Goal: Task Accomplishment & Management: Manage account settings

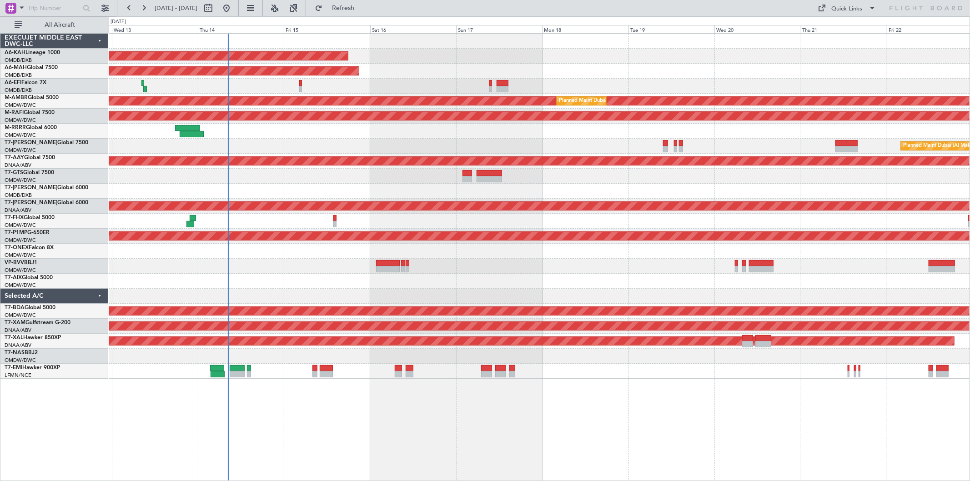
click at [298, 82] on div "Unplanned Maint [GEOGRAPHIC_DATA] ([GEOGRAPHIC_DATA] Intl)" at bounding box center [539, 86] width 861 height 15
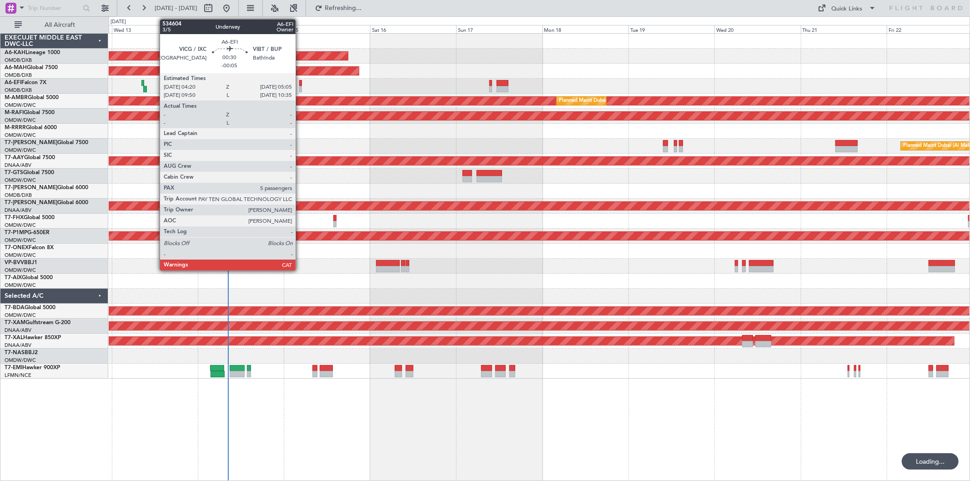
click at [300, 83] on div at bounding box center [300, 83] width 3 height 6
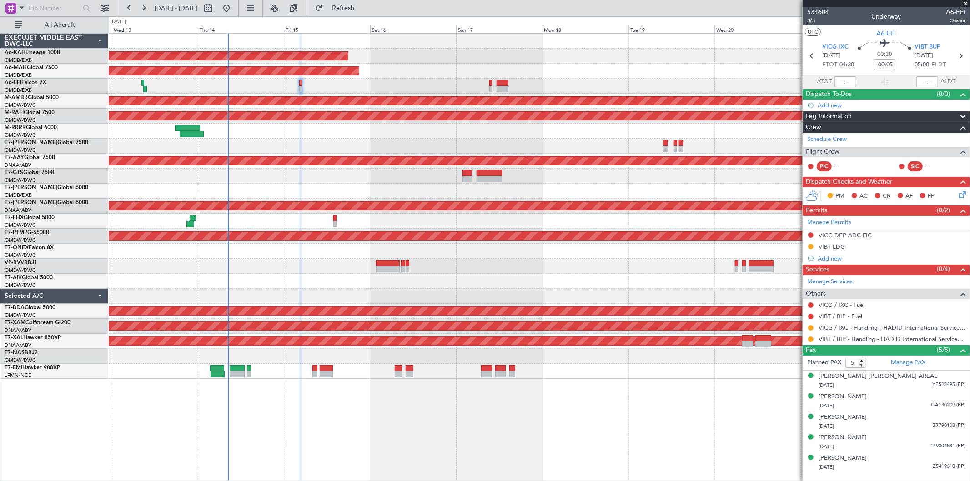
click at [815, 22] on span "3/5" at bounding box center [818, 21] width 22 height 8
click at [362, 8] on span "Refresh" at bounding box center [343, 8] width 38 height 6
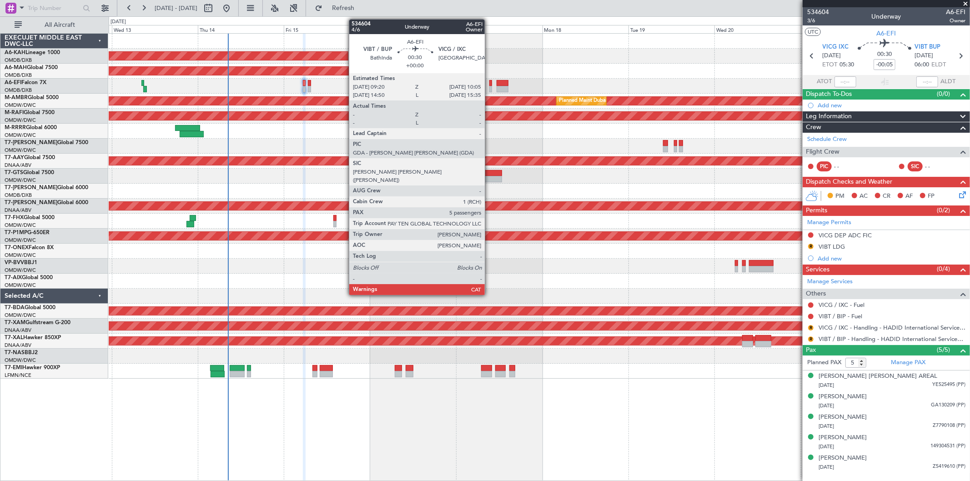
click at [489, 85] on div at bounding box center [490, 83] width 3 height 6
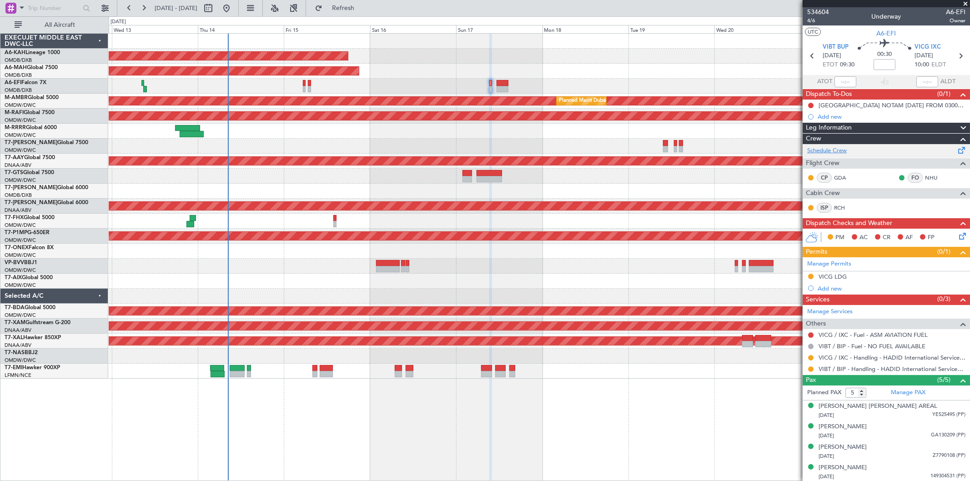
click at [834, 151] on link "Schedule Crew" at bounding box center [827, 150] width 40 height 9
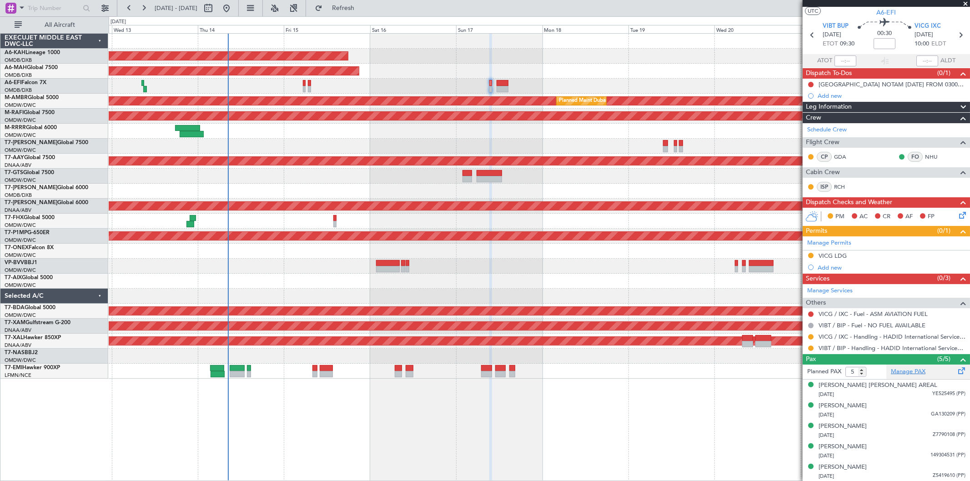
click at [906, 367] on link "Manage PAX" at bounding box center [908, 371] width 35 height 9
click at [362, 10] on span "Refresh" at bounding box center [343, 8] width 38 height 6
click at [965, 3] on span at bounding box center [965, 4] width 9 height 8
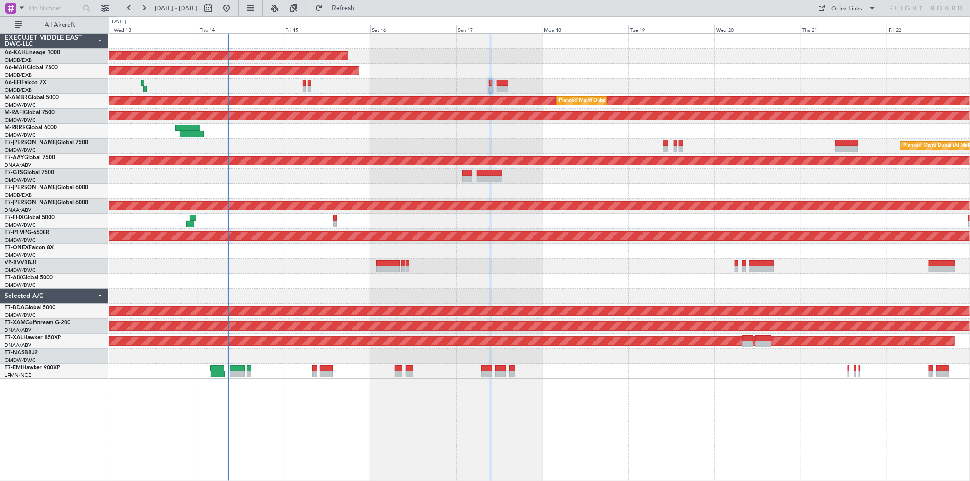
type input "0"
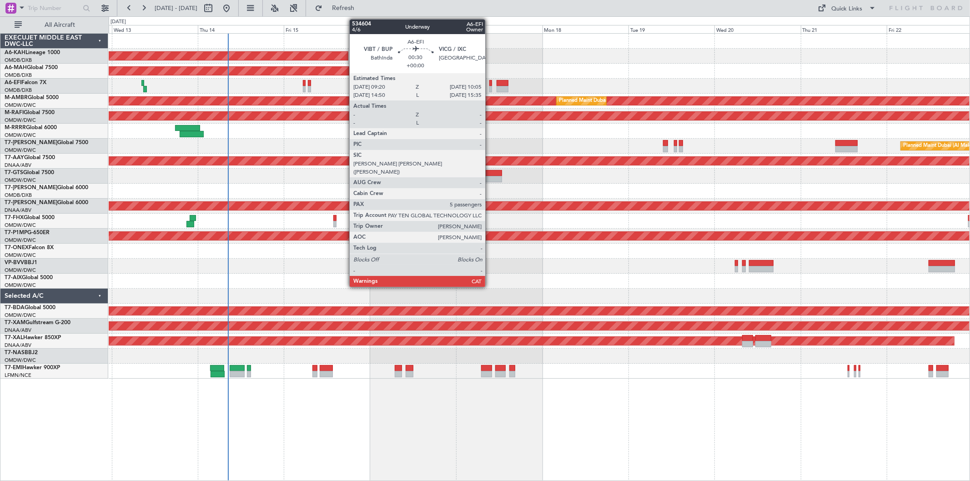
click at [490, 87] on div at bounding box center [490, 89] width 3 height 6
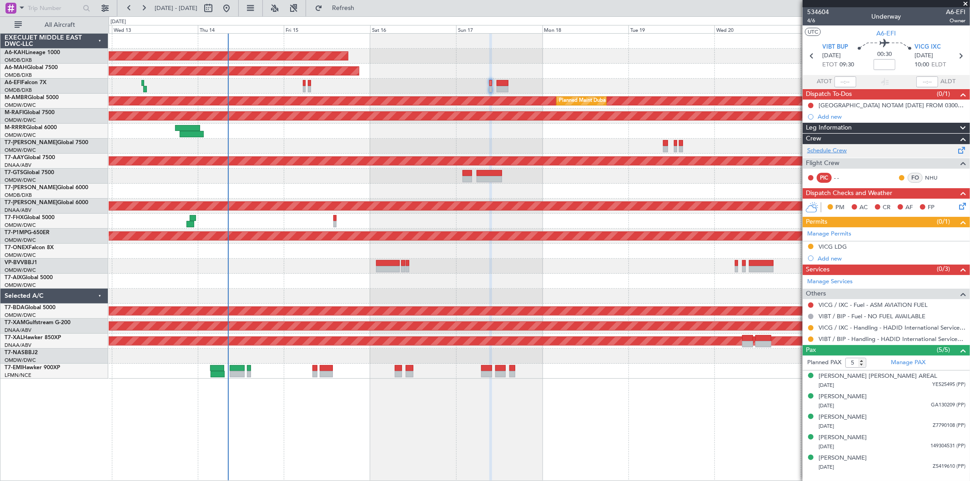
click at [837, 152] on link "Schedule Crew" at bounding box center [827, 150] width 40 height 9
click at [813, 21] on span "4/6" at bounding box center [818, 21] width 22 height 8
click at [841, 149] on link "Schedule Crew" at bounding box center [827, 150] width 40 height 9
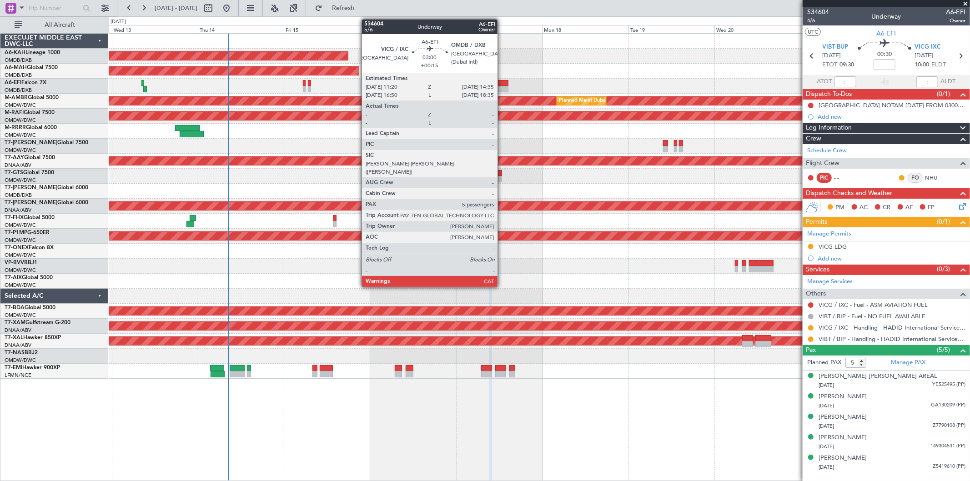
click at [502, 87] on div at bounding box center [502, 89] width 12 height 6
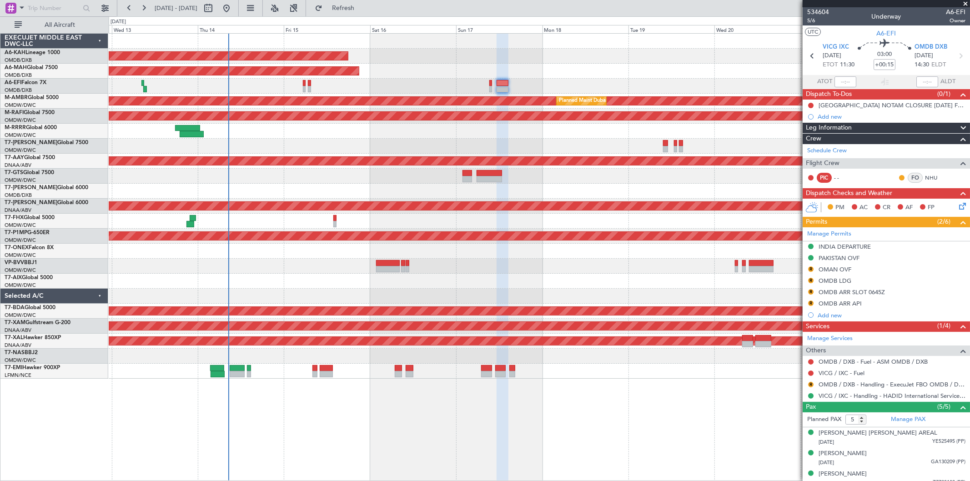
click at [302, 90] on div "Unplanned Maint [GEOGRAPHIC_DATA] ([GEOGRAPHIC_DATA] Intl)" at bounding box center [539, 86] width 861 height 15
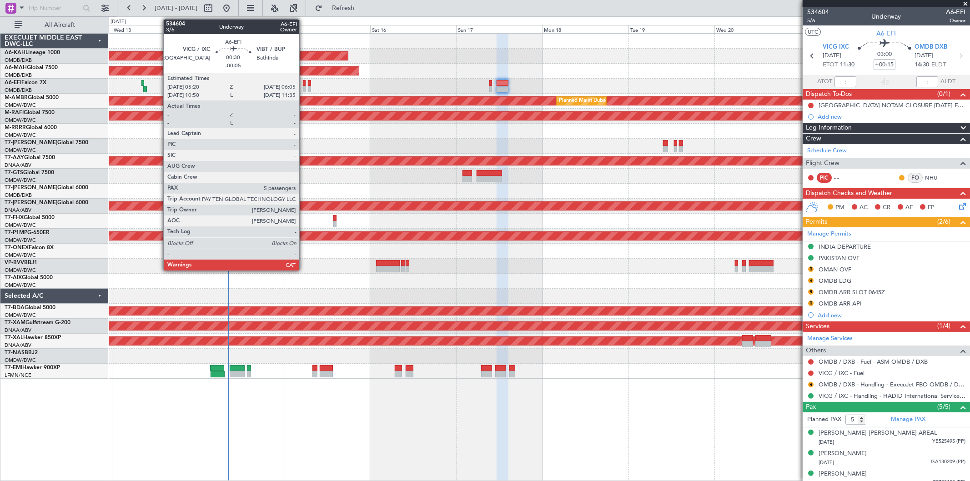
click at [304, 90] on div at bounding box center [304, 89] width 3 height 6
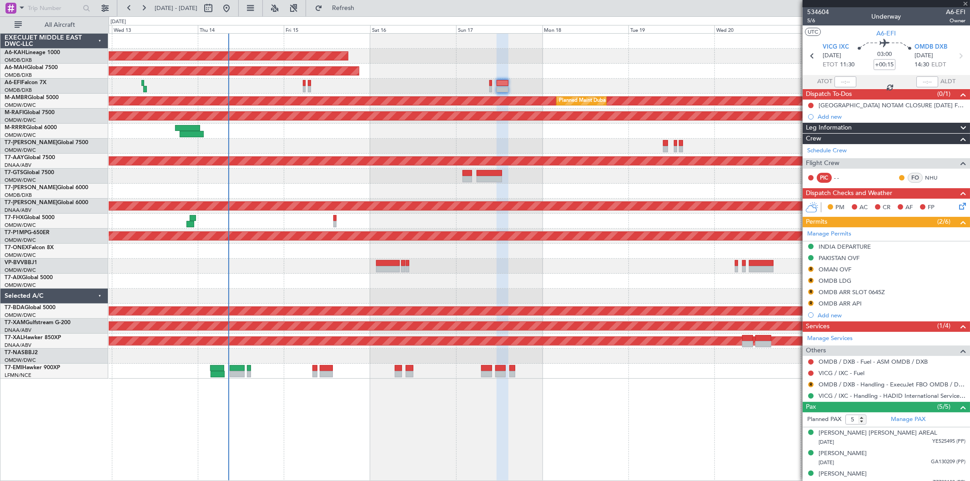
type input "-00:05"
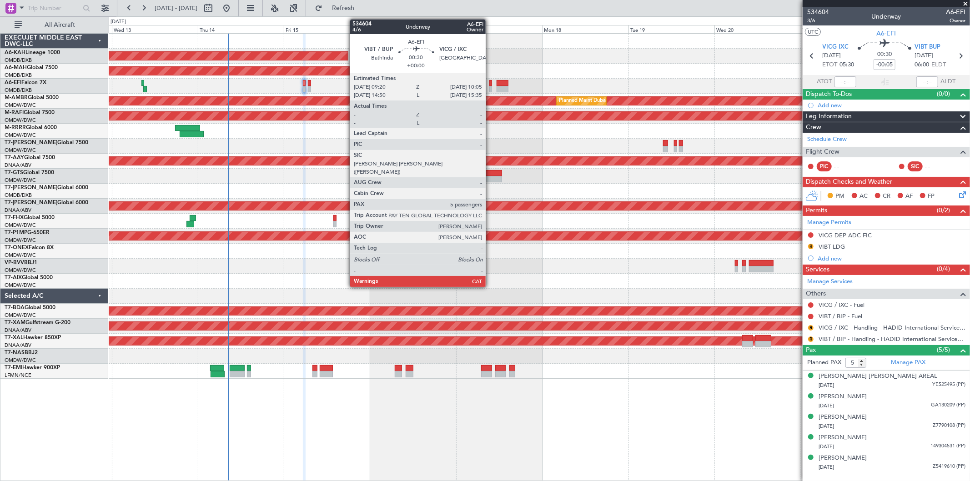
click at [490, 85] on div at bounding box center [490, 83] width 3 height 6
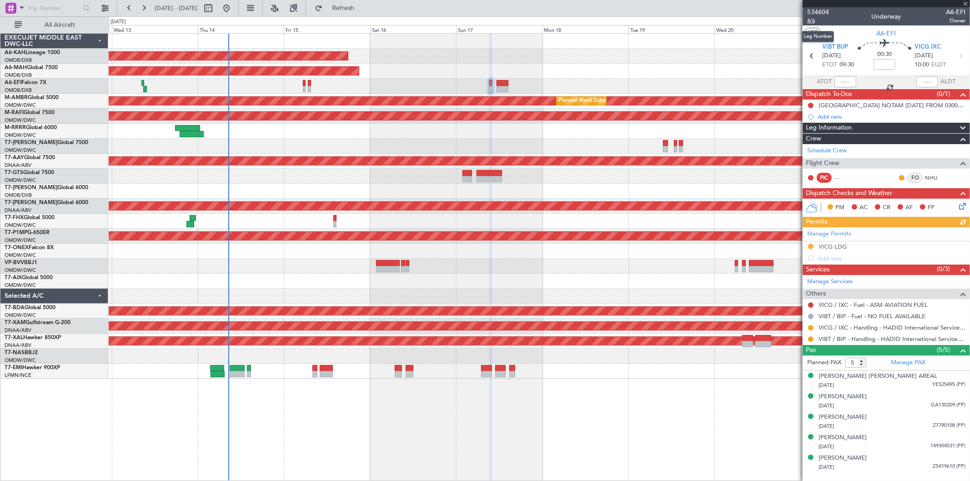
click at [816, 24] on span "4/6" at bounding box center [818, 21] width 22 height 8
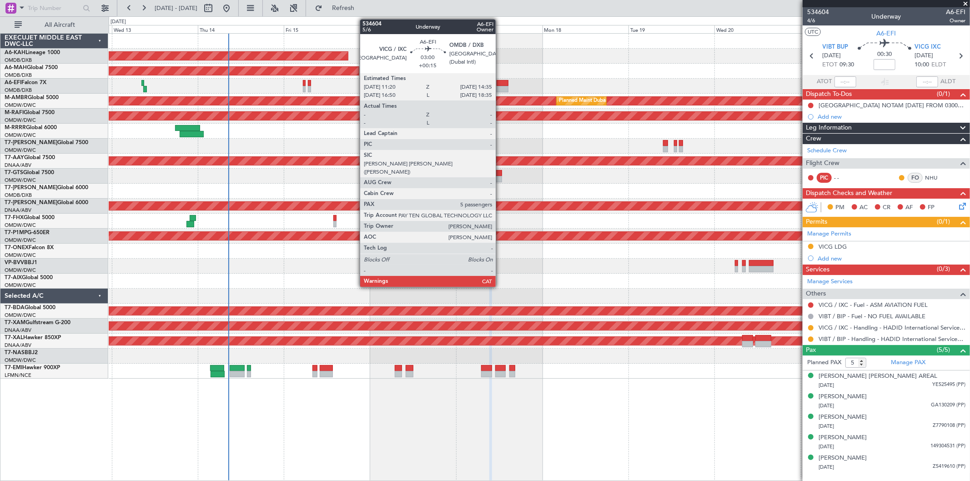
click at [500, 84] on div at bounding box center [502, 83] width 12 height 6
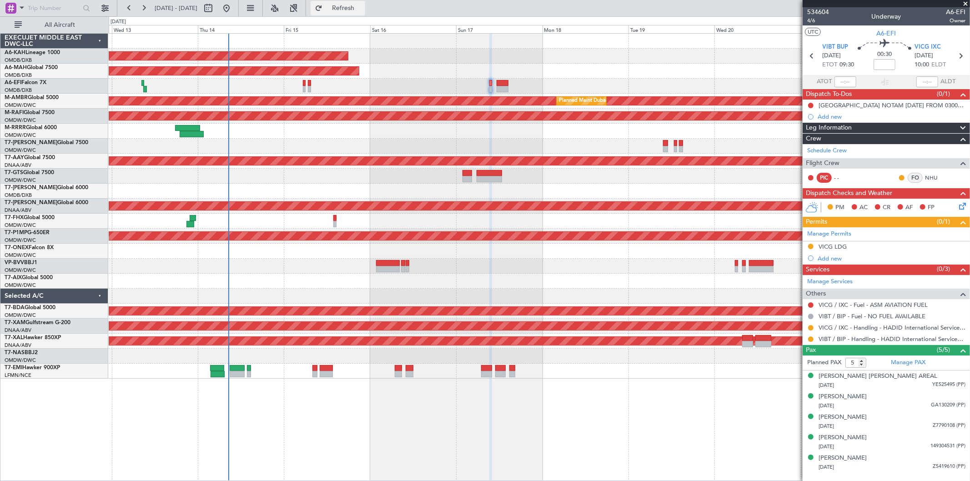
click at [357, 3] on button "Refresh" at bounding box center [337, 8] width 55 height 15
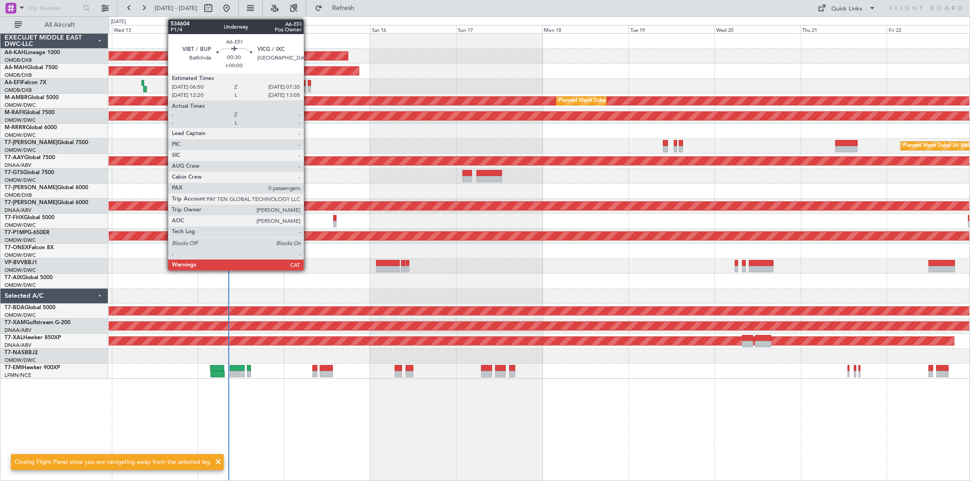
click at [308, 87] on div at bounding box center [309, 89] width 3 height 6
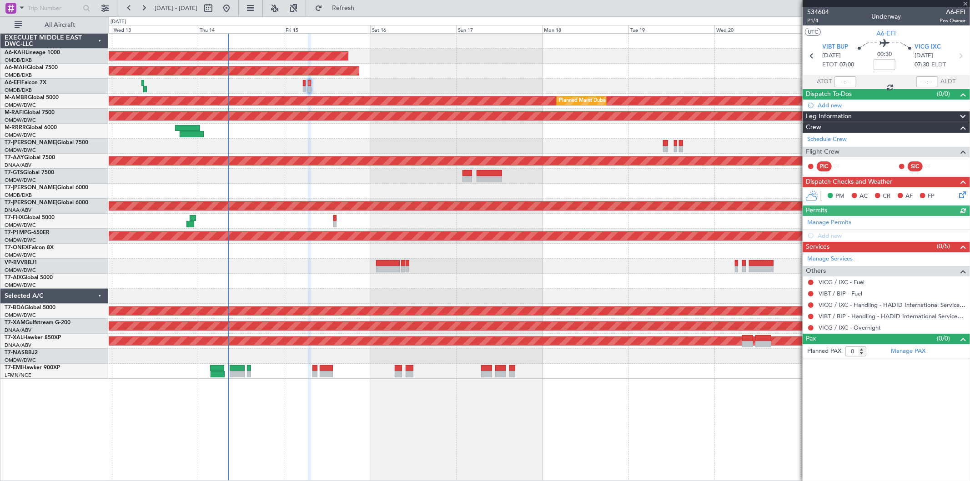
click at [816, 21] on span "P1/4" at bounding box center [818, 21] width 22 height 8
click at [362, 12] on button "Refresh" at bounding box center [337, 8] width 55 height 15
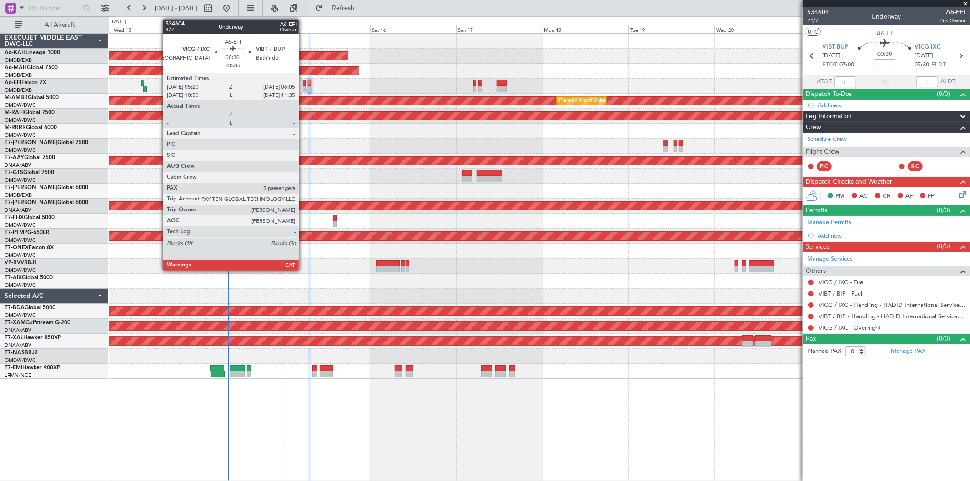
click at [303, 88] on div at bounding box center [304, 89] width 3 height 6
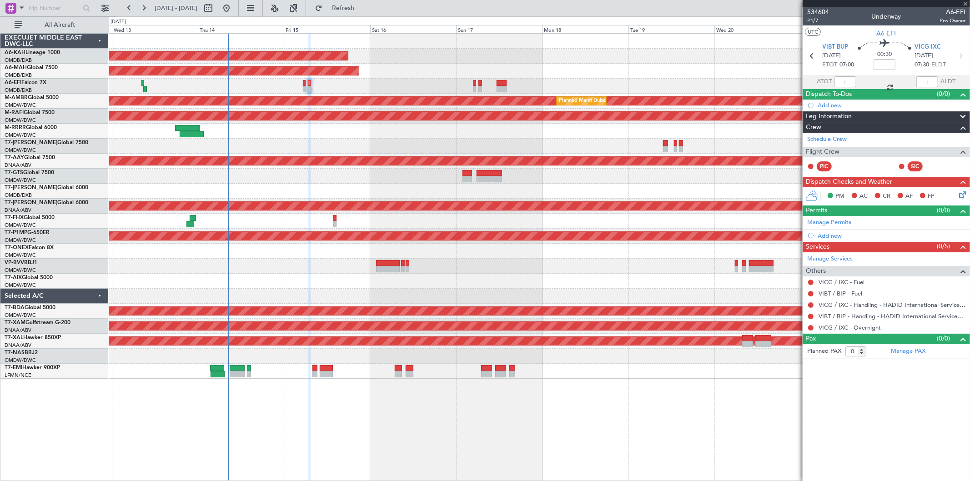
type input "-00:05"
type input "5"
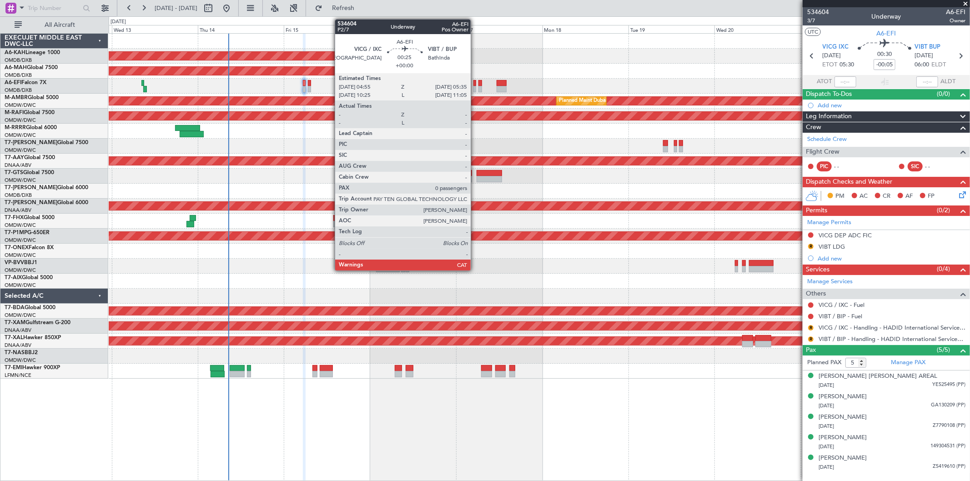
click at [475, 88] on div at bounding box center [474, 89] width 3 height 6
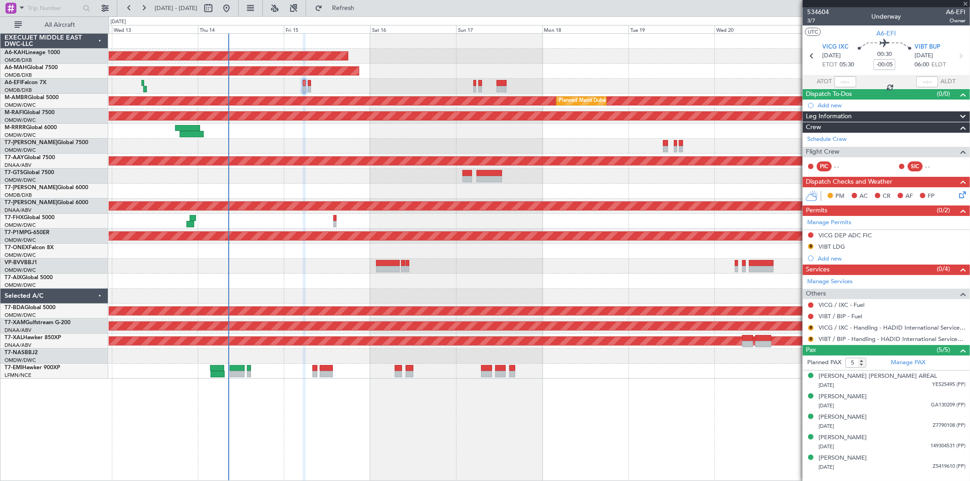
type input "0"
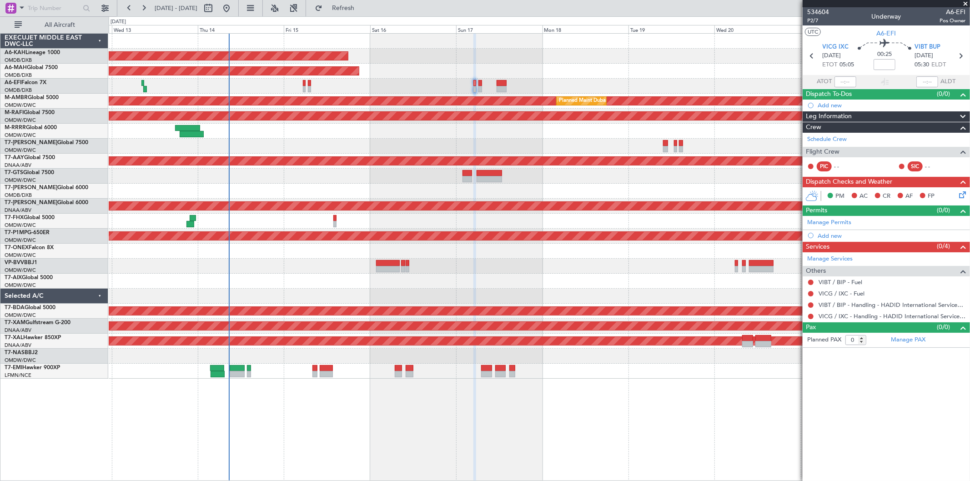
click at [302, 89] on div "Unplanned Maint [GEOGRAPHIC_DATA] ([GEOGRAPHIC_DATA] Intl)" at bounding box center [539, 86] width 861 height 15
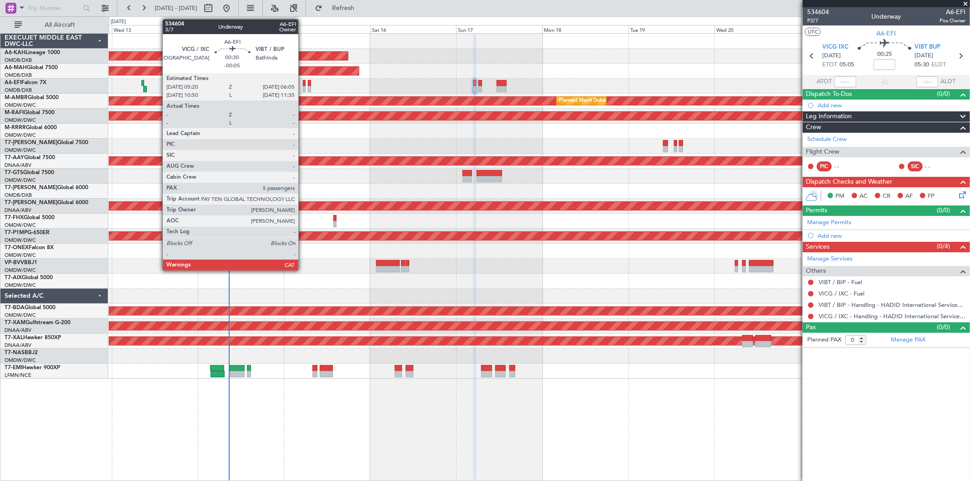
click at [303, 89] on div at bounding box center [304, 89] width 3 height 6
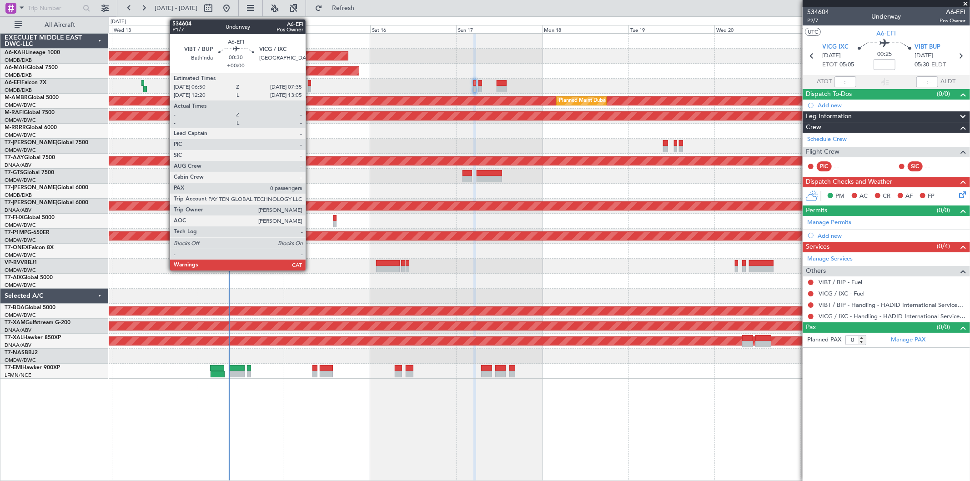
click at [310, 83] on div at bounding box center [309, 83] width 3 height 6
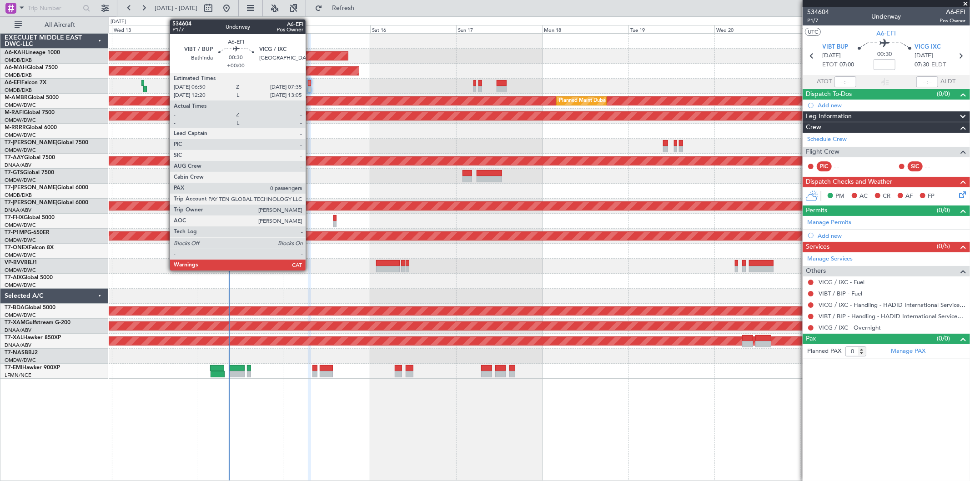
click at [310, 89] on div at bounding box center [309, 89] width 3 height 6
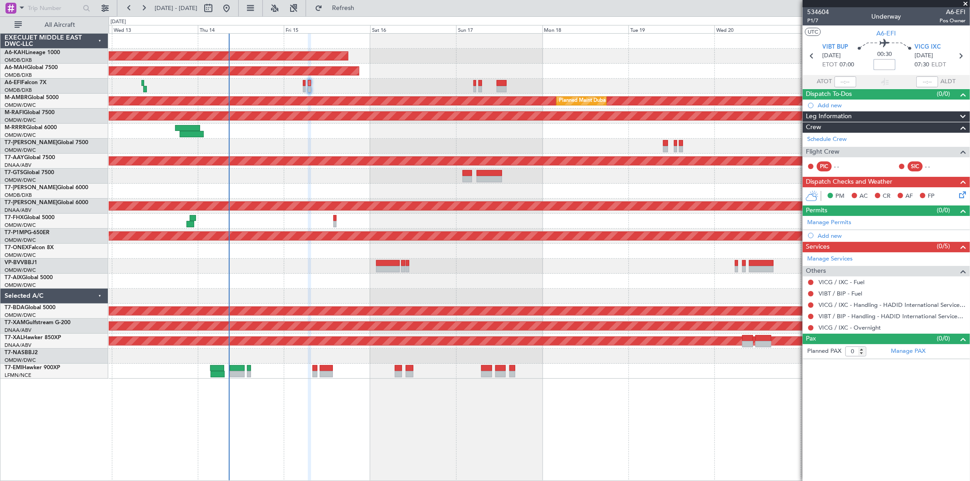
click at [884, 64] on input at bounding box center [884, 64] width 22 height 11
type input "-00:05"
click at [838, 222] on link "Manage Permits" at bounding box center [829, 222] width 44 height 9
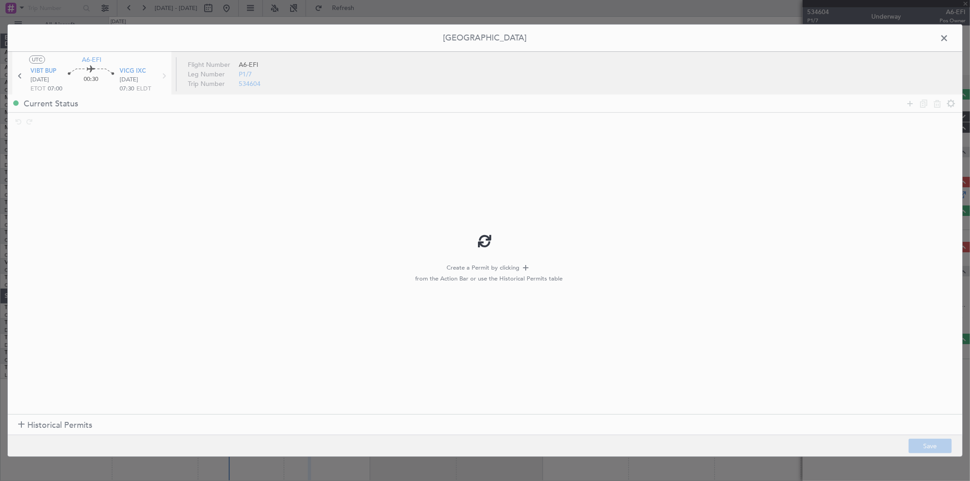
type input "-00:05"
click at [40, 430] on span "Historical Permits" at bounding box center [59, 425] width 65 height 12
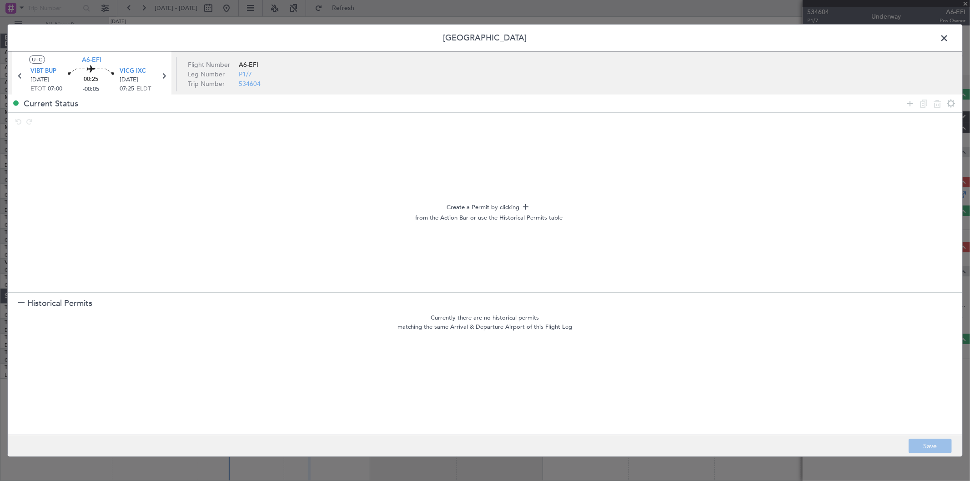
drag, startPoint x: 910, startPoint y: 106, endPoint x: 899, endPoint y: 107, distance: 10.5
click at [909, 106] on icon at bounding box center [909, 103] width 11 height 11
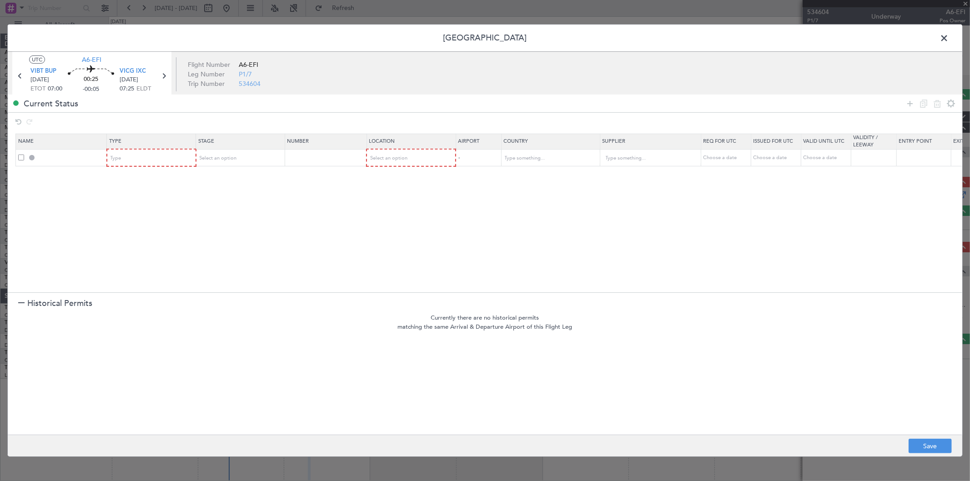
click at [174, 166] on section "Name Type Stage Number Location Airport Country Supplier Req For Utc Issued For…" at bounding box center [485, 211] width 954 height 161
click at [171, 163] on div "Type" at bounding box center [148, 158] width 75 height 14
click at [164, 255] on span "Landing" at bounding box center [151, 257] width 81 height 14
click at [415, 156] on div "Select an option" at bounding box center [407, 158] width 75 height 14
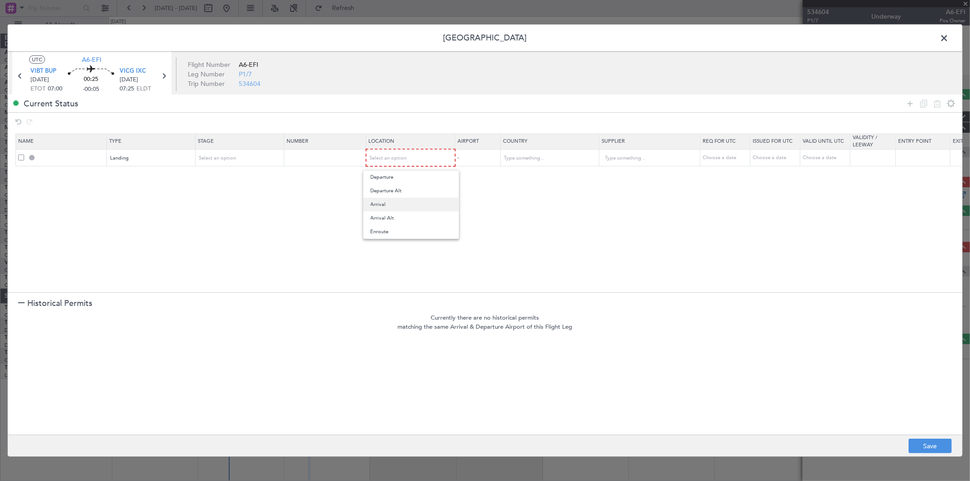
click at [412, 202] on span "Arrival" at bounding box center [410, 205] width 81 height 14
click at [931, 446] on button "Save" at bounding box center [929, 446] width 43 height 15
type input "VICG LDG"
type input "India"
type input "NNN"
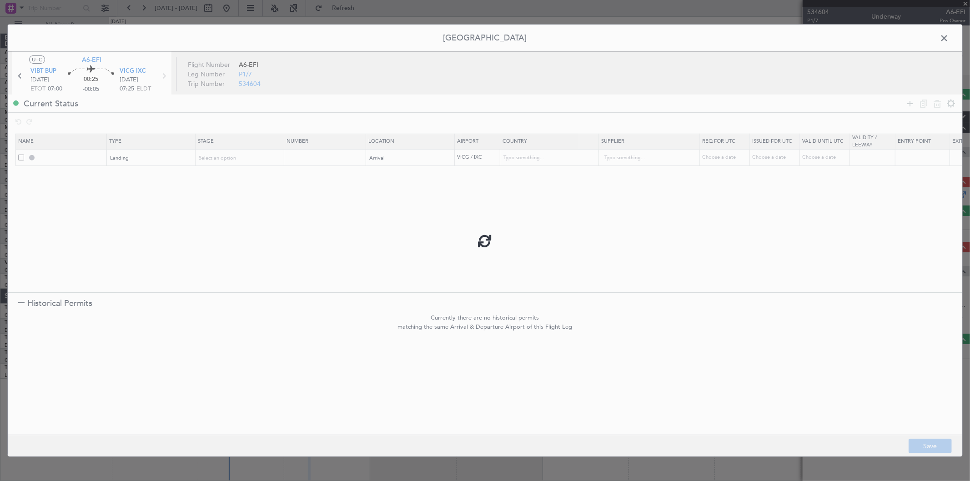
type input "3"
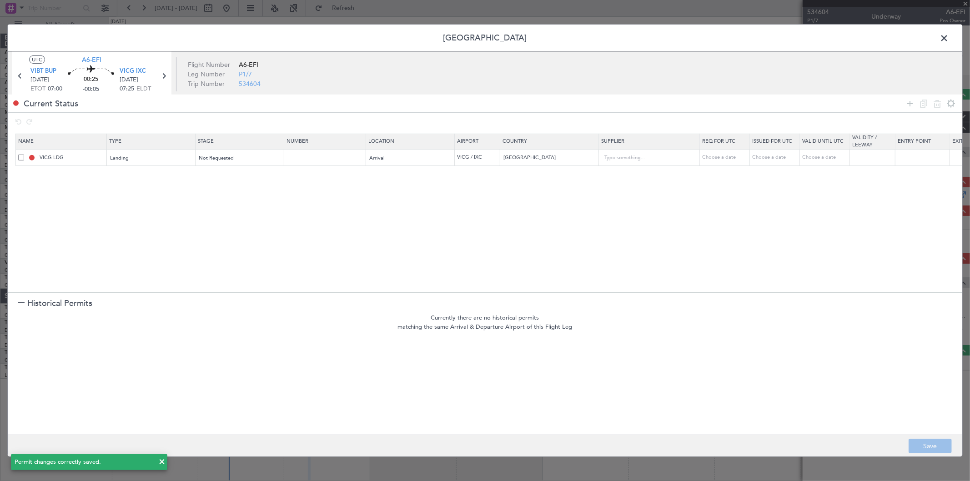
drag, startPoint x: 911, startPoint y: 102, endPoint x: 892, endPoint y: 119, distance: 25.8
click at [911, 101] on icon at bounding box center [909, 103] width 11 height 11
click at [151, 179] on div "Type" at bounding box center [148, 175] width 75 height 14
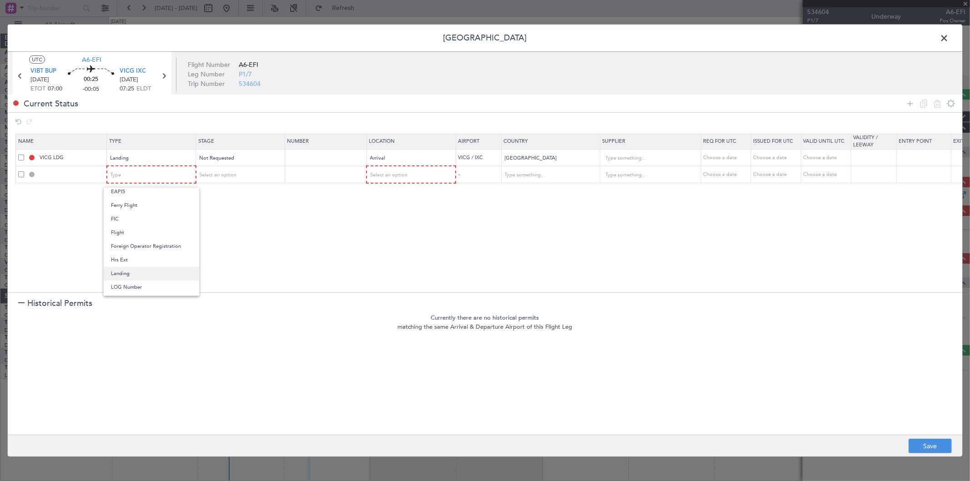
click at [149, 273] on span "Landing" at bounding box center [151, 274] width 81 height 14
click at [129, 172] on div "Landing" at bounding box center [147, 175] width 75 height 14
drag, startPoint x: 278, startPoint y: 242, endPoint x: 252, endPoint y: 196, distance: 53.1
click at [278, 242] on div at bounding box center [485, 240] width 970 height 481
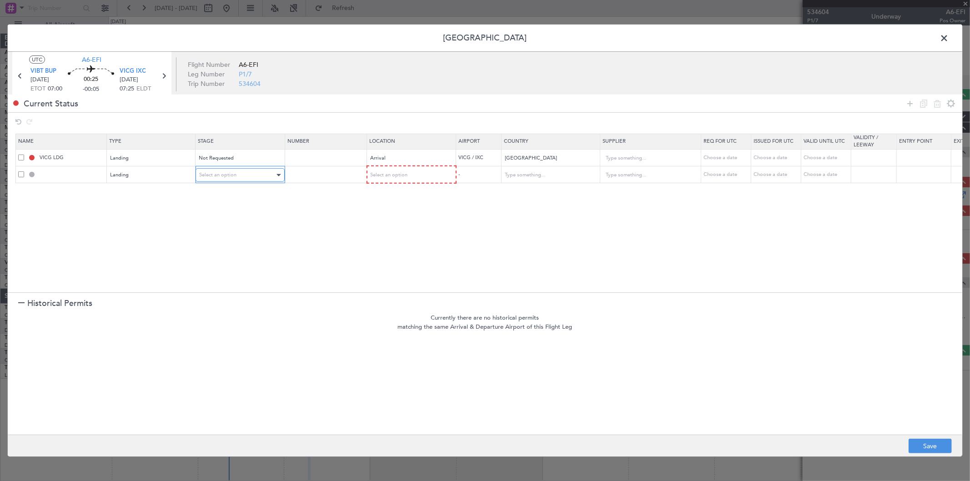
click at [249, 179] on div "Select an option" at bounding box center [236, 175] width 75 height 14
click at [244, 208] on span "Not Requested" at bounding box center [240, 208] width 81 height 14
click at [412, 173] on div "Select an option" at bounding box center [407, 175] width 75 height 14
click at [406, 223] on span "Arrival" at bounding box center [410, 222] width 81 height 14
click at [923, 443] on button "Save" at bounding box center [929, 446] width 43 height 15
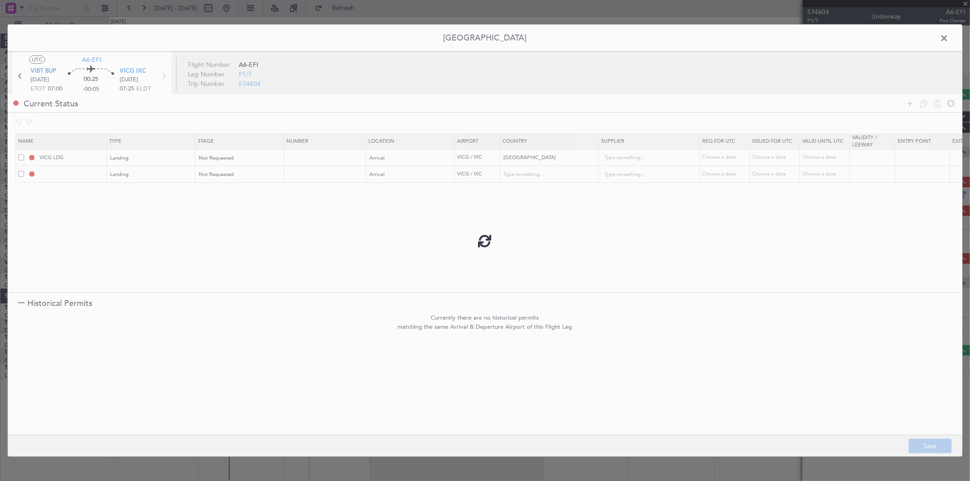
type input "VICG LDG"
type input "India"
type input "NNN"
type input "3"
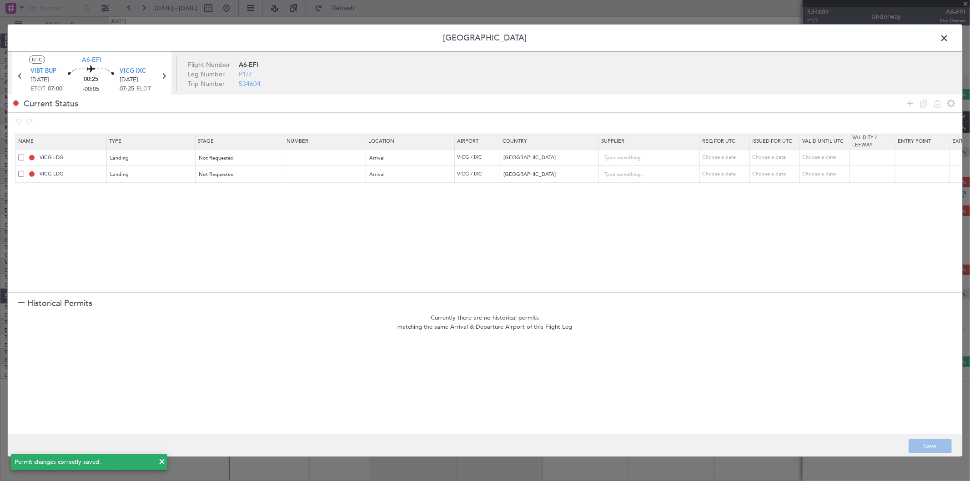
click at [81, 180] on td "VICG LDG" at bounding box center [61, 174] width 91 height 17
click at [84, 175] on input "VICG LDG" at bounding box center [72, 174] width 68 height 8
type input "VICG LDG MILITARY"
click at [909, 443] on button "Save" at bounding box center [929, 446] width 43 height 15
click at [948, 40] on span at bounding box center [948, 40] width 0 height 18
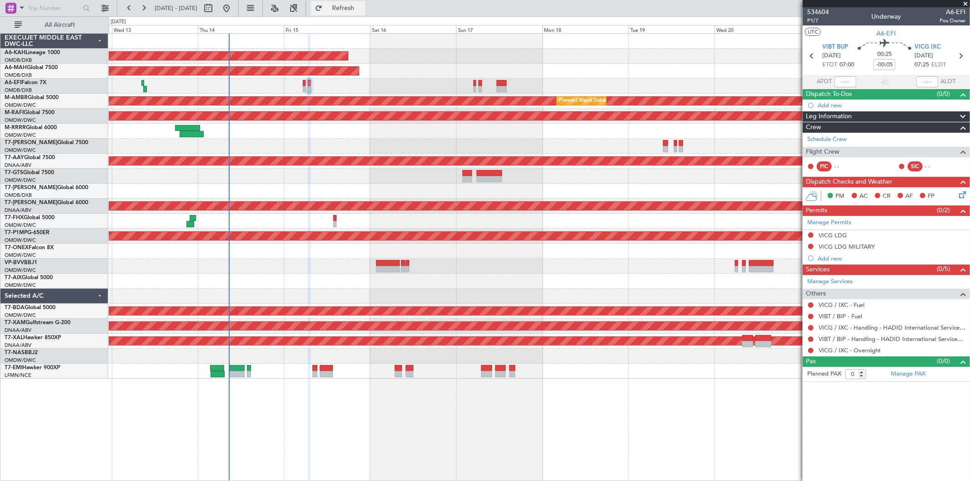
drag, startPoint x: 334, startPoint y: 11, endPoint x: 347, endPoint y: 15, distance: 13.7
click at [338, 12] on div "12 Aug 2025 - 22 Aug 2025 Refresh Quick Links All Aircraft" at bounding box center [485, 8] width 970 height 16
click at [351, 14] on button "Refresh" at bounding box center [337, 8] width 55 height 15
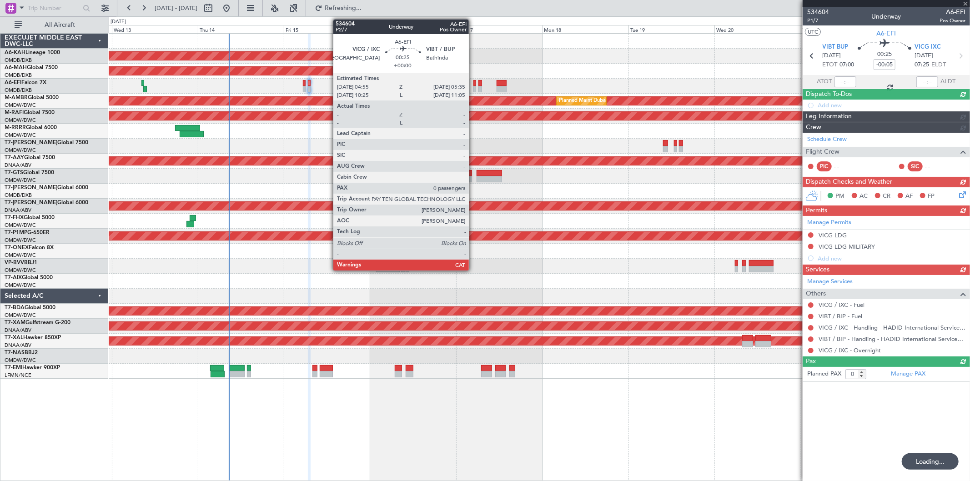
click at [473, 85] on div at bounding box center [474, 83] width 3 height 6
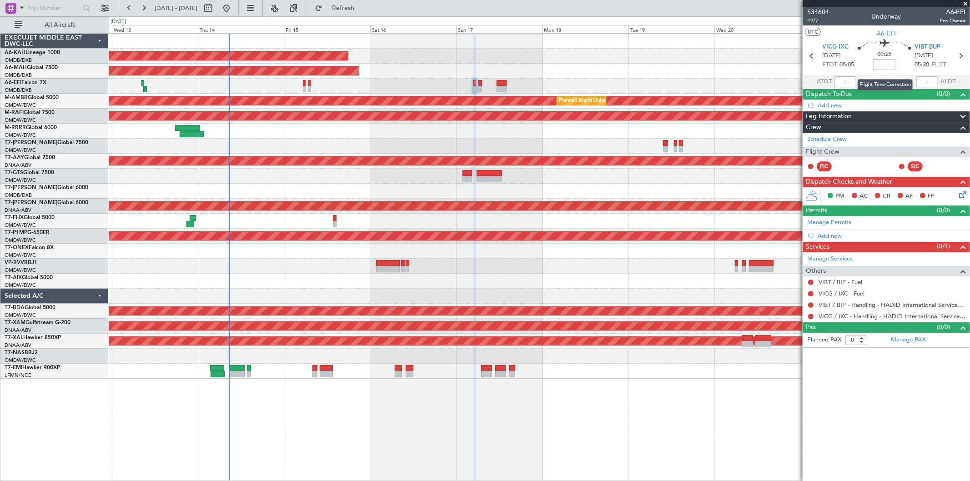
click at [879, 67] on input at bounding box center [884, 64] width 22 height 11
type input "+00:00"
click at [840, 221] on link "Manage Permits" at bounding box center [829, 222] width 44 height 9
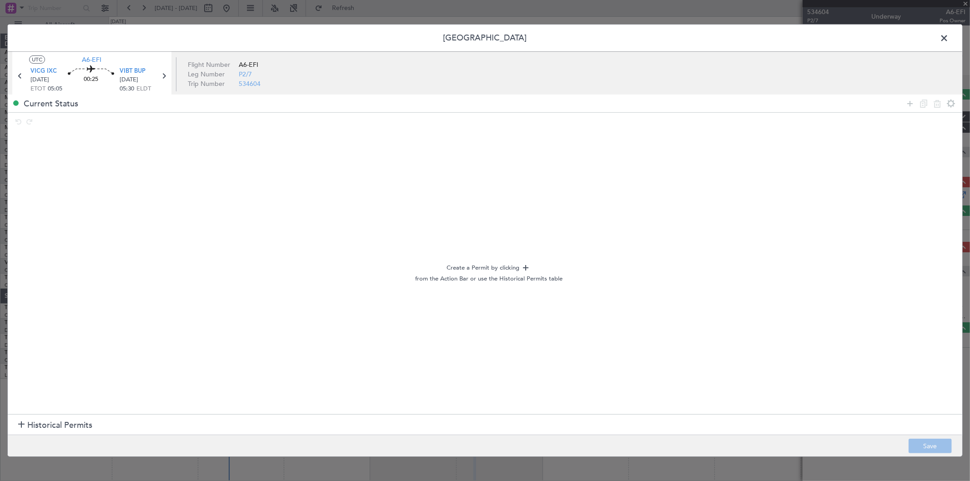
click at [60, 417] on section "Historical Permits" at bounding box center [485, 425] width 954 height 22
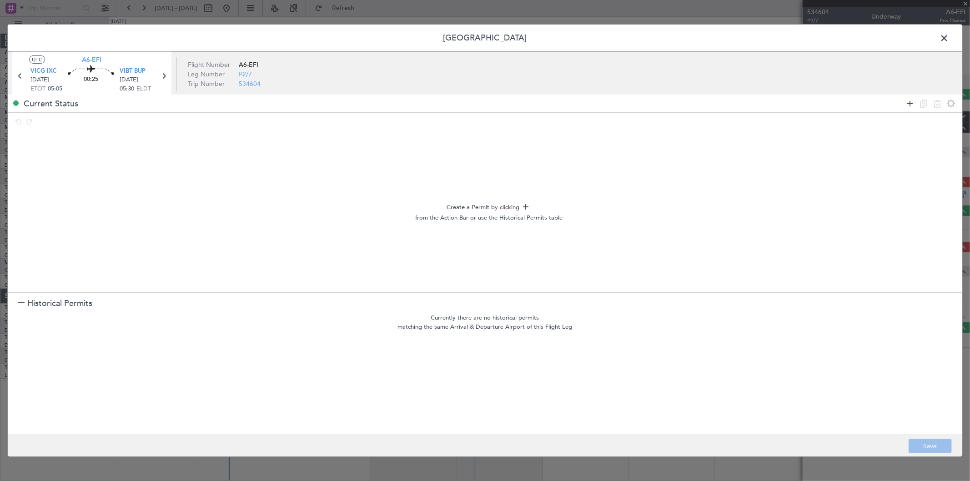
click at [908, 105] on icon at bounding box center [909, 103] width 11 height 11
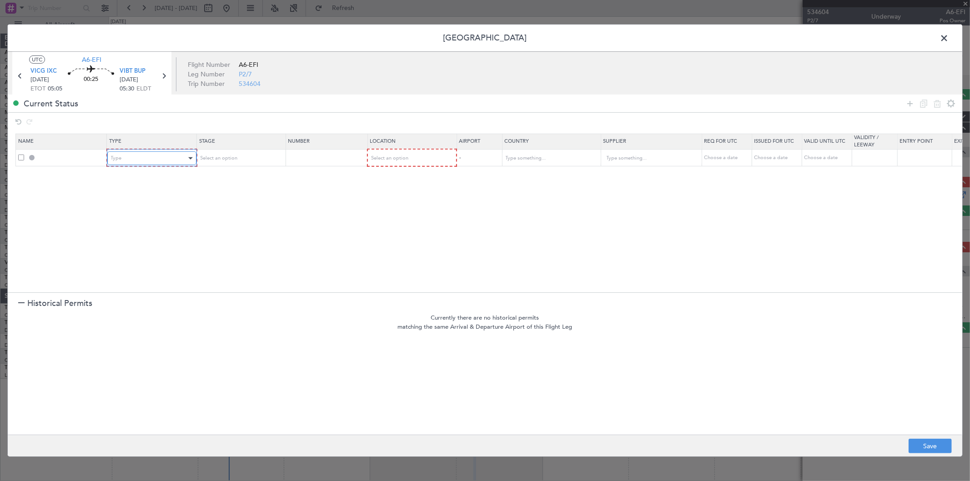
click at [145, 161] on div "Type" at bounding box center [148, 158] width 75 height 14
click at [120, 260] on span "Landing" at bounding box center [151, 257] width 81 height 14
drag, startPoint x: 251, startPoint y: 147, endPoint x: 249, endPoint y: 152, distance: 5.3
click at [251, 147] on th "Stage" at bounding box center [239, 141] width 89 height 15
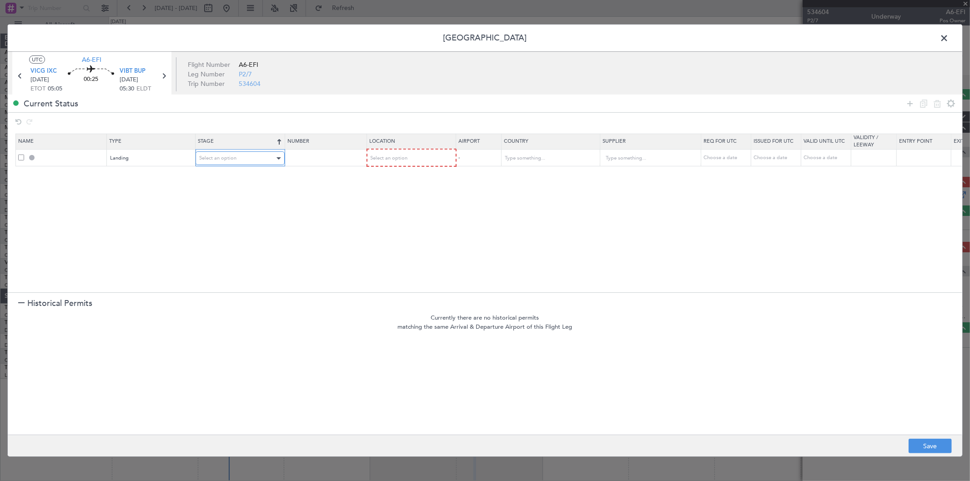
click at [245, 161] on div "Select an option" at bounding box center [236, 158] width 75 height 14
drag, startPoint x: 239, startPoint y: 189, endPoint x: 328, endPoint y: 172, distance: 90.3
click at [242, 188] on span "Not Requested" at bounding box center [240, 191] width 81 height 14
click at [403, 155] on div "Select an option" at bounding box center [407, 158] width 75 height 14
click at [393, 201] on span "Arrival" at bounding box center [410, 205] width 81 height 14
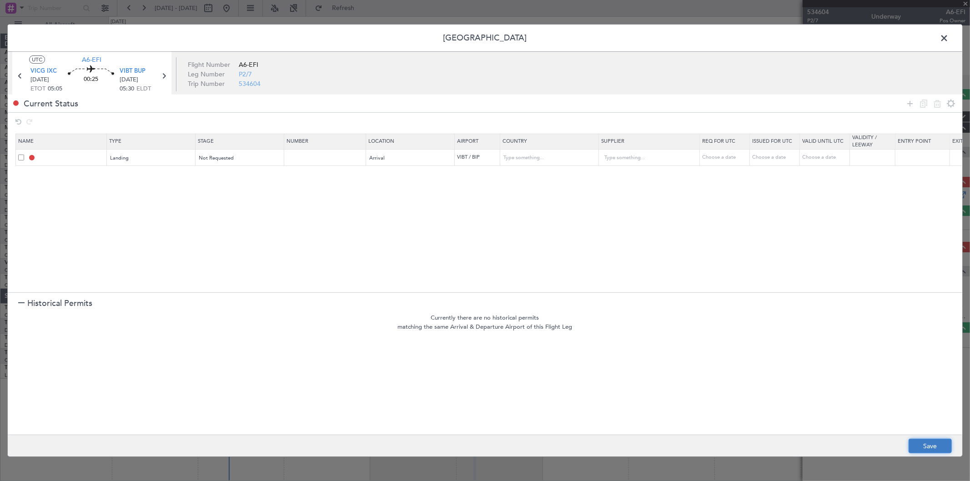
click at [924, 445] on button "Save" at bounding box center [929, 446] width 43 height 15
type input "VIBT LDG"
type input "India"
type input "NNN"
type input "3"
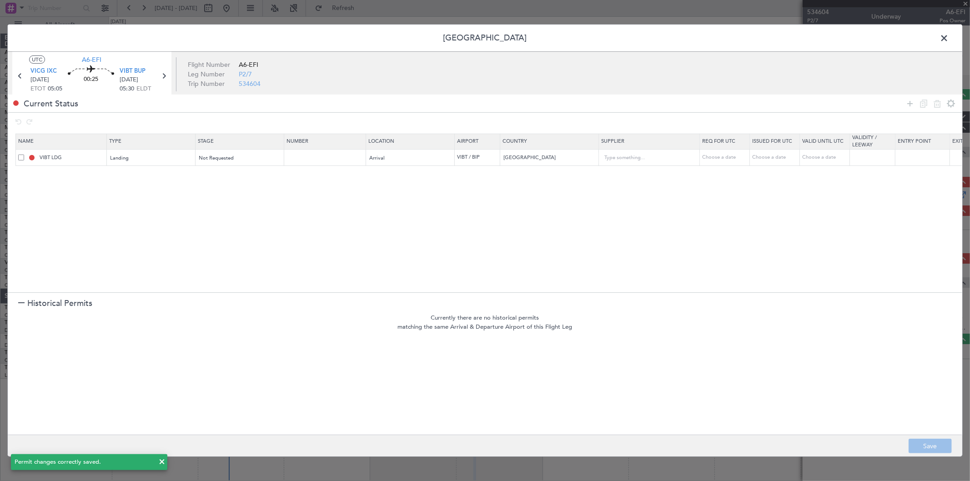
click at [948, 39] on span at bounding box center [948, 40] width 0 height 18
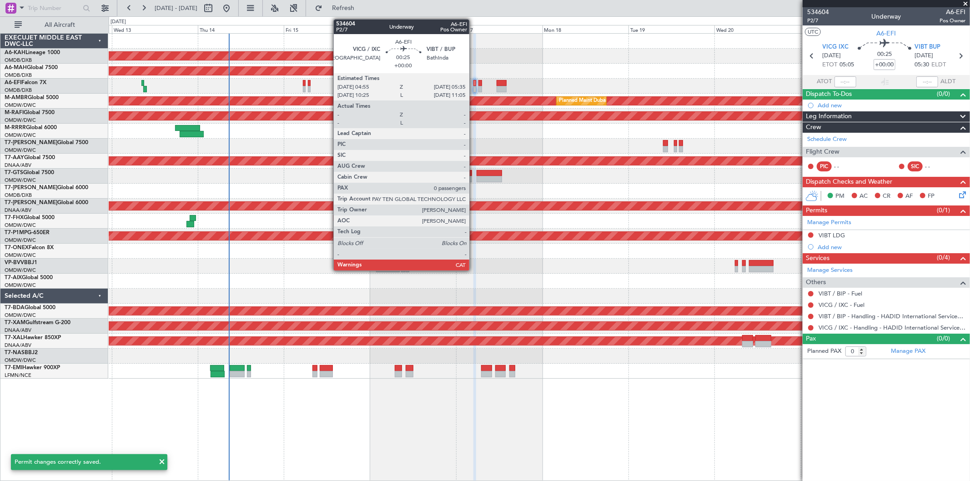
click at [474, 85] on div at bounding box center [474, 83] width 3 height 6
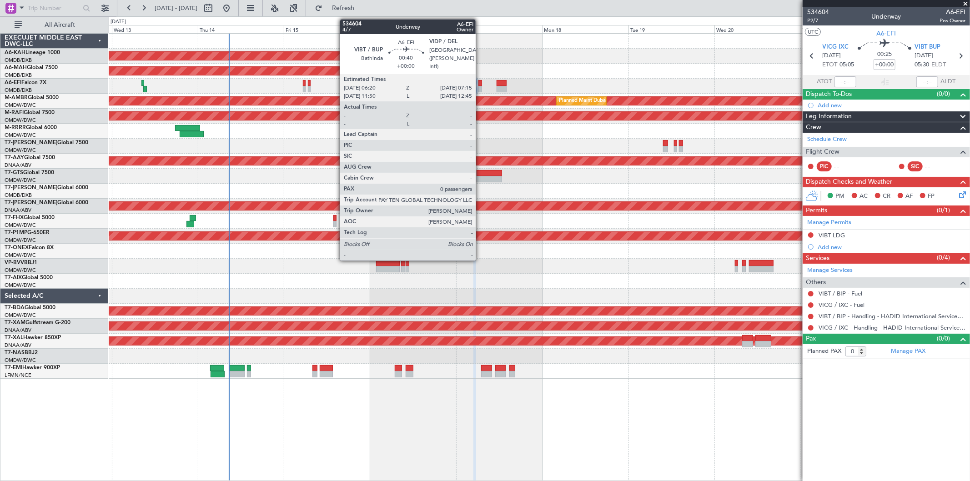
click at [480, 86] on div at bounding box center [480, 89] width 4 height 6
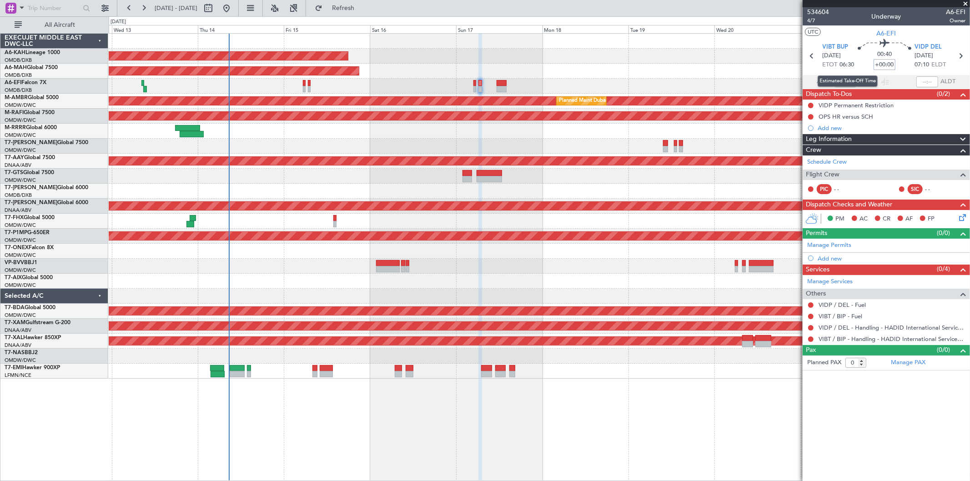
click at [883, 65] on input "+00:00" at bounding box center [884, 64] width 22 height 11
type input "-00:05"
click at [832, 244] on link "Manage Permits" at bounding box center [829, 245] width 44 height 9
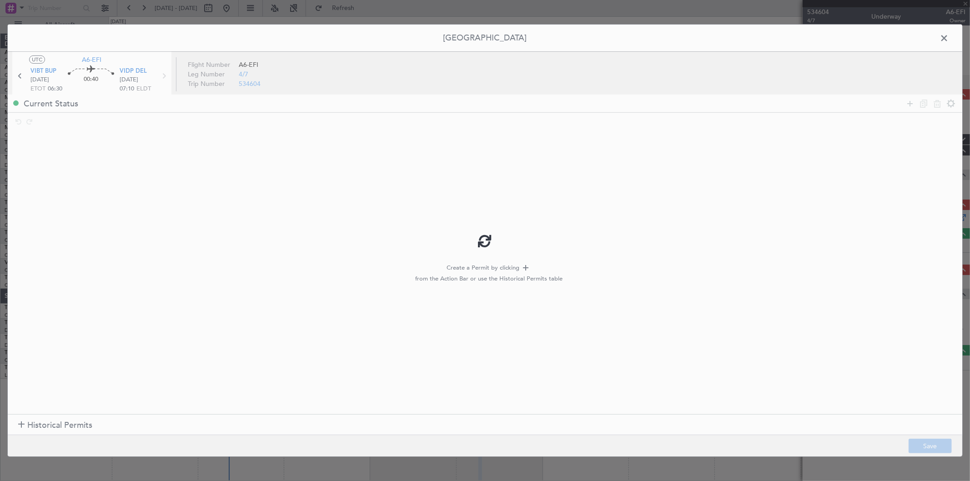
click at [45, 425] on div at bounding box center [485, 241] width 954 height 432
type input "-00:05"
drag, startPoint x: 41, startPoint y: 430, endPoint x: 45, endPoint y: 424, distance: 7.1
click at [41, 429] on span "Historical Permits" at bounding box center [59, 425] width 65 height 12
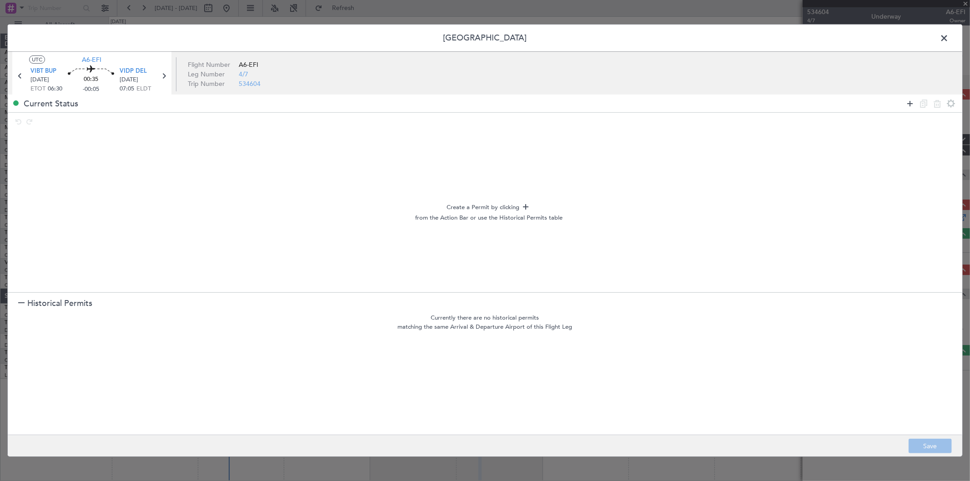
click at [909, 103] on icon at bounding box center [909, 103] width 11 height 11
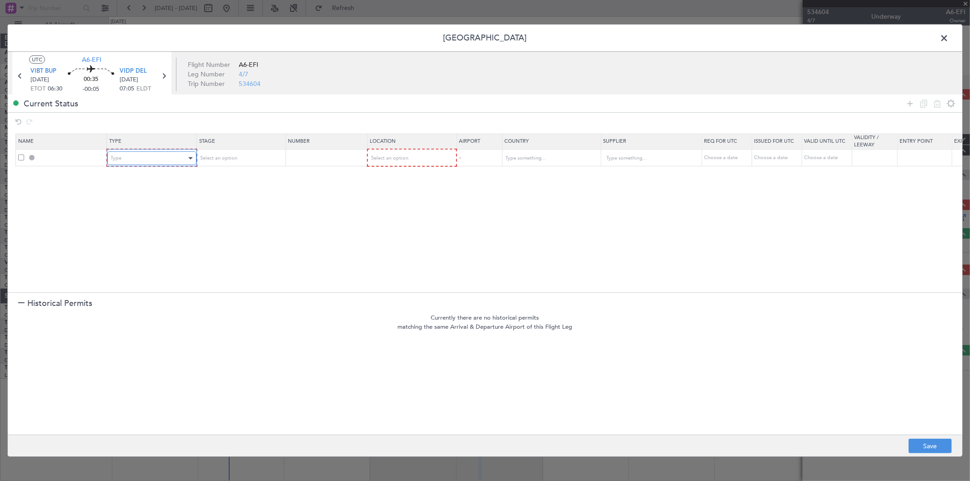
click at [158, 159] on div "Type" at bounding box center [148, 158] width 75 height 14
drag, startPoint x: 148, startPoint y: 256, endPoint x: 384, endPoint y: 150, distance: 258.6
click at [149, 254] on span "Landing" at bounding box center [151, 257] width 81 height 14
click at [398, 160] on span "Select an option" at bounding box center [388, 158] width 37 height 7
click at [405, 203] on span "Arrival" at bounding box center [410, 205] width 81 height 14
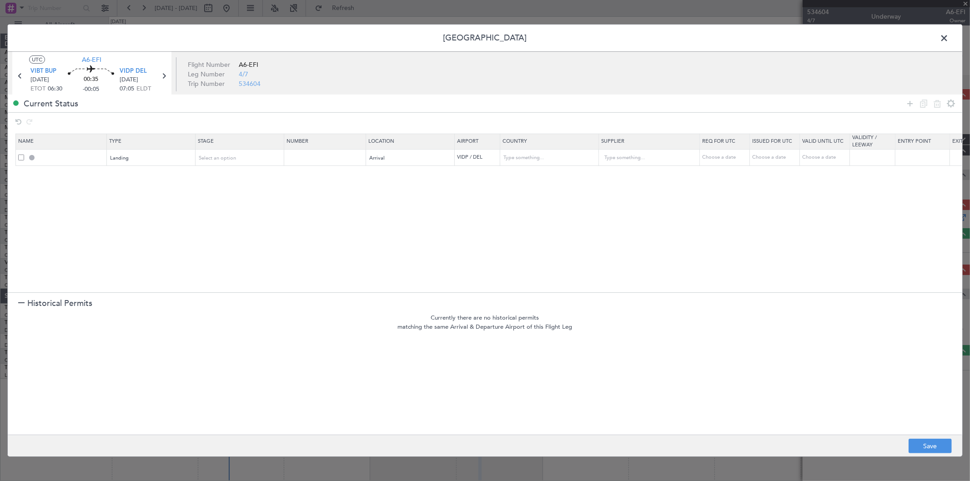
click at [945, 453] on footer "Save" at bounding box center [485, 446] width 954 height 22
click at [939, 446] on button "Save" at bounding box center [929, 446] width 43 height 15
click at [945, 37] on div at bounding box center [485, 241] width 954 height 432
type input "VIDP LDG"
type input "India"
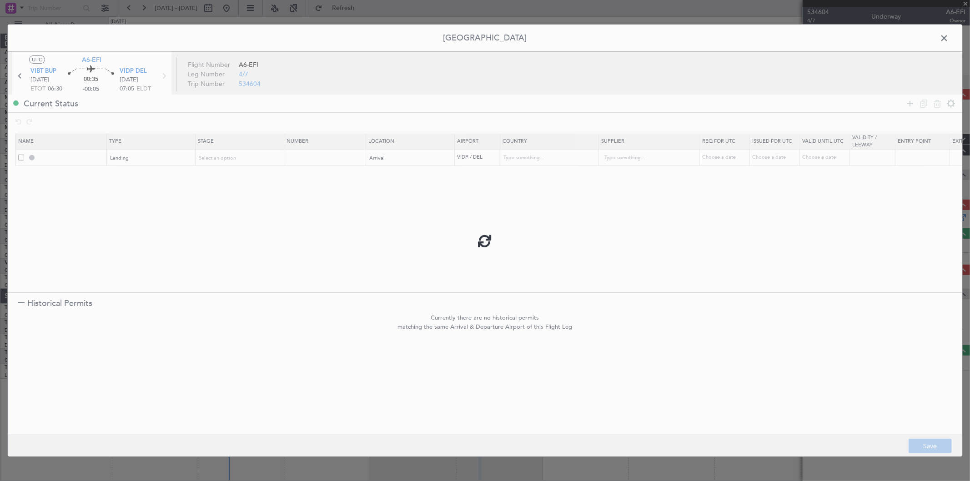
type input "NNN"
type input "3"
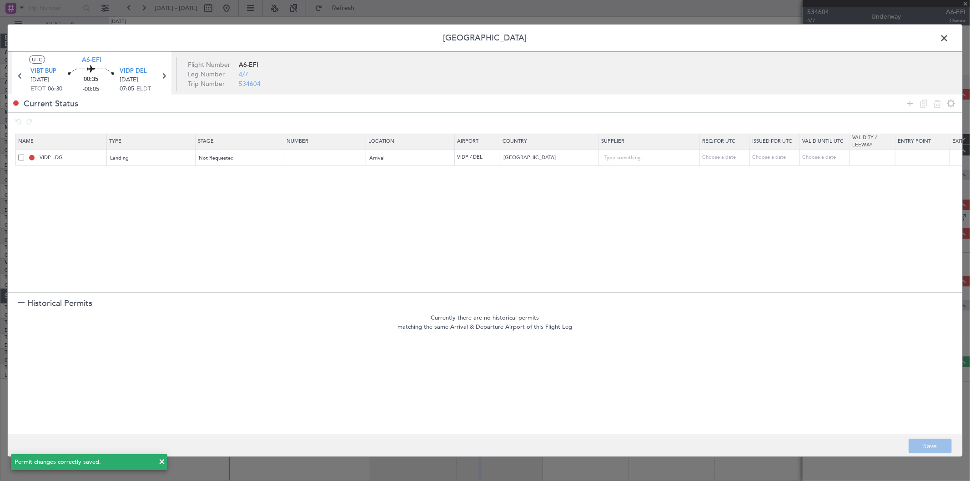
drag, startPoint x: 940, startPoint y: 41, endPoint x: 834, endPoint y: 54, distance: 106.2
click at [948, 40] on span at bounding box center [948, 40] width 0 height 18
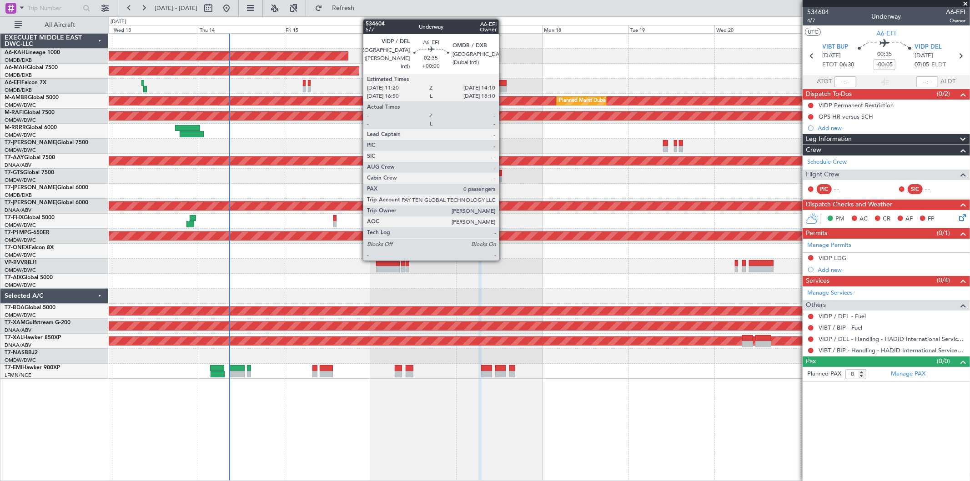
click at [503, 90] on div at bounding box center [501, 89] width 10 height 6
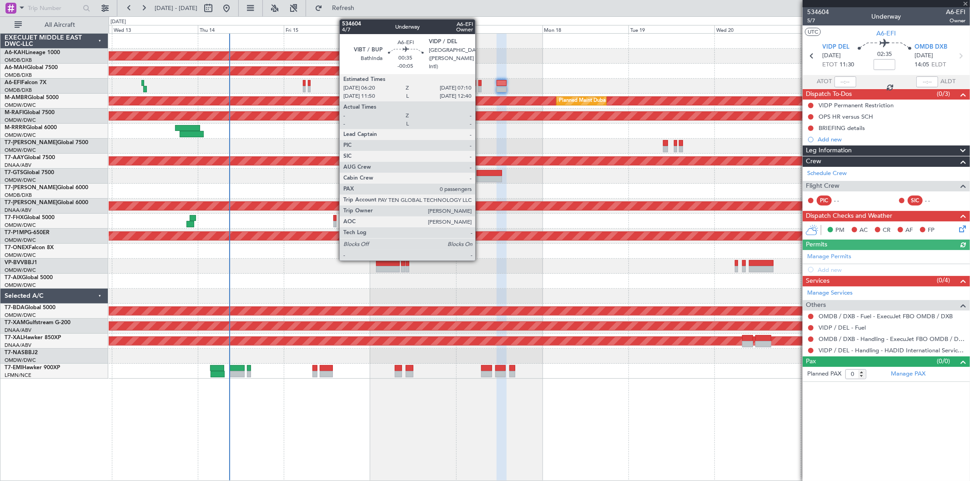
click at [480, 84] on div at bounding box center [479, 83] width 3 height 6
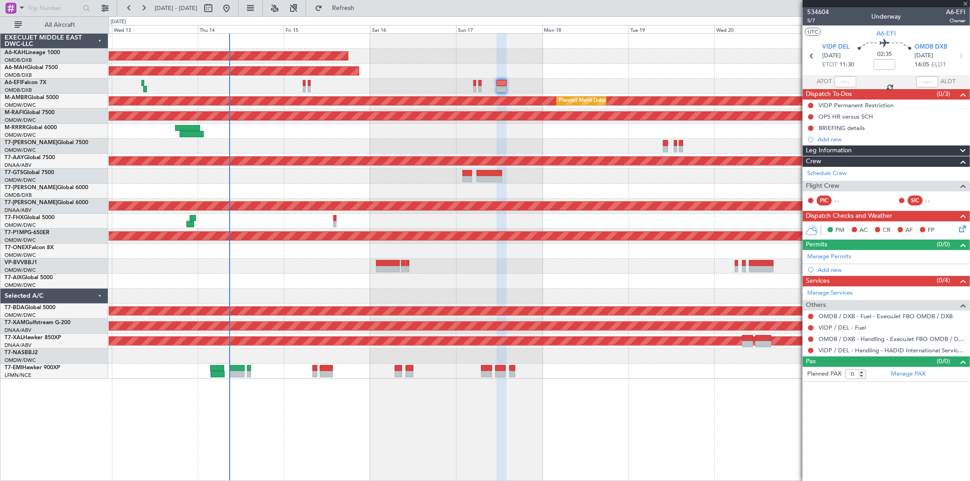
type input "-00:05"
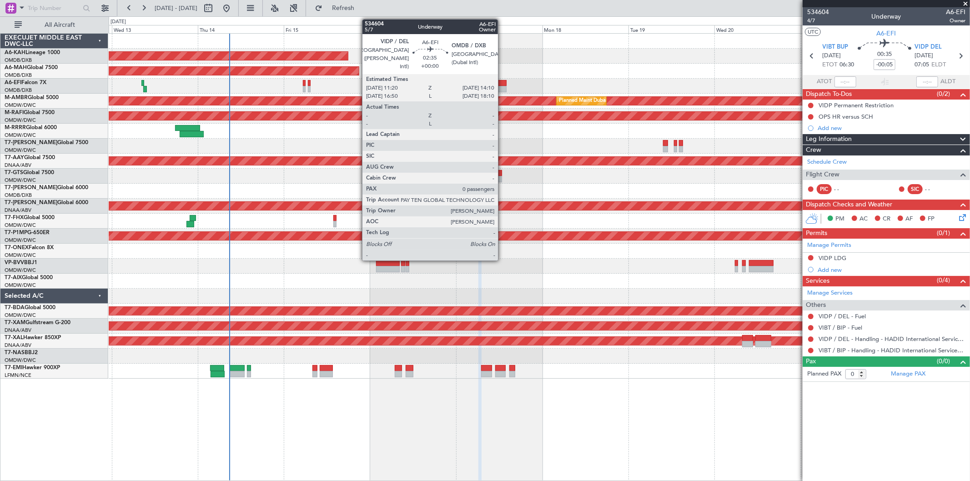
click at [502, 86] on div at bounding box center [501, 89] width 10 height 6
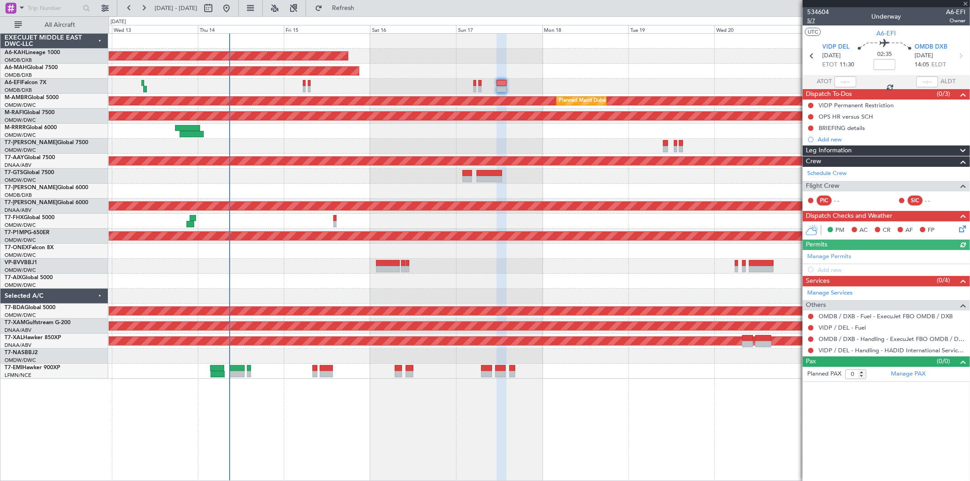
click at [818, 20] on span "5/7" at bounding box center [818, 21] width 22 height 8
click at [359, 8] on span "Refresh" at bounding box center [343, 8] width 38 height 6
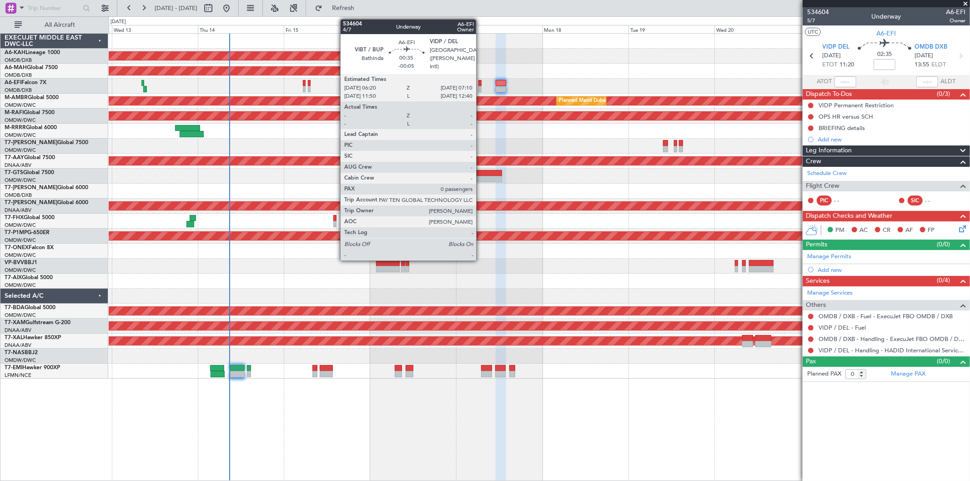
click at [481, 84] on div at bounding box center [479, 83] width 3 height 6
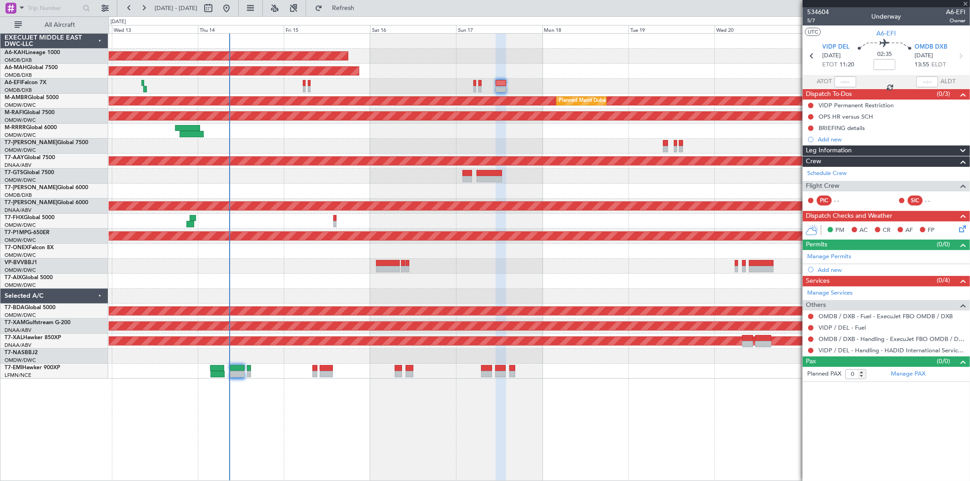
type input "-00:05"
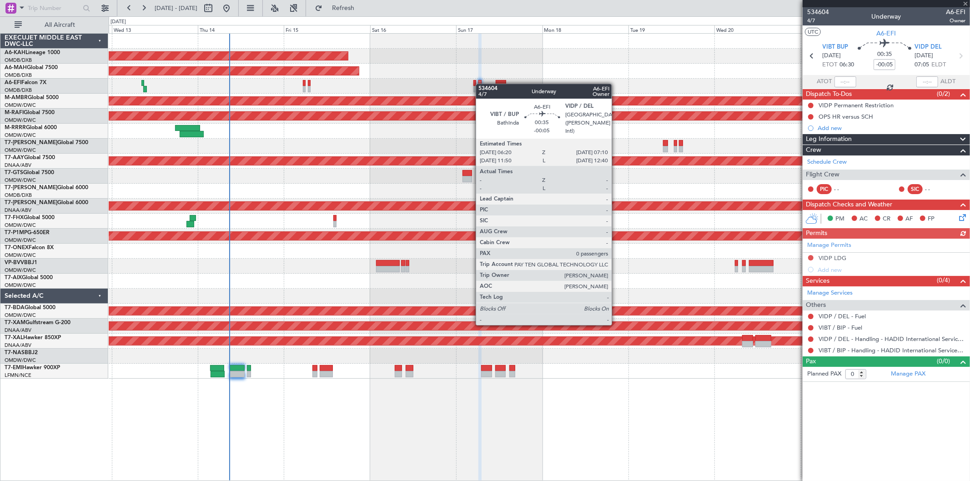
click at [481, 84] on div at bounding box center [479, 83] width 3 height 6
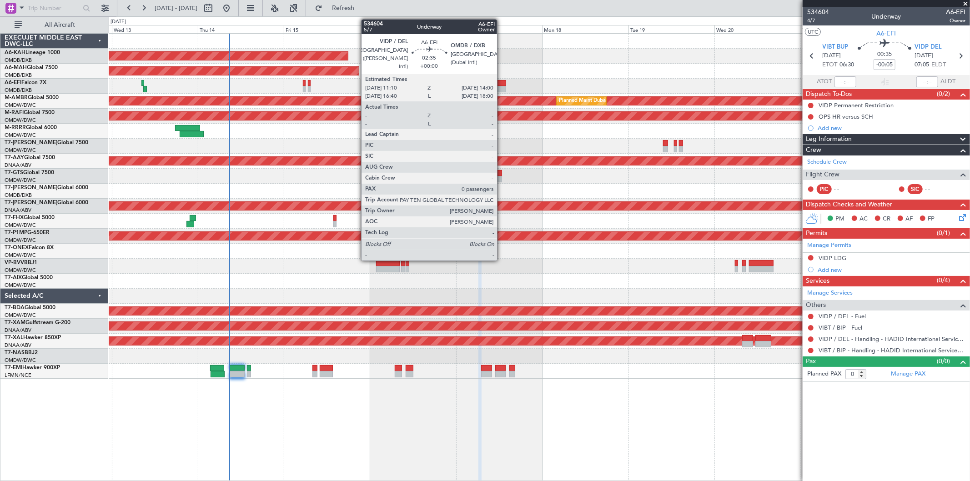
click at [501, 83] on div at bounding box center [501, 83] width 10 height 6
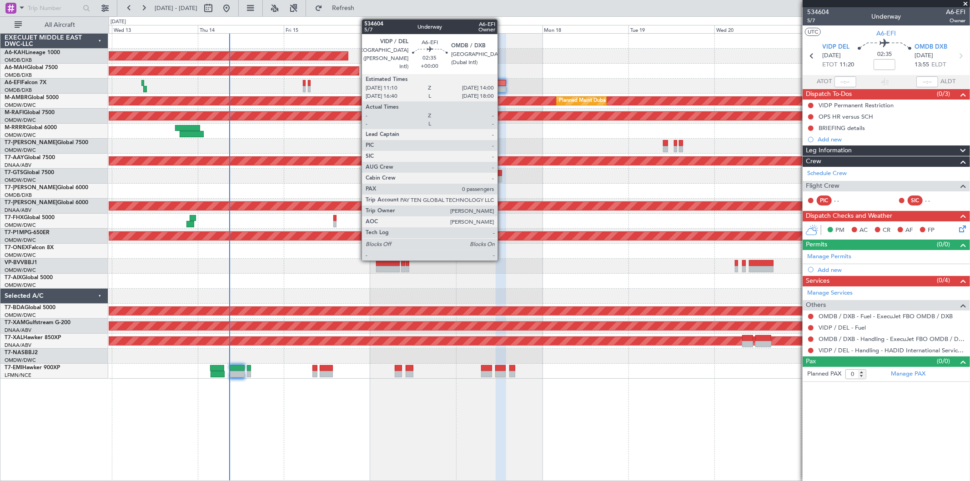
click at [502, 83] on div at bounding box center [501, 83] width 10 height 6
click at [501, 83] on div at bounding box center [501, 83] width 10 height 6
click at [501, 84] on div at bounding box center [501, 83] width 10 height 6
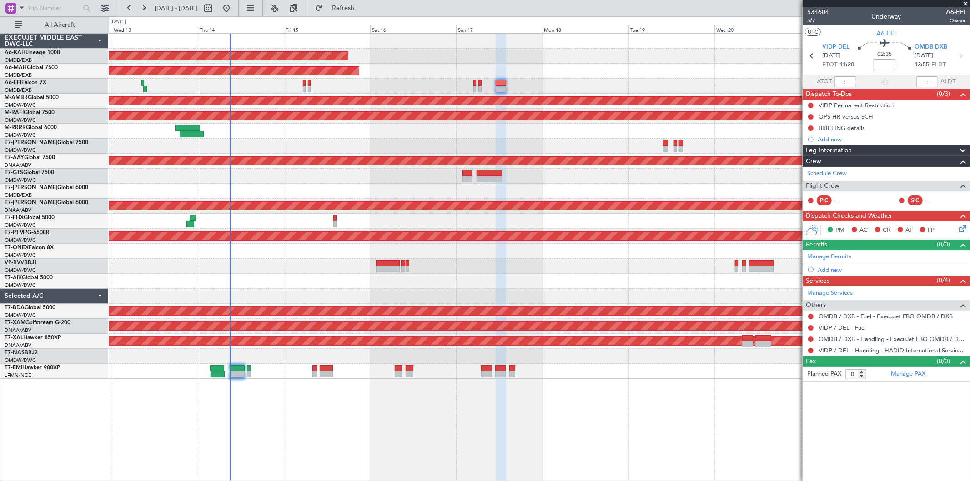
click at [884, 69] on input at bounding box center [884, 64] width 22 height 11
type input "+00:20"
click at [900, 375] on link "Manage PAX" at bounding box center [908, 374] width 35 height 9
click at [838, 258] on link "Manage Permits" at bounding box center [829, 256] width 44 height 9
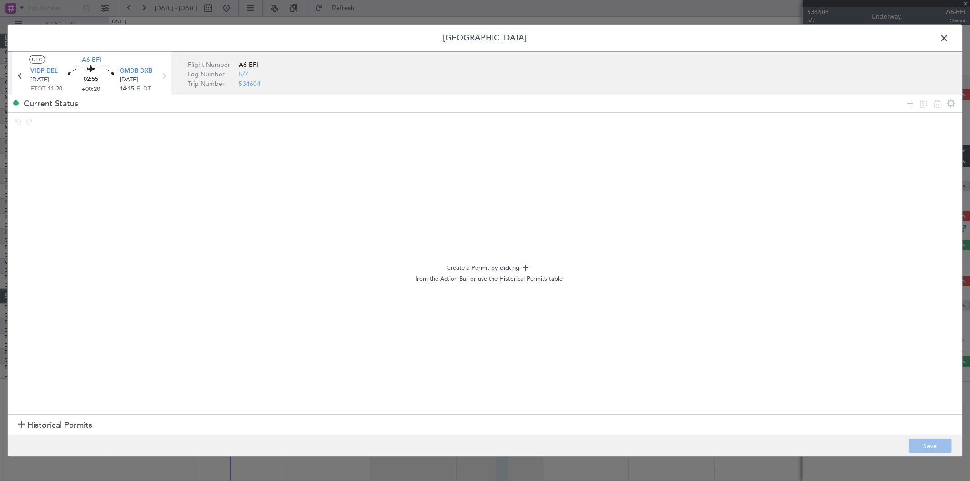
click at [55, 423] on span "Historical Permits" at bounding box center [59, 425] width 65 height 12
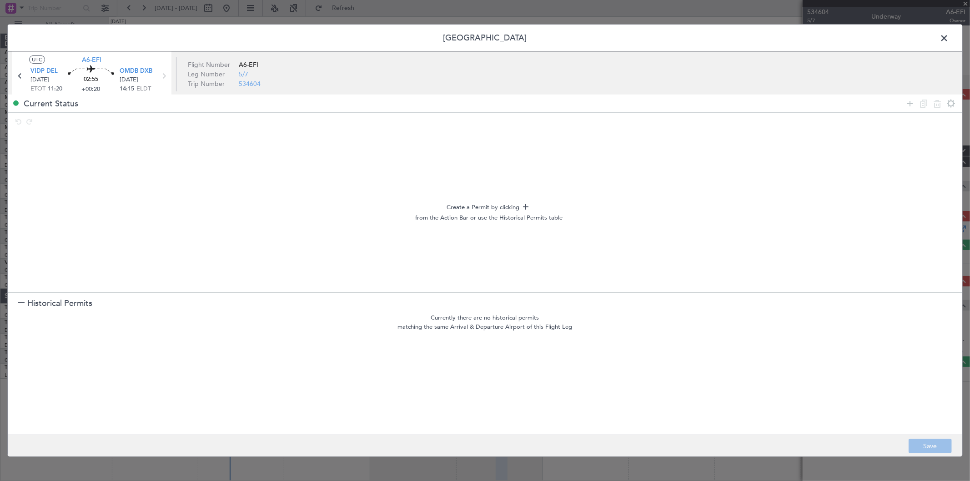
drag, startPoint x: 911, startPoint y: 101, endPoint x: 818, endPoint y: 123, distance: 95.4
click at [910, 101] on icon at bounding box center [909, 103] width 11 height 11
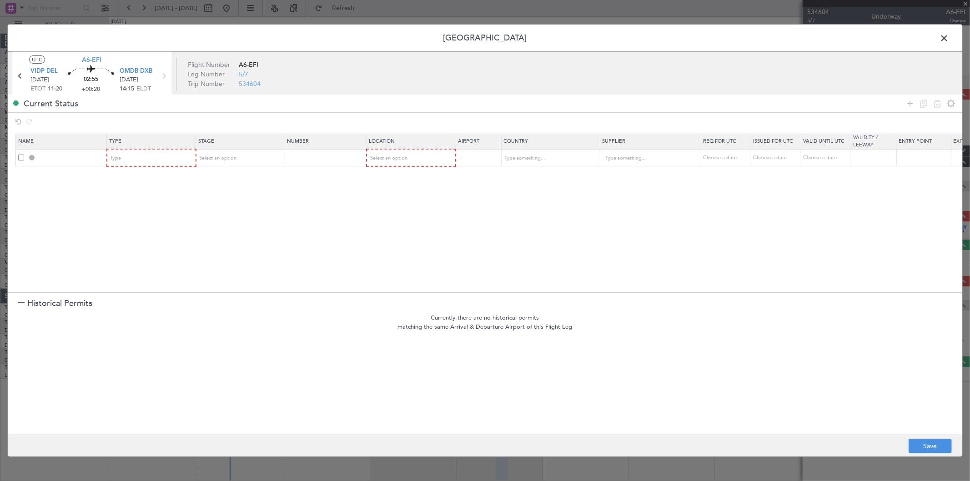
click at [137, 169] on section "Name Type Stage Number Location Airport Country Supplier Req For Utc Issued For…" at bounding box center [485, 211] width 954 height 161
click at [134, 161] on div "Type" at bounding box center [148, 158] width 75 height 14
click at [141, 185] on span "Departure" at bounding box center [151, 186] width 81 height 14
click at [392, 160] on span "Select an option" at bounding box center [388, 158] width 37 height 7
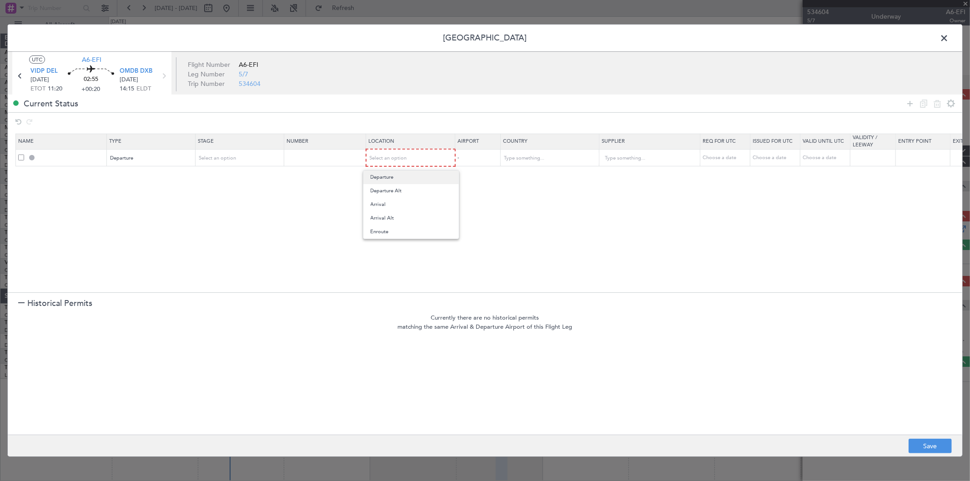
click at [390, 177] on span "Departure" at bounding box center [410, 177] width 81 height 14
drag, startPoint x: 909, startPoint y: 105, endPoint x: 474, endPoint y: 149, distance: 437.7
click at [908, 105] on icon at bounding box center [909, 103] width 11 height 11
click at [170, 168] on div "Type" at bounding box center [148, 175] width 75 height 14
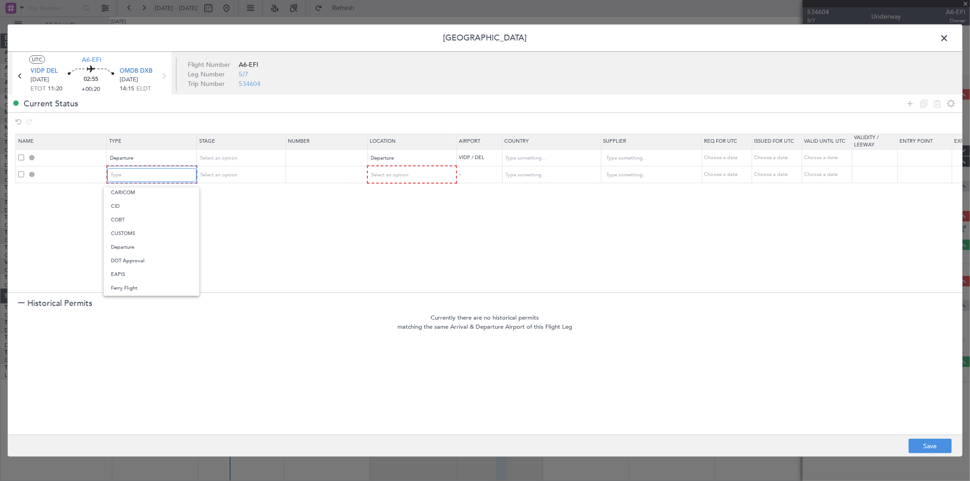
scroll to position [151, 0]
click at [141, 284] on span "Overflight" at bounding box center [151, 288] width 81 height 14
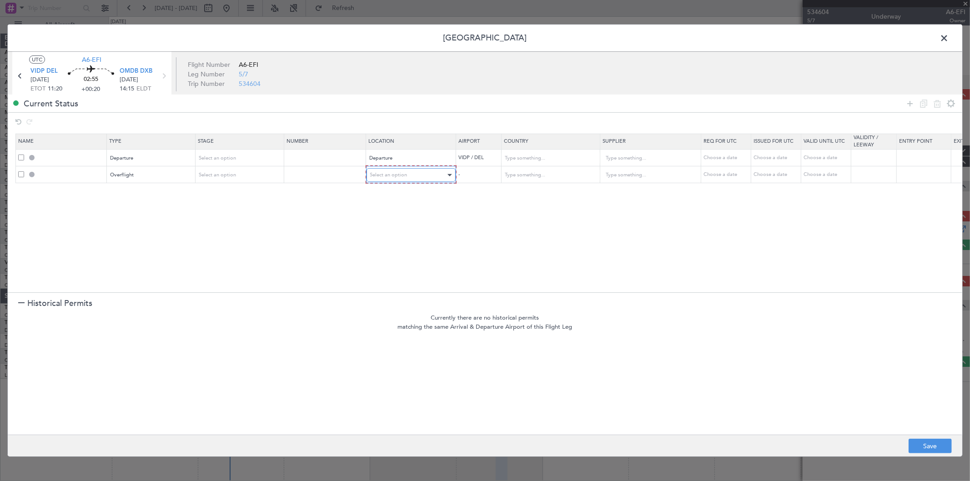
click at [398, 178] on div "Select an option" at bounding box center [407, 175] width 75 height 14
click at [403, 255] on span "Enroute" at bounding box center [410, 249] width 81 height 14
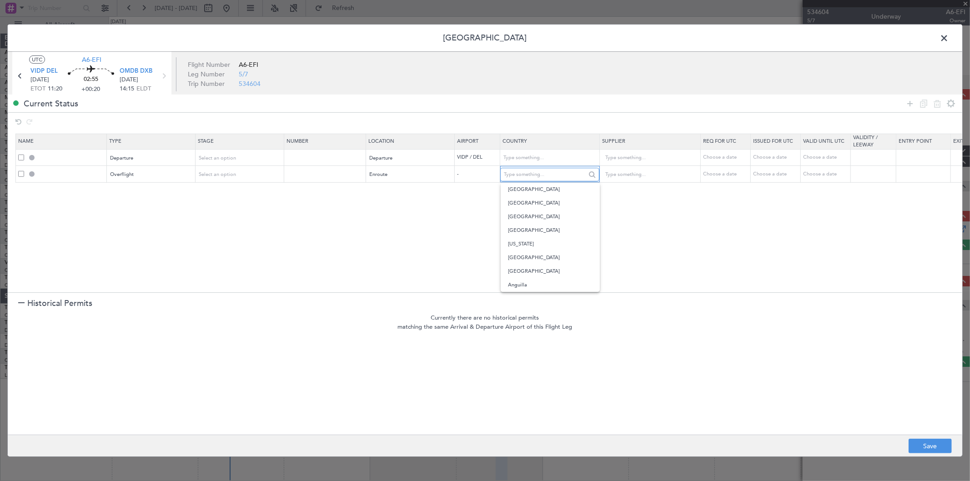
click at [514, 178] on input "text" at bounding box center [545, 175] width 82 height 14
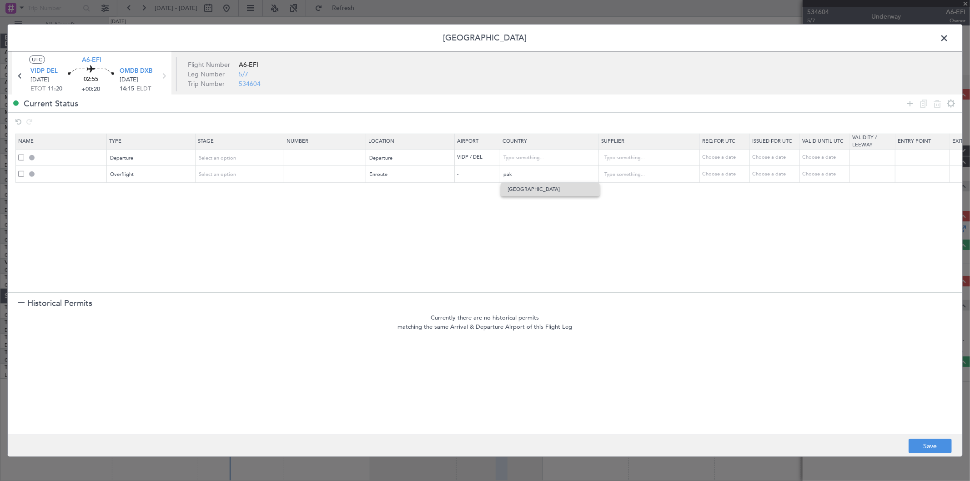
drag, startPoint x: 518, startPoint y: 185, endPoint x: 526, endPoint y: 185, distance: 7.3
click at [517, 185] on span "Pakistan" at bounding box center [550, 190] width 85 height 14
type input "Pakistan"
click at [911, 102] on icon at bounding box center [909, 103] width 11 height 11
click at [140, 187] on div "Type" at bounding box center [148, 192] width 75 height 14
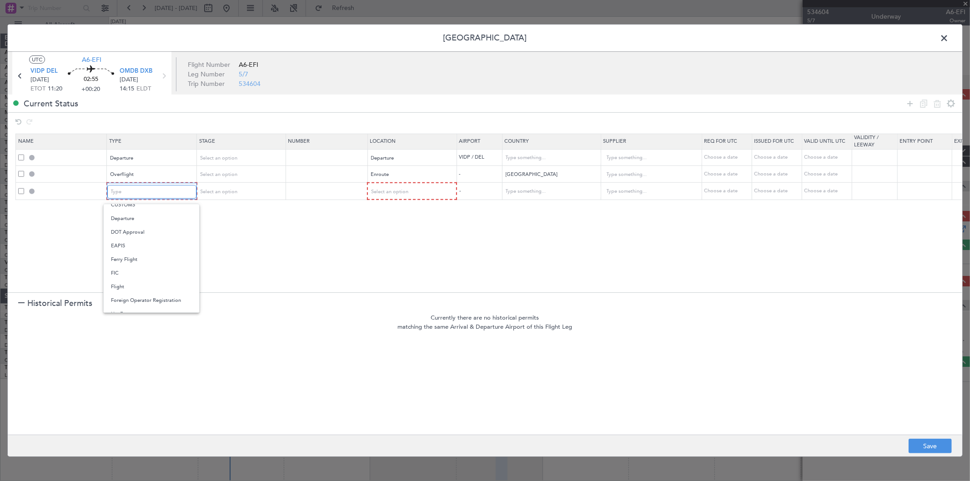
scroll to position [151, 0]
click at [139, 300] on span "Overflight" at bounding box center [151, 305] width 81 height 14
click at [382, 195] on div "Select an option" at bounding box center [407, 192] width 75 height 14
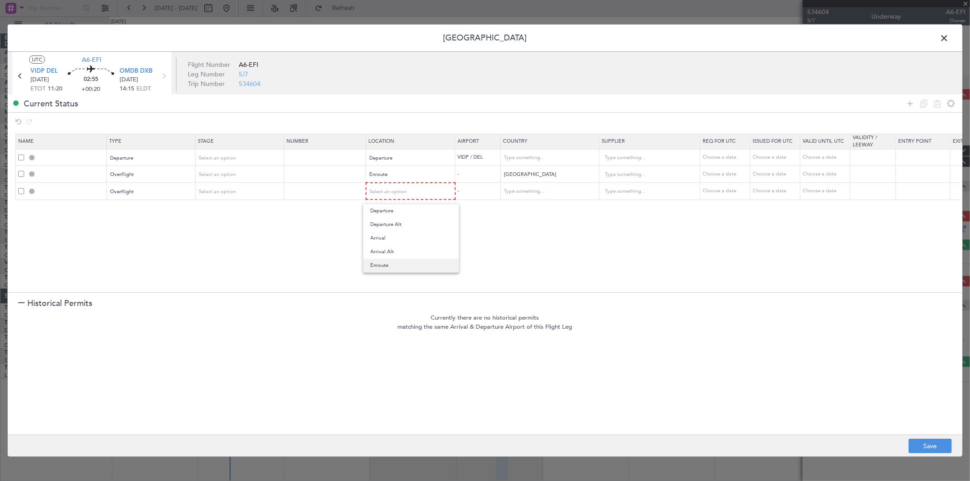
click at [407, 265] on span "Enroute" at bounding box center [410, 266] width 81 height 14
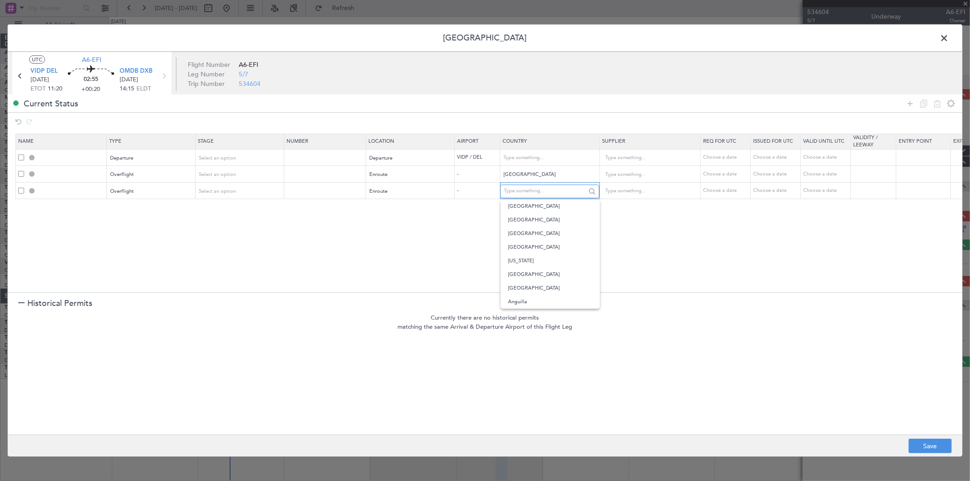
click at [509, 188] on input "text" at bounding box center [545, 191] width 82 height 14
click at [522, 204] on span "Oman" at bounding box center [550, 207] width 85 height 14
type input "Oman"
drag, startPoint x: 909, startPoint y: 106, endPoint x: 743, endPoint y: 151, distance: 171.8
click at [910, 105] on icon at bounding box center [909, 103] width 11 height 11
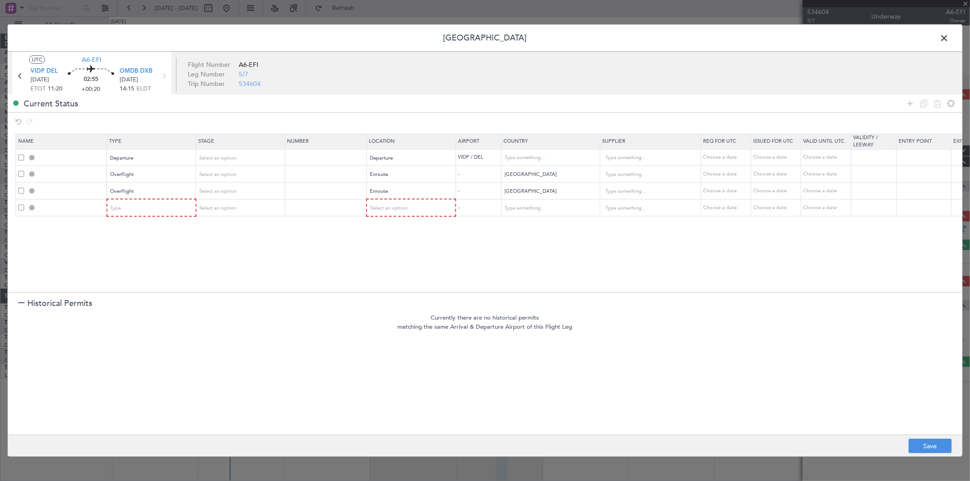
click at [161, 217] on section "Name Type Stage Number Location Airport Country Supplier Req For Utc Issued For…" at bounding box center [485, 211] width 954 height 161
click at [158, 213] on div "Type" at bounding box center [148, 208] width 75 height 14
click at [141, 301] on span "Landing" at bounding box center [151, 307] width 81 height 14
click at [386, 205] on span "Select an option" at bounding box center [388, 208] width 37 height 7
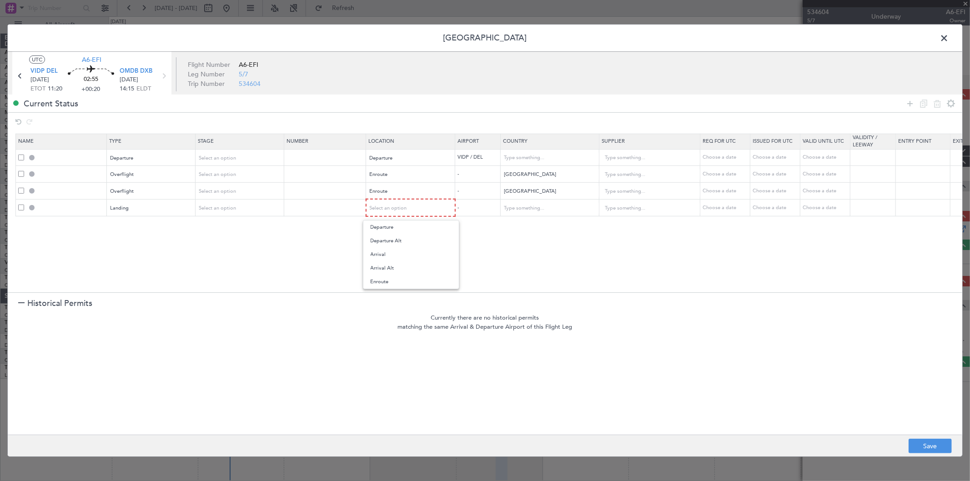
drag, startPoint x: 384, startPoint y: 251, endPoint x: 451, endPoint y: 242, distance: 67.4
click at [382, 251] on span "Arrival" at bounding box center [410, 255] width 81 height 14
click at [912, 102] on icon at bounding box center [909, 103] width 11 height 11
click at [158, 226] on div "Type" at bounding box center [148, 225] width 75 height 14
drag, startPoint x: 133, startPoint y: 261, endPoint x: 133, endPoint y: 270, distance: 9.1
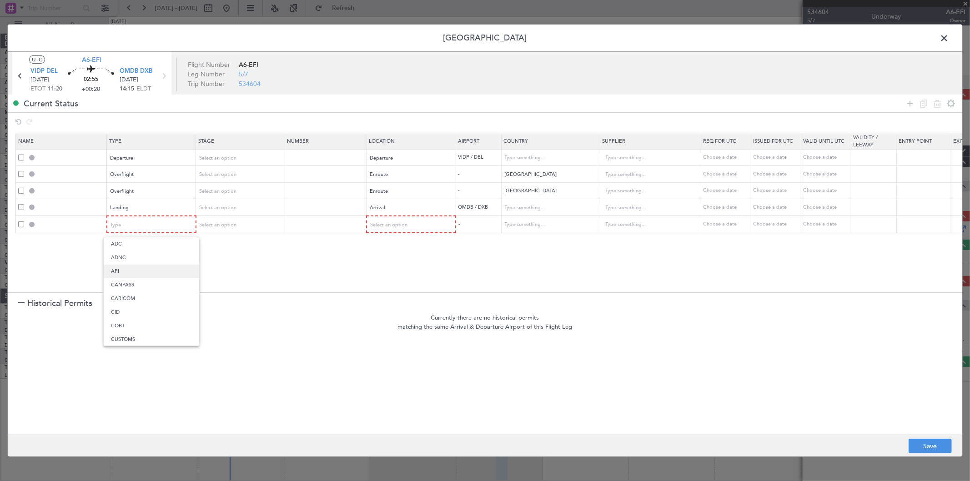
click at [133, 270] on div "ADC ADNC API CANPASS CARICOM CID COBT CUSTOMS Departure DOT Approval EAPIS Ferr…" at bounding box center [151, 291] width 96 height 109
click at [133, 270] on span "API" at bounding box center [151, 272] width 81 height 14
click at [411, 223] on div "Select an option" at bounding box center [407, 225] width 75 height 14
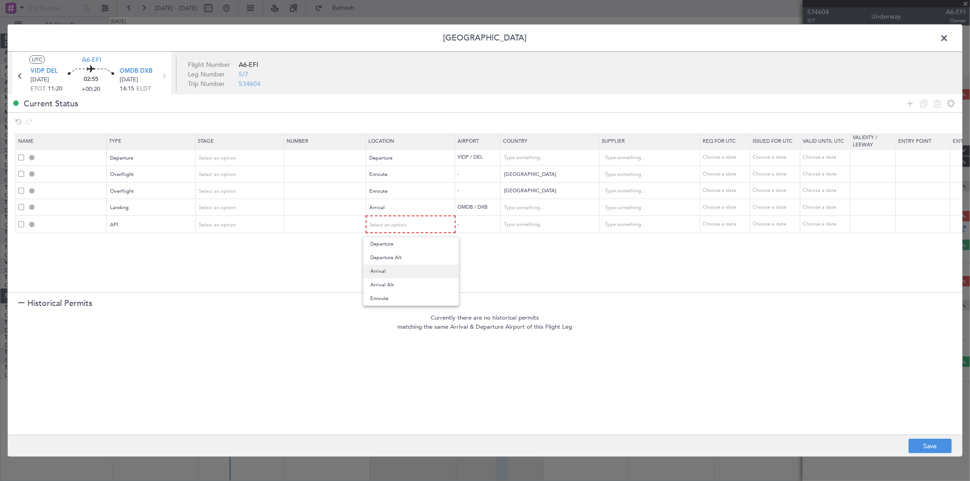
click at [391, 270] on span "Arrival" at bounding box center [410, 272] width 81 height 14
click at [910, 100] on icon at bounding box center [909, 103] width 11 height 11
click at [164, 238] on div "Type" at bounding box center [148, 242] width 75 height 14
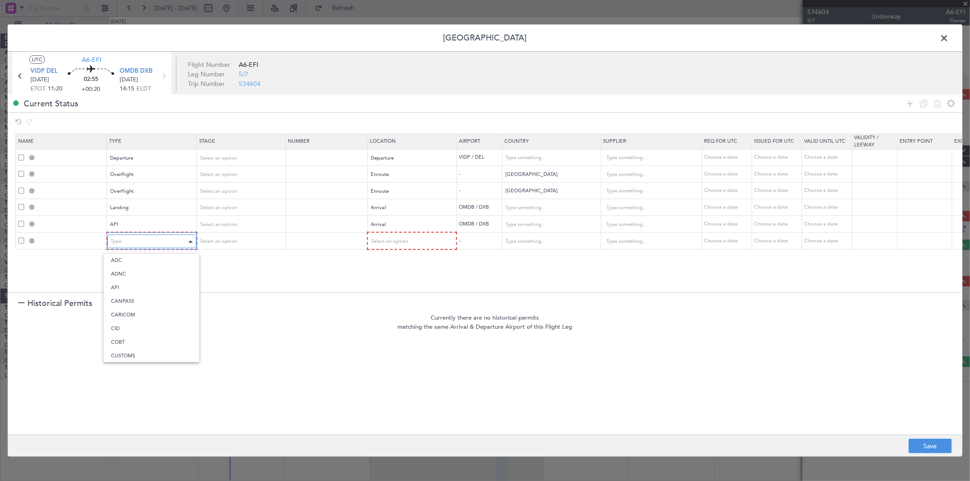
scroll to position [274, 0]
click at [135, 323] on span "Slot" at bounding box center [151, 328] width 81 height 14
click at [398, 242] on span "Select an option" at bounding box center [388, 241] width 37 height 7
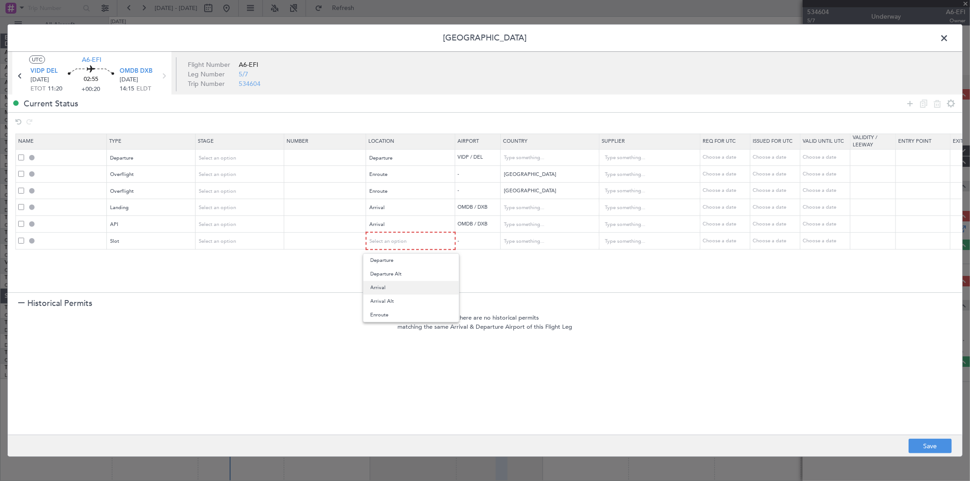
click at [394, 281] on span "Arrival" at bounding box center [410, 288] width 81 height 14
click at [936, 446] on button "Save" at bounding box center [929, 446] width 43 height 15
type input "DEPARTURE"
type input "India"
type input "NNN"
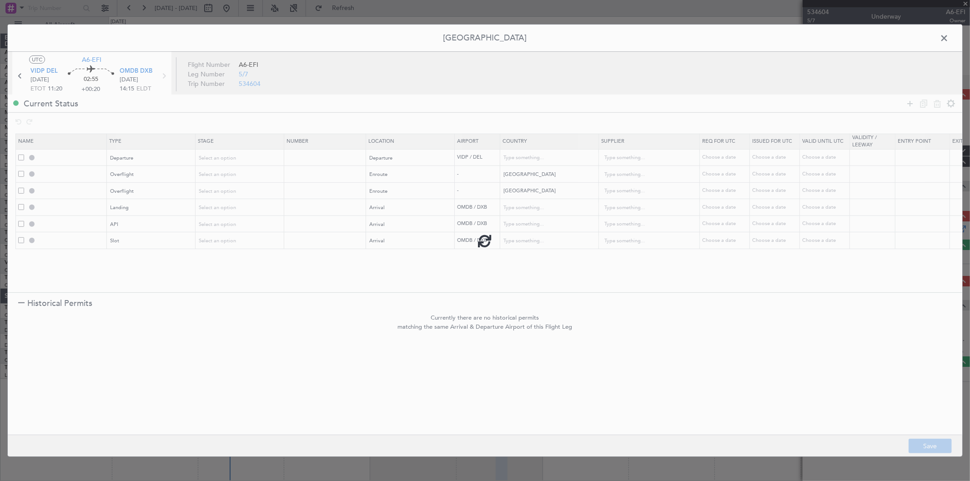
type input "3"
type input "PAKISTAN OVF"
type input "NNN"
type input "OMAN OVF"
type input "NNN"
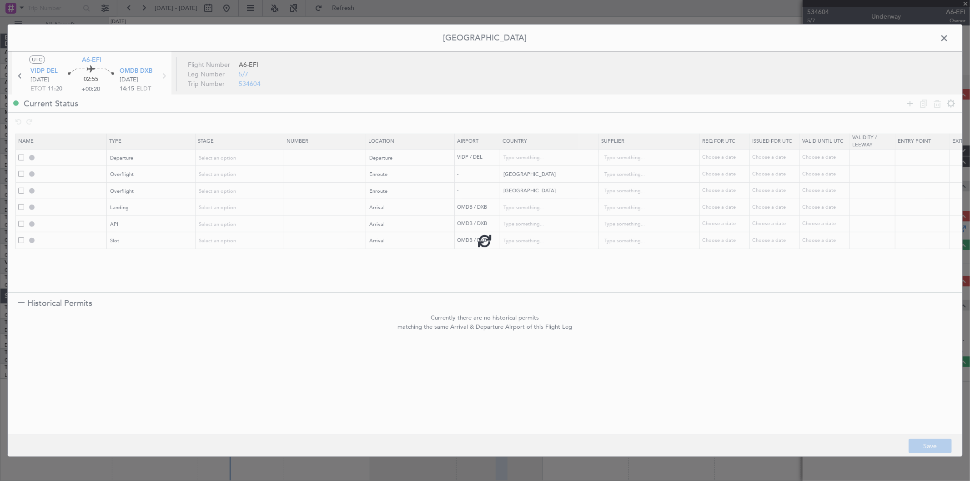
type input "2"
type input "OMDB LDG"
type input "United Arab Emirates"
type input "NNN"
type input "1"
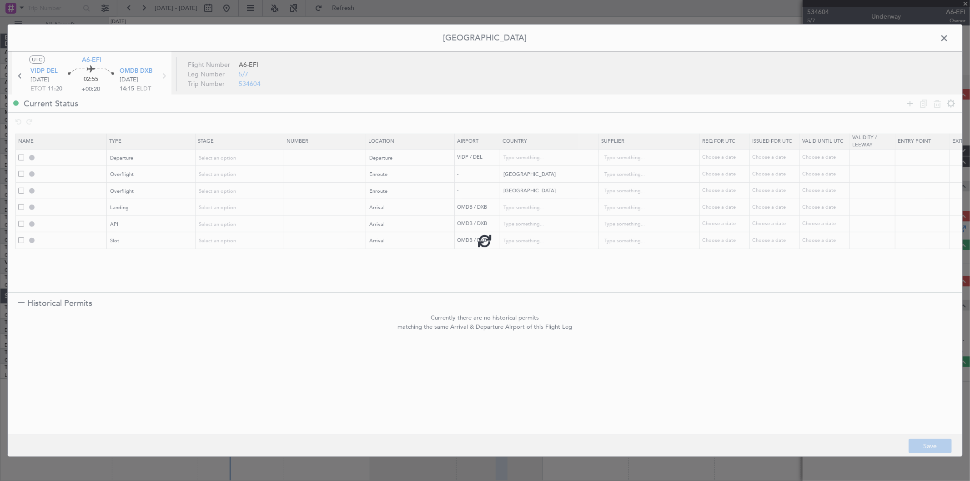
type input "OMDB ARR API"
type input "United Arab Emirates"
type input "NNN"
type input "1"
type input "OMDB ARR SLOT"
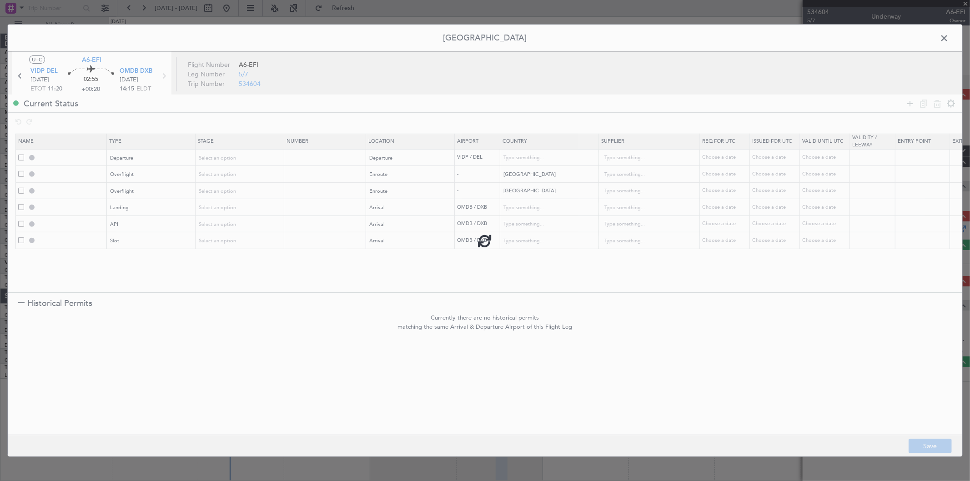
type input "United Arab Emirates"
type input "NNN"
type input "1"
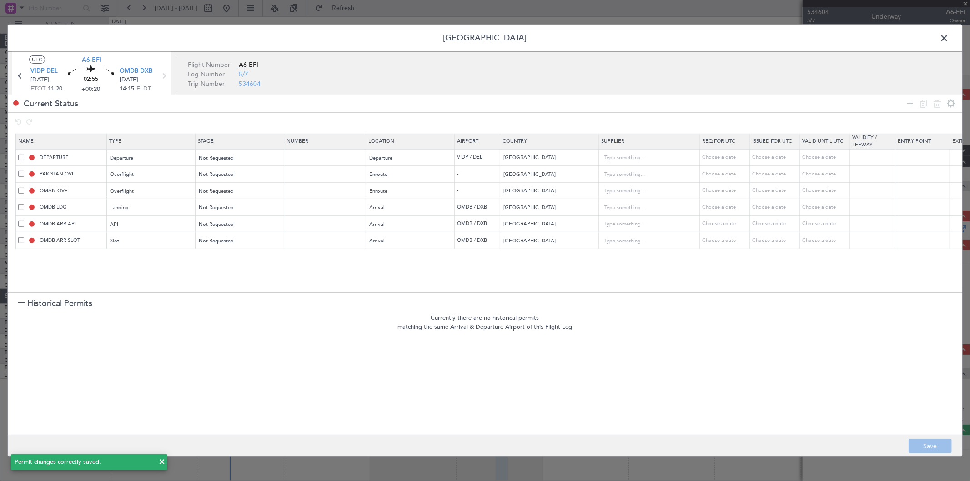
click at [948, 38] on span at bounding box center [948, 40] width 0 height 18
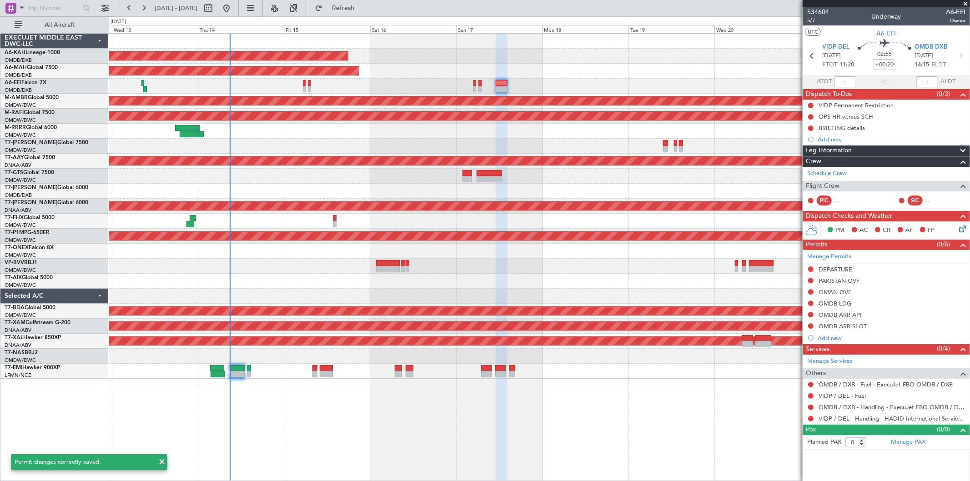
type input "5"
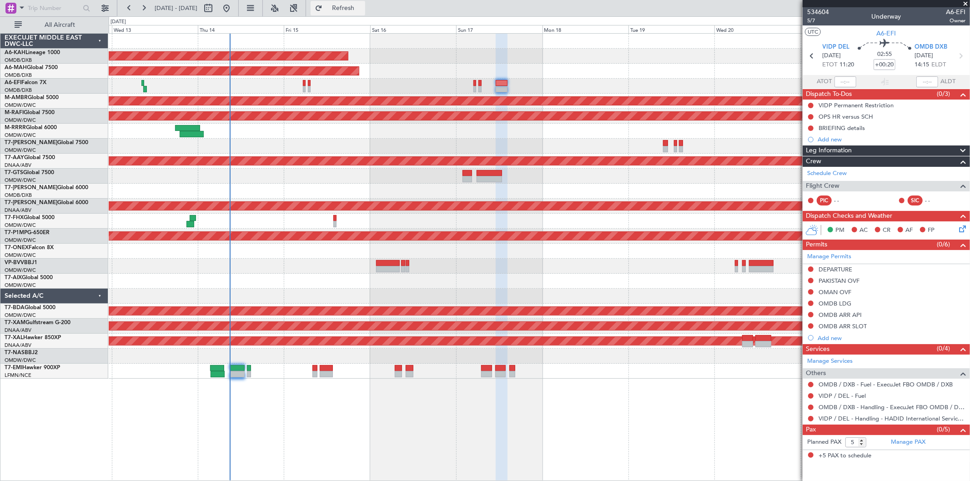
click at [361, 6] on span "Refresh" at bounding box center [343, 8] width 38 height 6
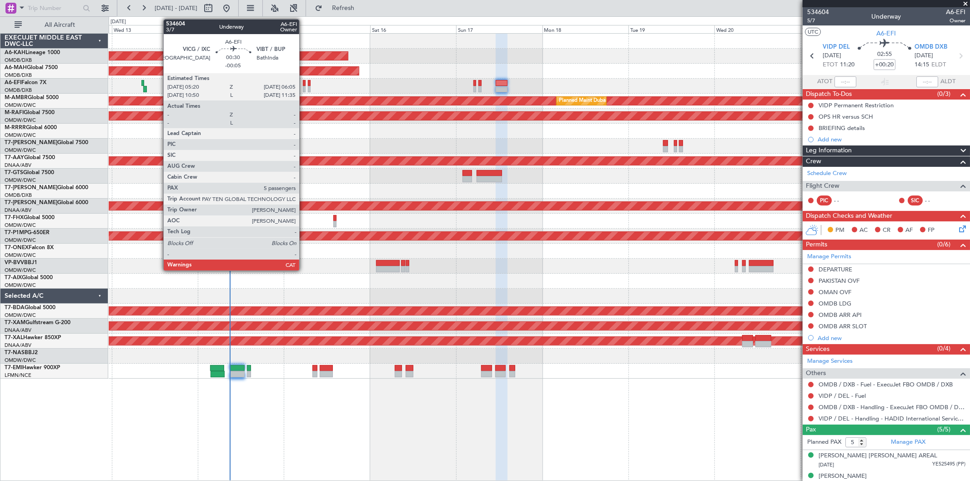
click at [304, 90] on div at bounding box center [304, 89] width 3 height 6
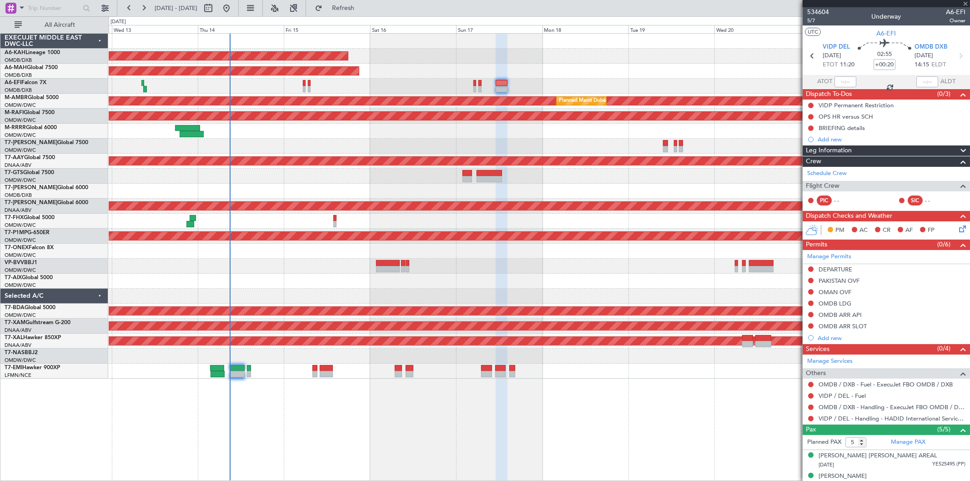
type input "-00:05"
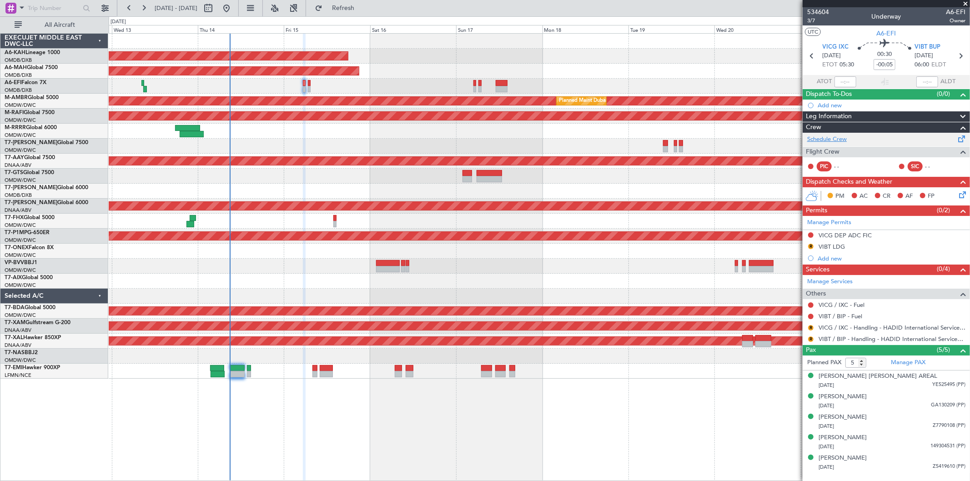
click at [837, 138] on link "Schedule Crew" at bounding box center [827, 139] width 40 height 9
click at [851, 340] on link "VIBT / BIP - Handling - HADID International Services, FZE" at bounding box center [891, 339] width 147 height 8
click at [850, 379] on div "[PERSON_NAME] [PERSON_NAME] AREAL" at bounding box center [877, 376] width 119 height 9
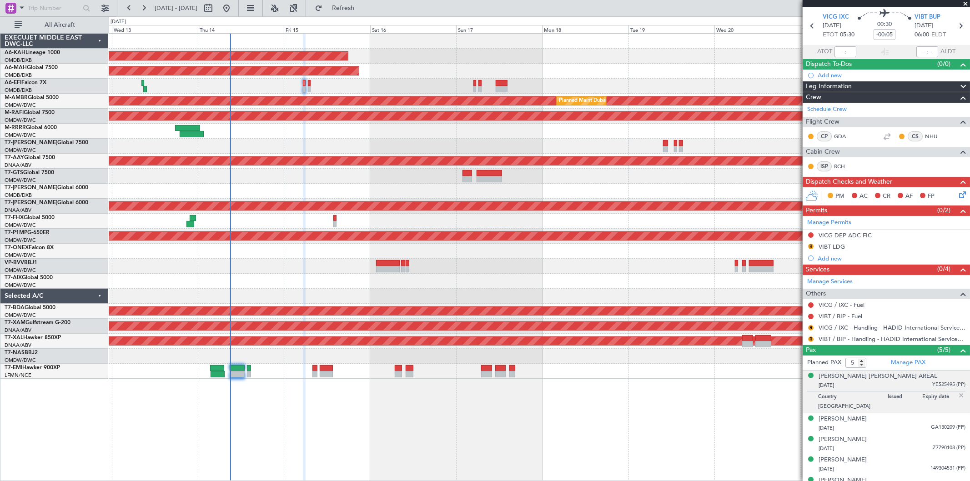
scroll to position [44, 0]
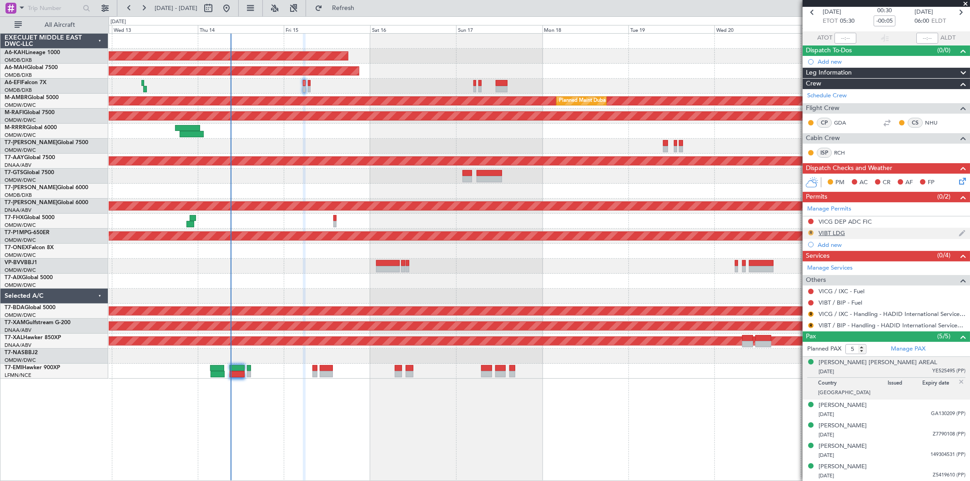
click at [811, 232] on button "R" at bounding box center [810, 232] width 5 height 5
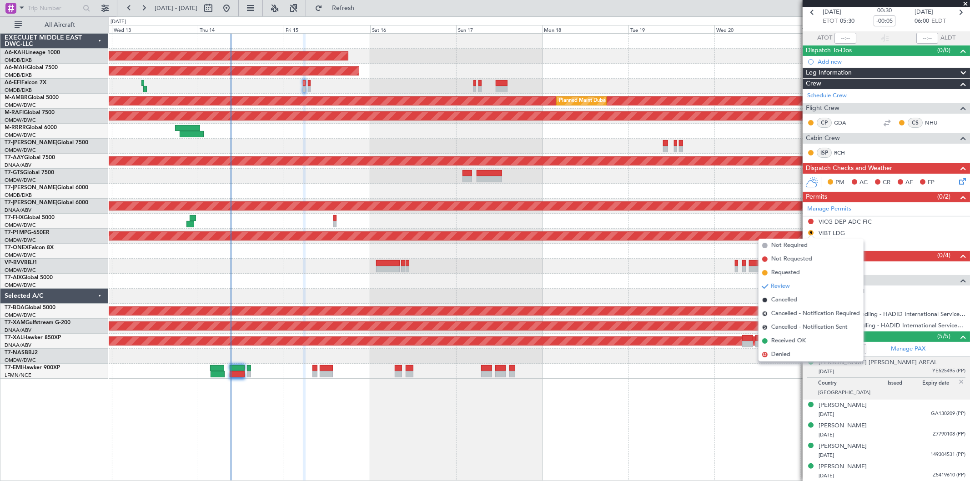
drag, startPoint x: 787, startPoint y: 268, endPoint x: 799, endPoint y: 280, distance: 17.0
click at [787, 267] on li "Requested" at bounding box center [810, 273] width 105 height 14
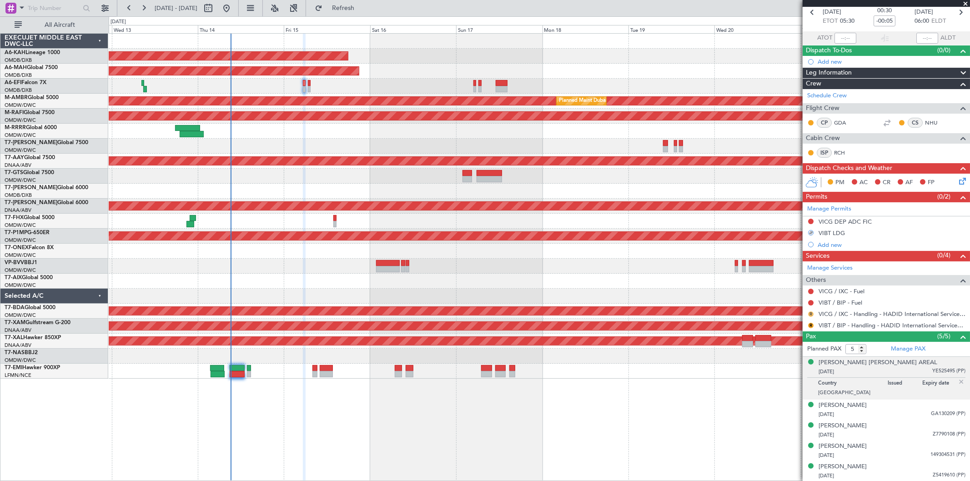
click at [809, 315] on button "R" at bounding box center [810, 313] width 5 height 5
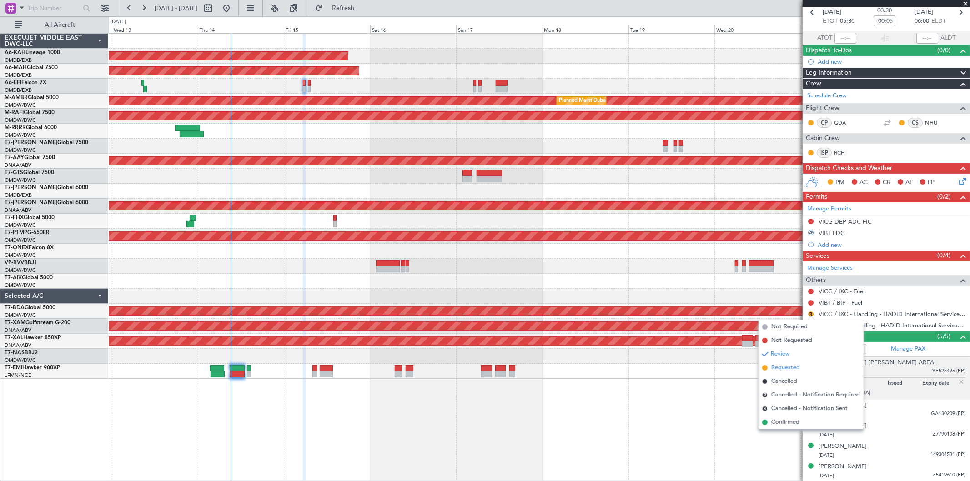
click at [779, 371] on span "Requested" at bounding box center [785, 367] width 29 height 9
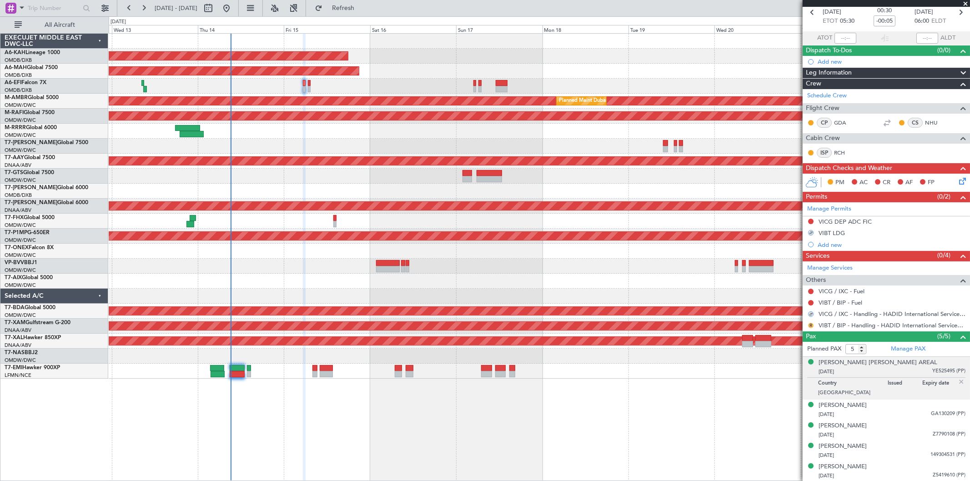
click at [810, 325] on button "R" at bounding box center [810, 325] width 5 height 5
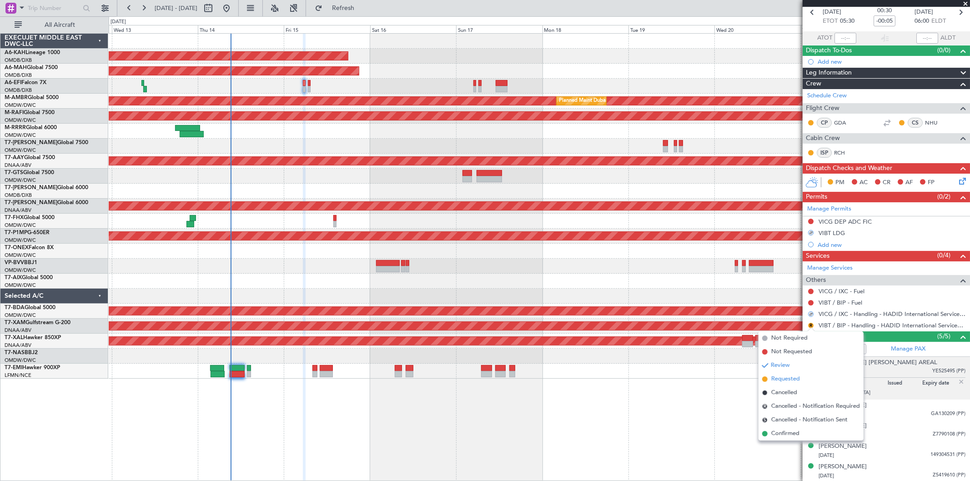
click at [779, 376] on span "Requested" at bounding box center [785, 379] width 29 height 9
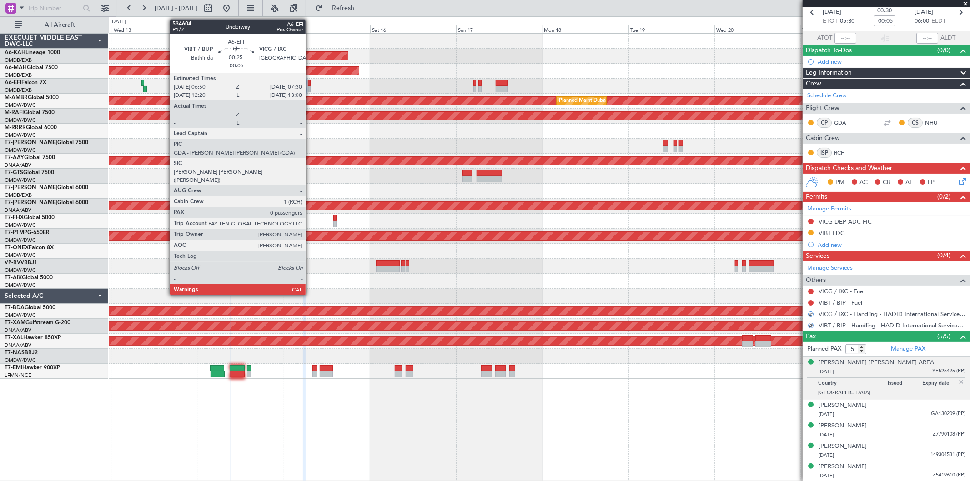
click at [310, 87] on div at bounding box center [309, 89] width 3 height 6
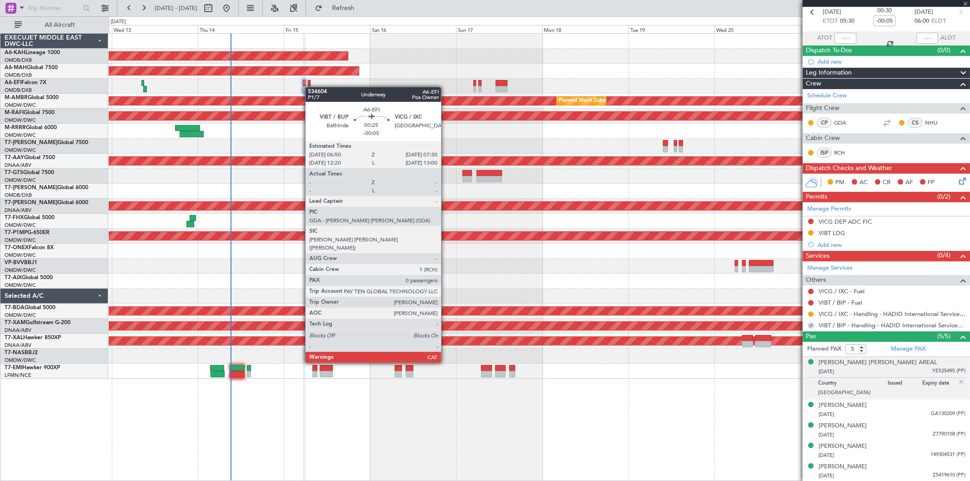
type input "0"
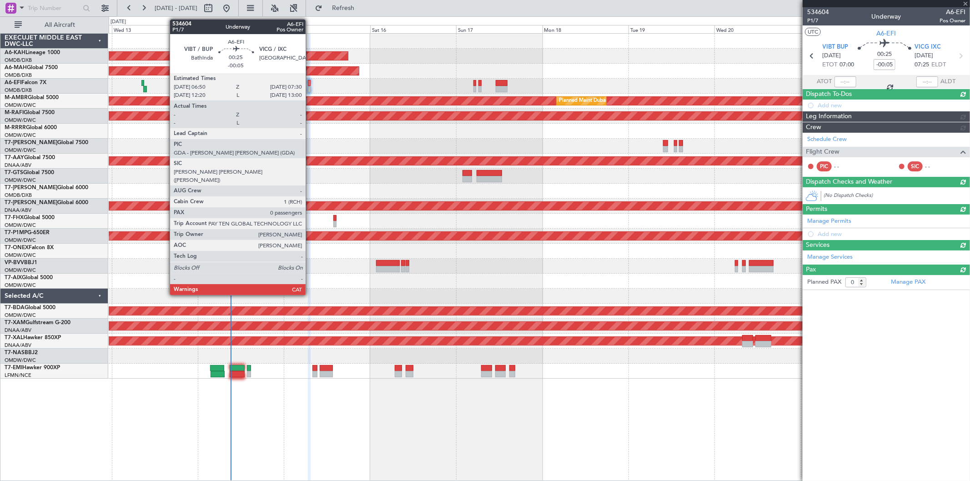
scroll to position [0, 0]
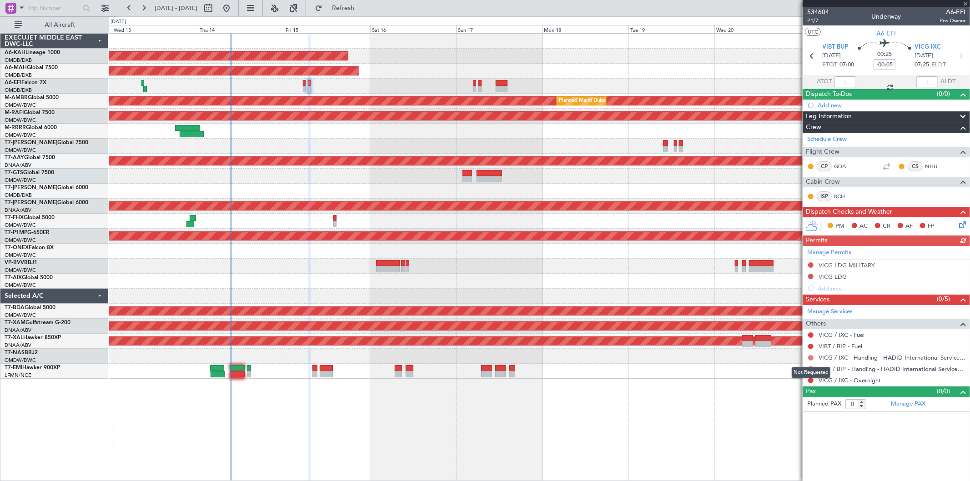
click at [811, 356] on button at bounding box center [810, 357] width 5 height 5
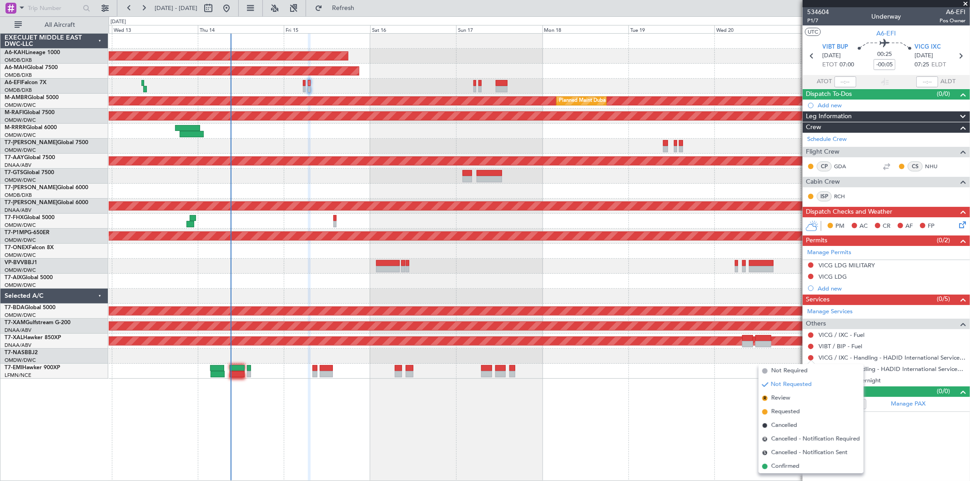
drag, startPoint x: 784, startPoint y: 408, endPoint x: 801, endPoint y: 391, distance: 24.1
click at [784, 406] on li "Requested" at bounding box center [810, 412] width 105 height 14
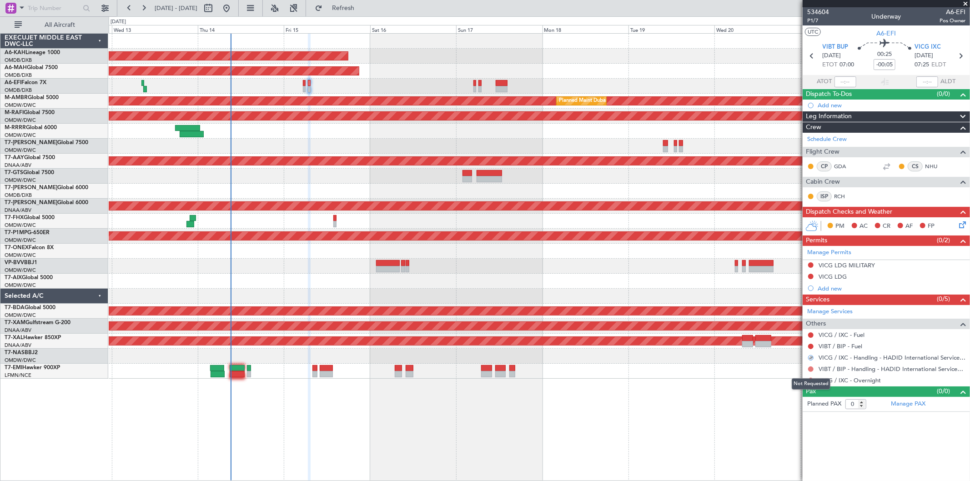
click at [809, 369] on button at bounding box center [810, 368] width 5 height 5
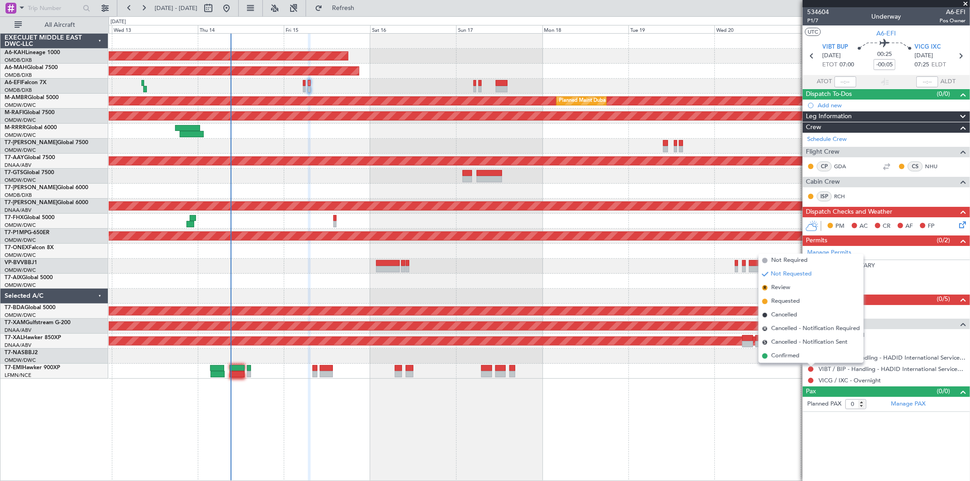
drag, startPoint x: 784, startPoint y: 305, endPoint x: 790, endPoint y: 294, distance: 12.6
click at [783, 302] on span "Requested" at bounding box center [785, 301] width 29 height 9
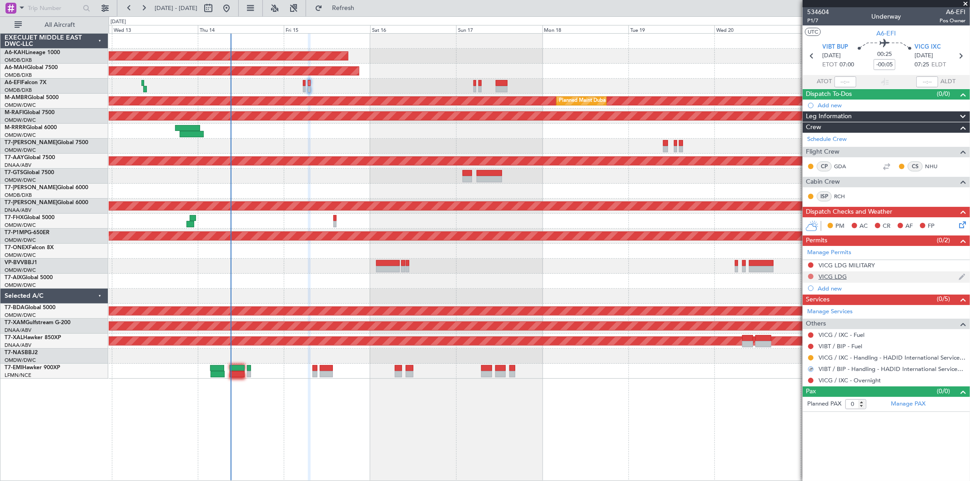
click at [811, 275] on button at bounding box center [810, 276] width 5 height 5
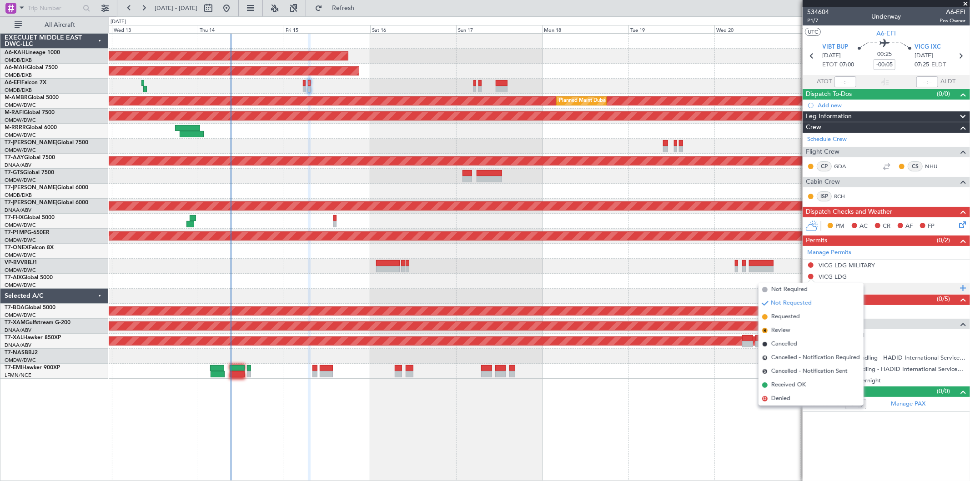
drag, startPoint x: 785, startPoint y: 317, endPoint x: 806, endPoint y: 283, distance: 40.0
click at [785, 315] on span "Requested" at bounding box center [785, 316] width 29 height 9
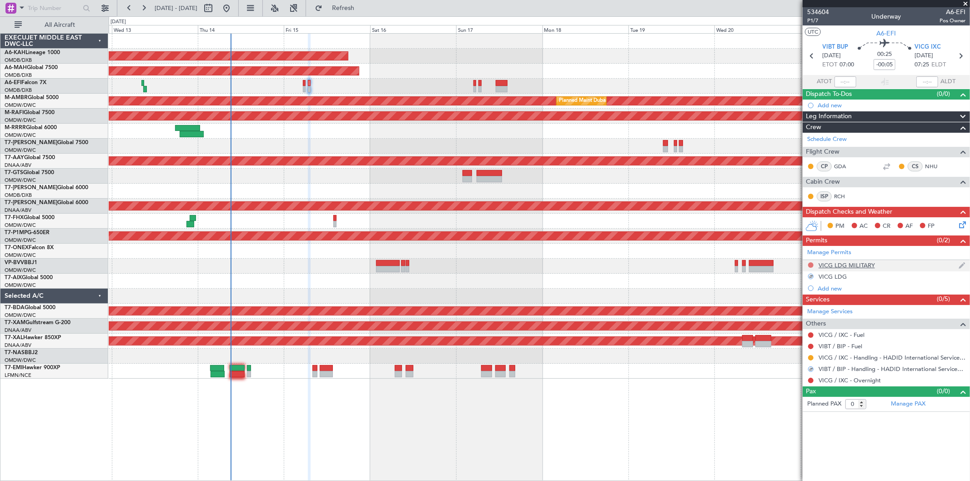
click at [810, 265] on button at bounding box center [810, 264] width 5 height 5
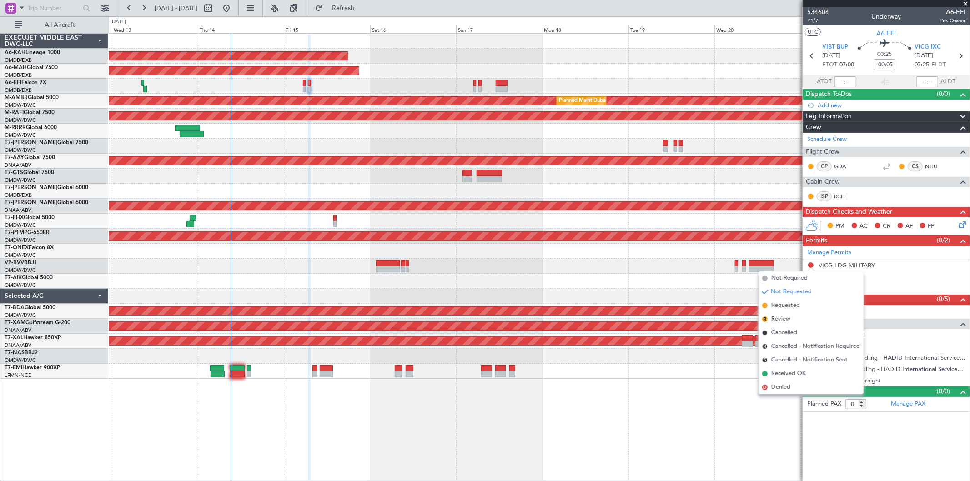
drag, startPoint x: 783, startPoint y: 301, endPoint x: 746, endPoint y: 290, distance: 38.1
click at [781, 303] on span "Requested" at bounding box center [785, 305] width 29 height 9
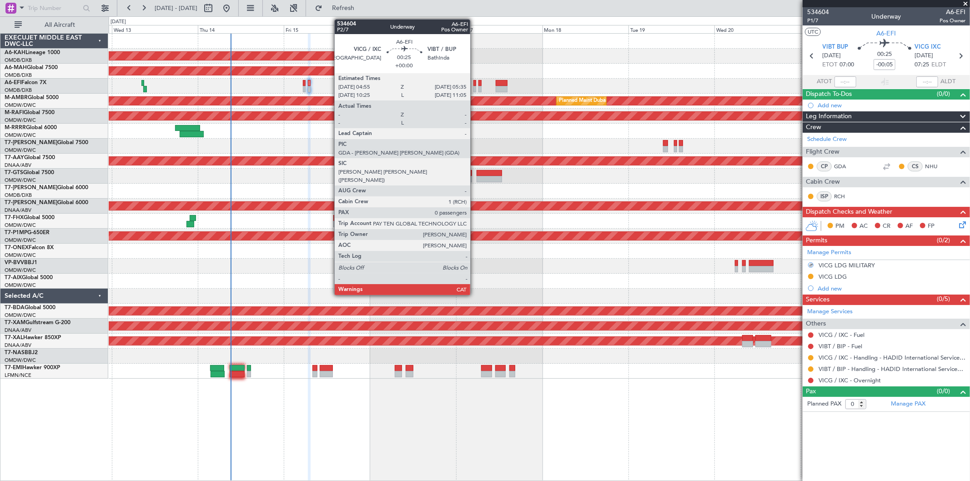
click at [475, 83] on div at bounding box center [474, 83] width 3 height 6
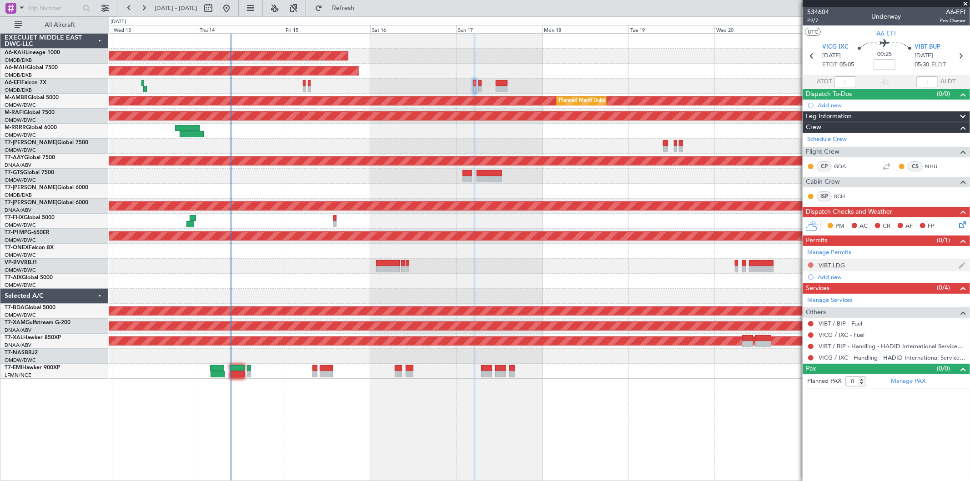
click at [808, 265] on button at bounding box center [810, 264] width 5 height 5
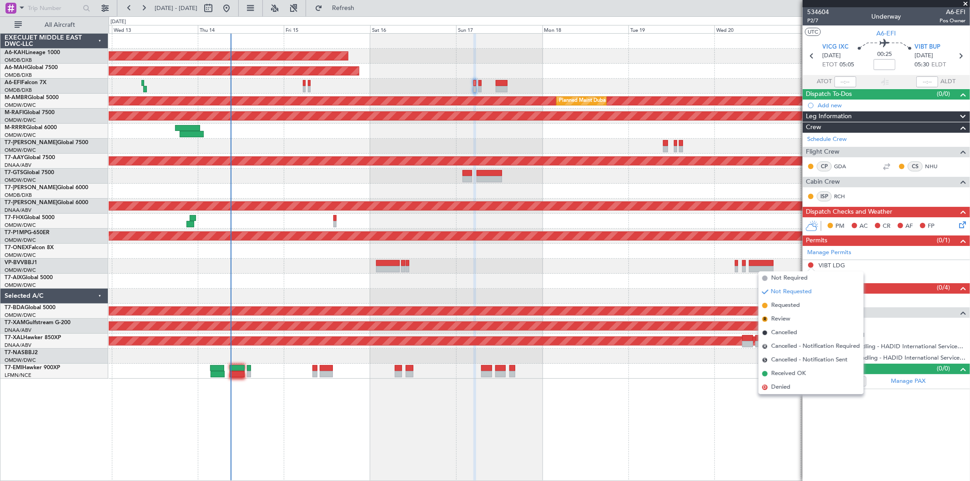
drag, startPoint x: 784, startPoint y: 303, endPoint x: 792, endPoint y: 308, distance: 9.6
click at [784, 302] on span "Requested" at bounding box center [785, 305] width 29 height 9
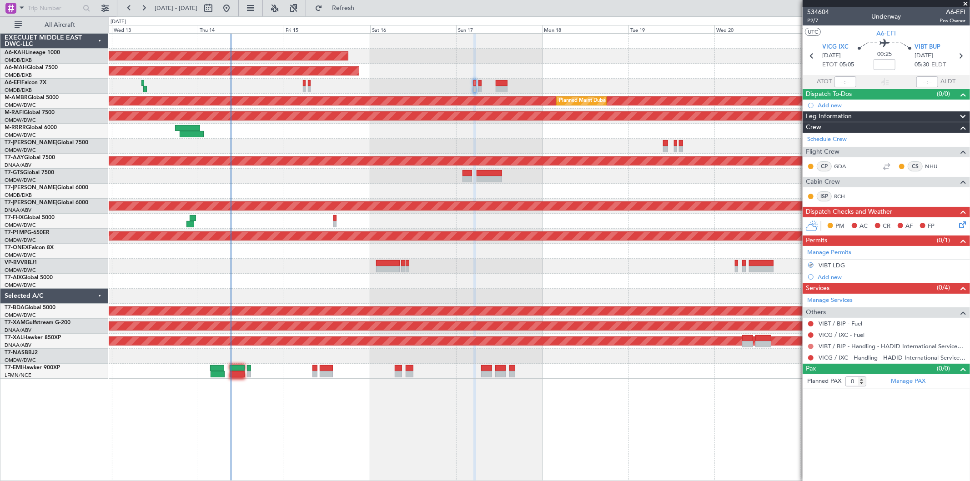
click at [810, 346] on button at bounding box center [810, 346] width 5 height 5
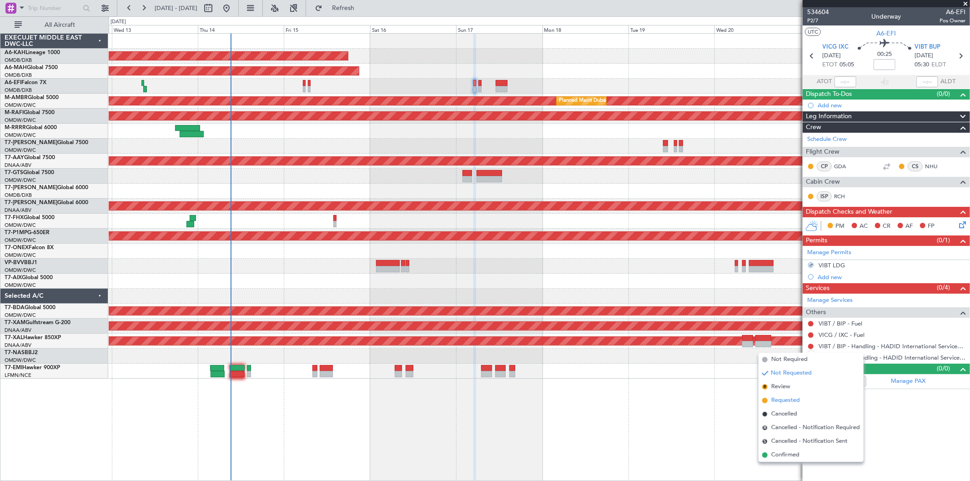
click at [788, 396] on span "Requested" at bounding box center [785, 400] width 29 height 9
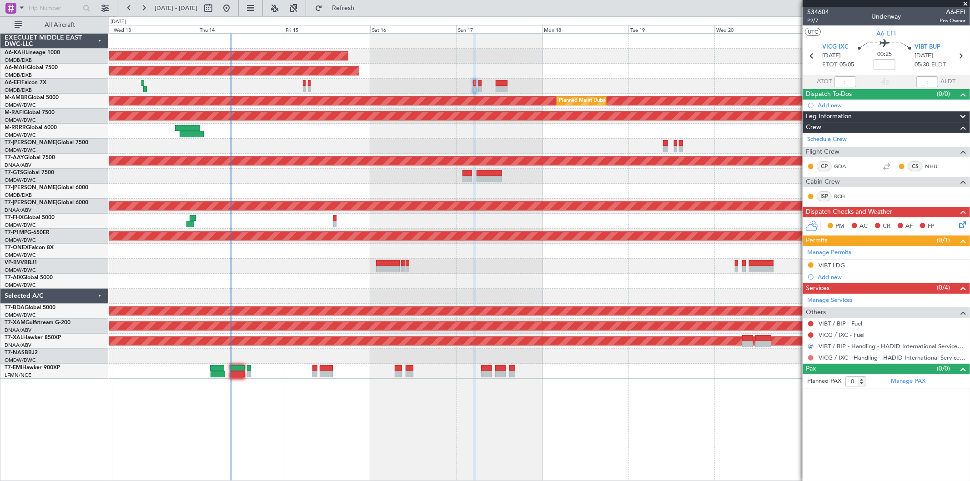
click at [809, 357] on button at bounding box center [810, 357] width 5 height 5
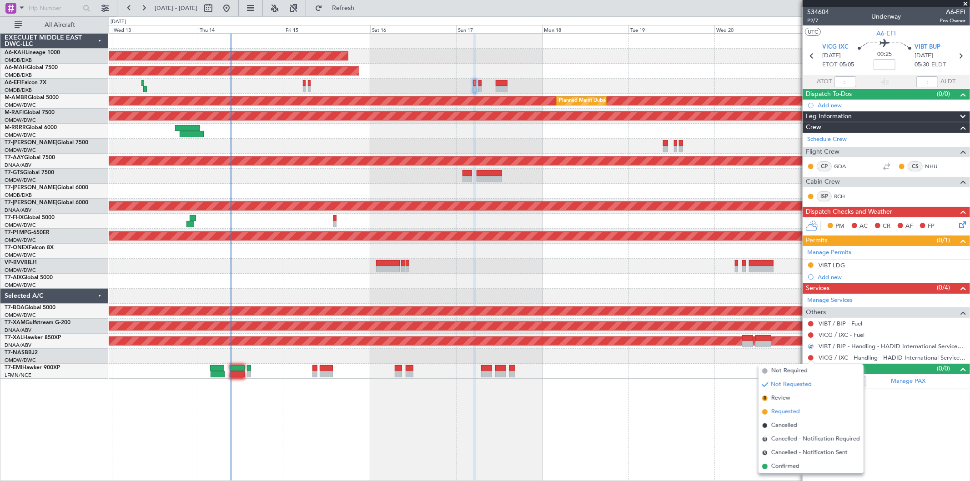
click at [774, 411] on span "Requested" at bounding box center [785, 411] width 29 height 9
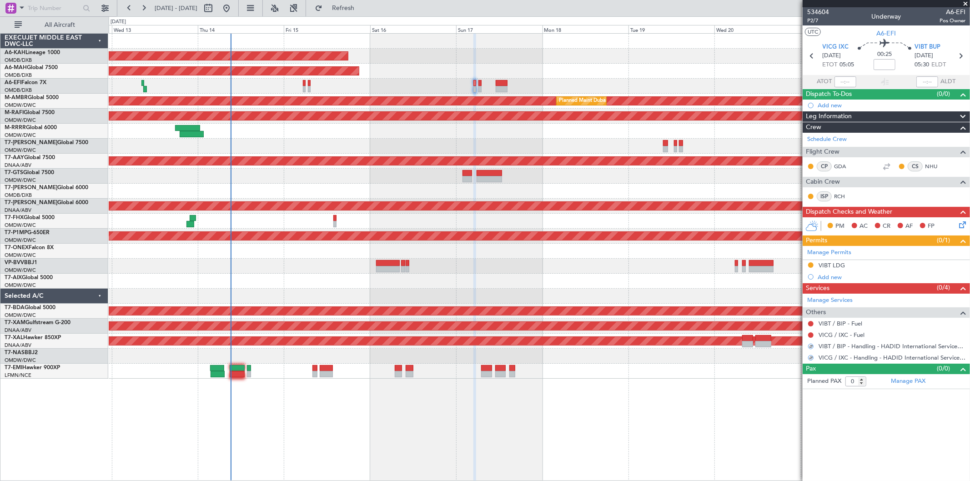
click at [478, 85] on div "Unplanned Maint [GEOGRAPHIC_DATA] ([GEOGRAPHIC_DATA] Intl)" at bounding box center [539, 86] width 861 height 15
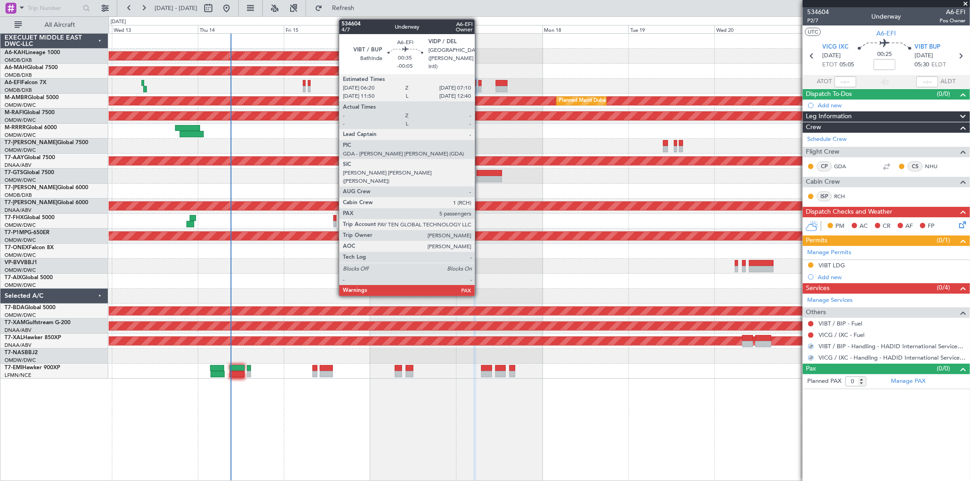
click at [480, 84] on div at bounding box center [479, 83] width 3 height 6
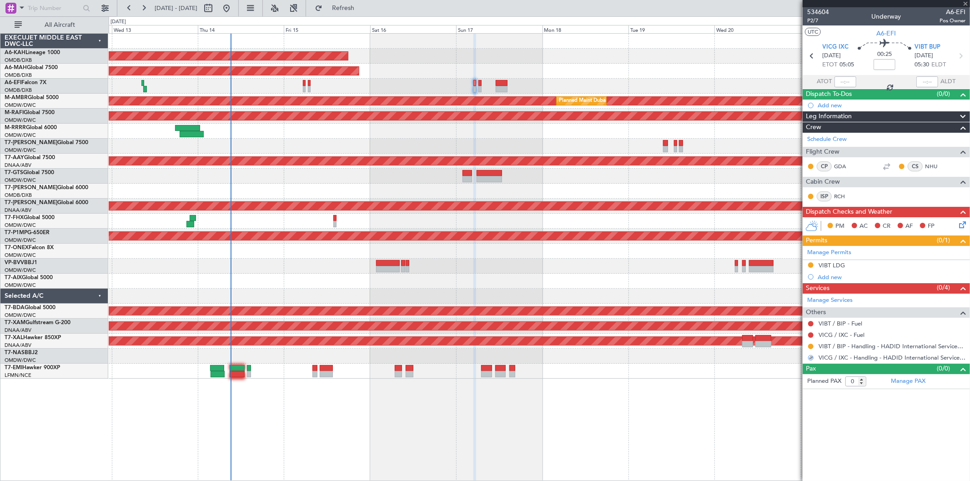
type input "-00:05"
type input "5"
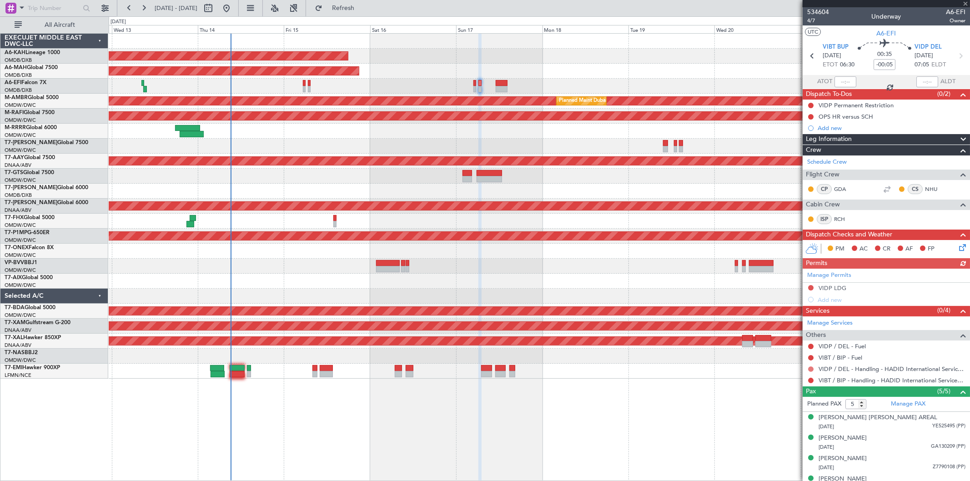
click at [810, 366] on button at bounding box center [810, 368] width 5 height 5
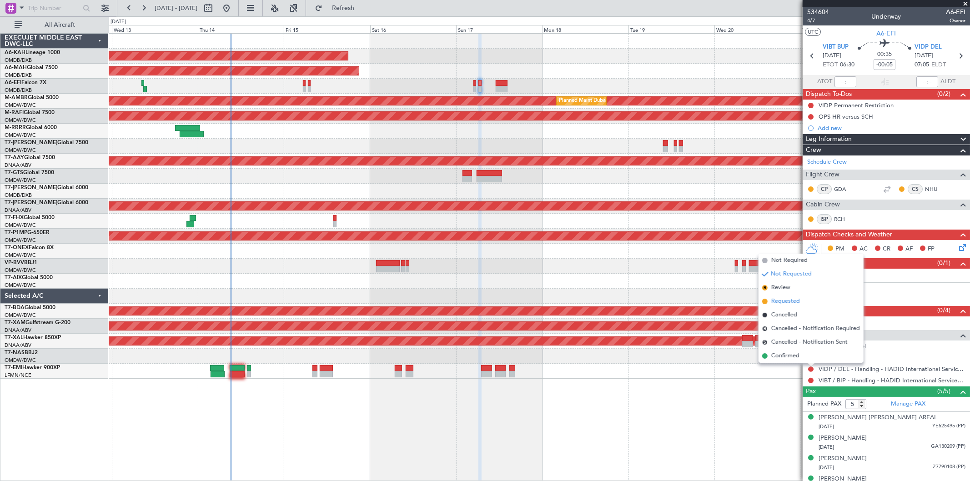
click at [781, 300] on span "Requested" at bounding box center [785, 301] width 29 height 9
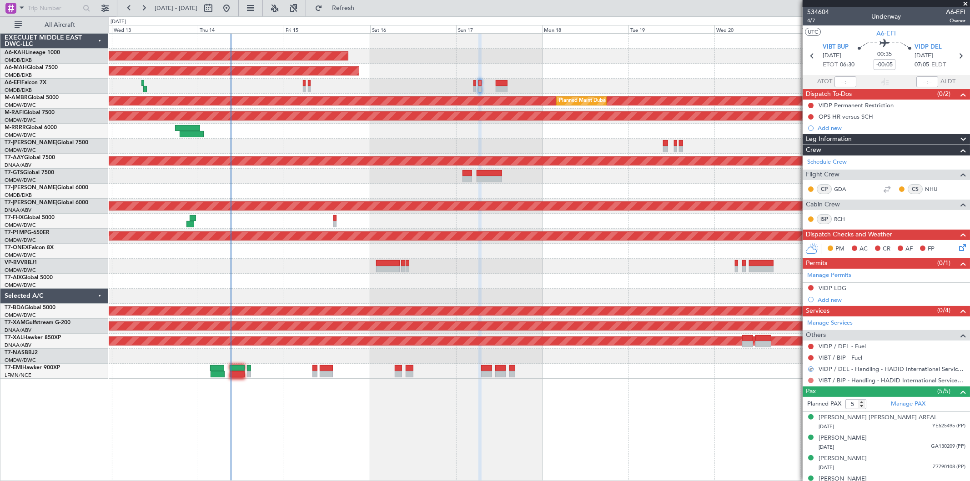
click at [810, 380] on button at bounding box center [810, 380] width 5 height 5
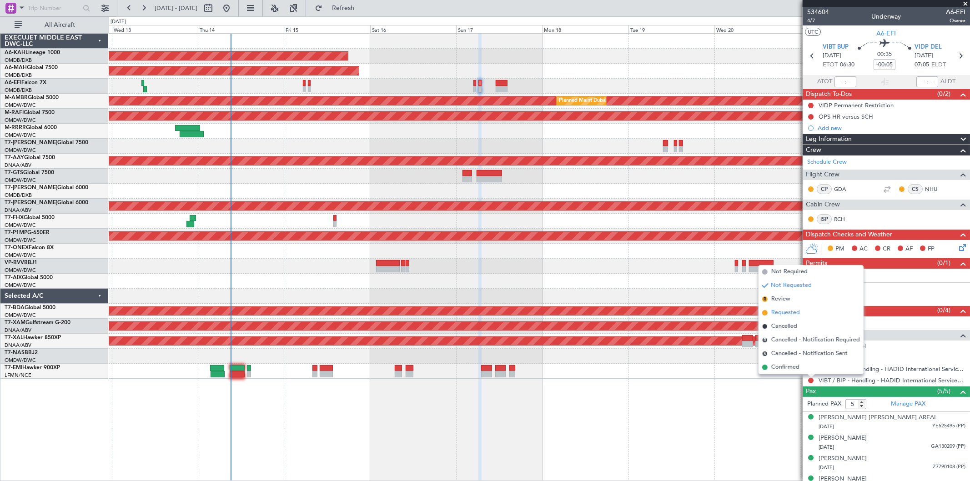
click at [779, 310] on span "Requested" at bounding box center [785, 312] width 29 height 9
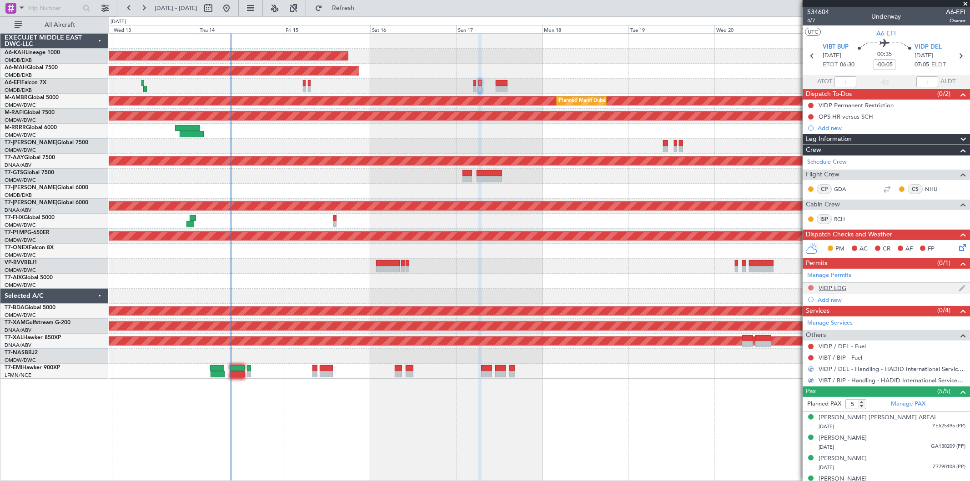
click at [809, 287] on button at bounding box center [810, 287] width 5 height 5
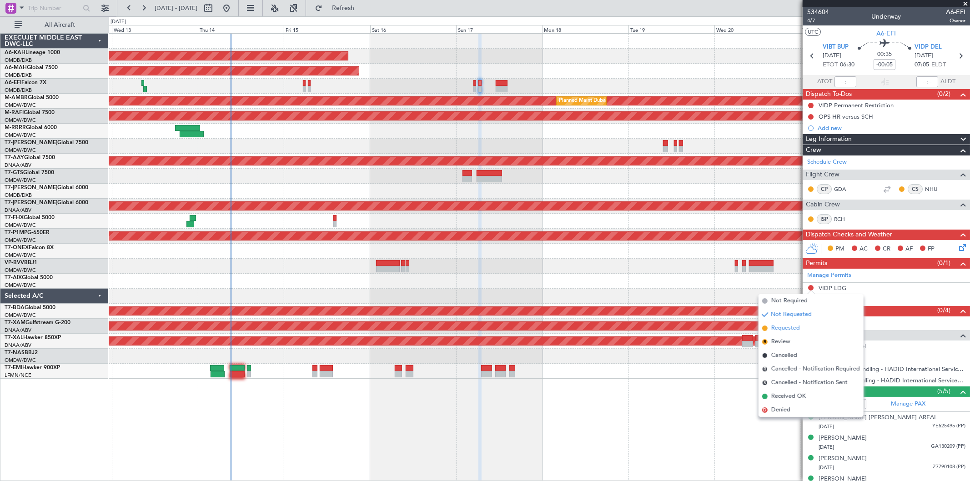
click at [788, 325] on span "Requested" at bounding box center [785, 328] width 29 height 9
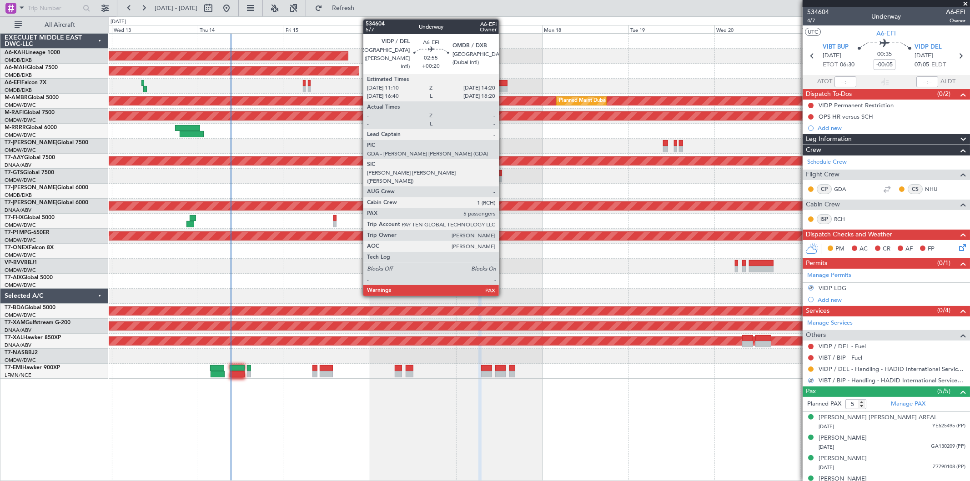
click at [503, 86] on div at bounding box center [501, 89] width 11 height 6
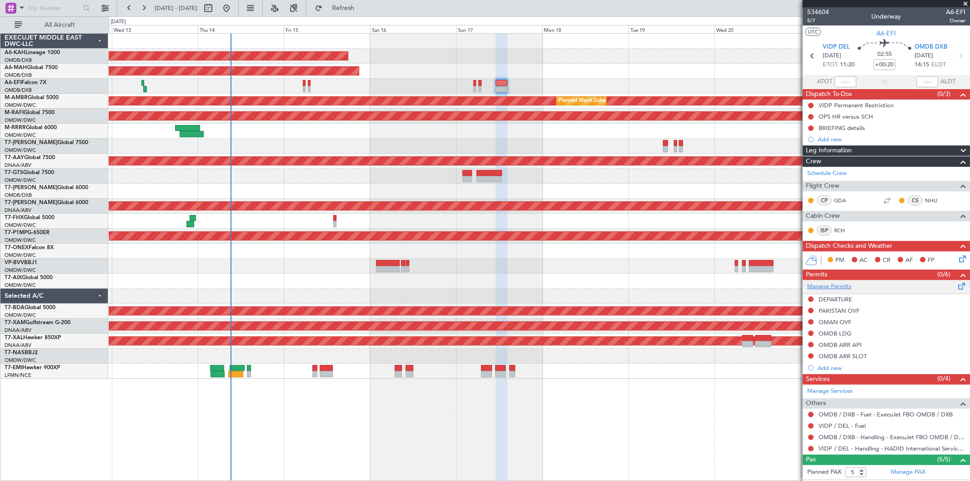
click at [835, 284] on link "Manage Permits" at bounding box center [829, 286] width 44 height 9
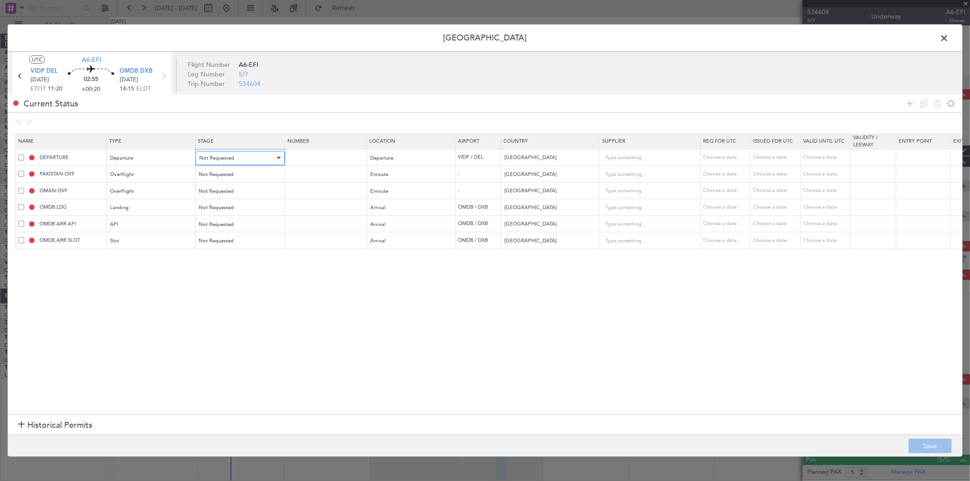
click at [223, 156] on span "Not Requested" at bounding box center [216, 158] width 35 height 7
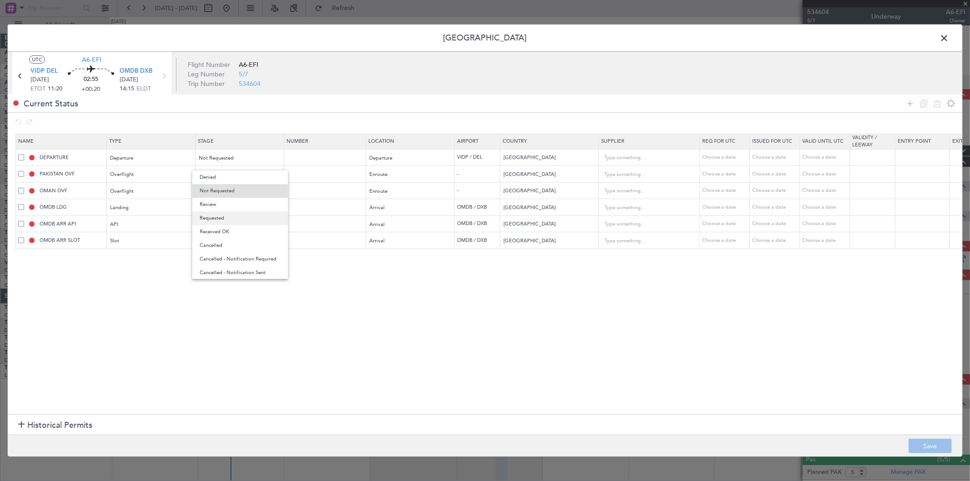
click at [225, 215] on span "Requested" at bounding box center [240, 218] width 81 height 14
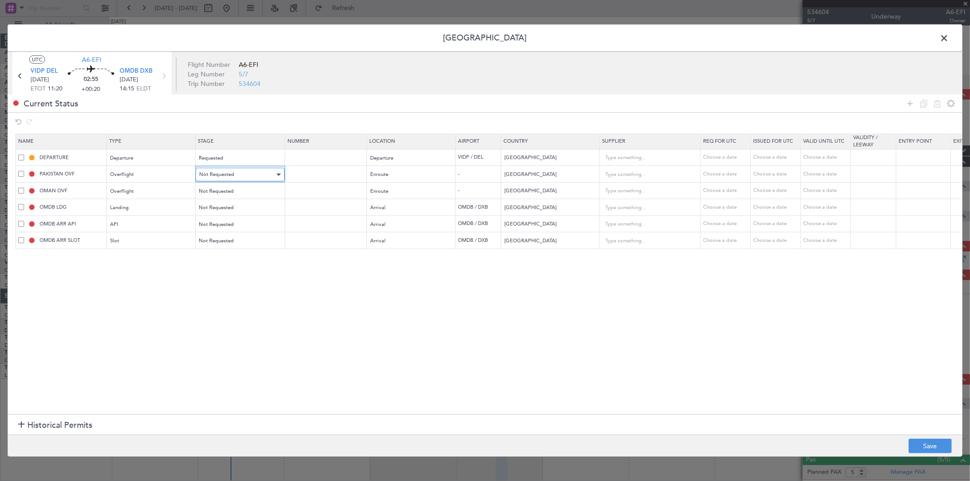
click at [220, 178] on span "Not Requested" at bounding box center [216, 174] width 35 height 7
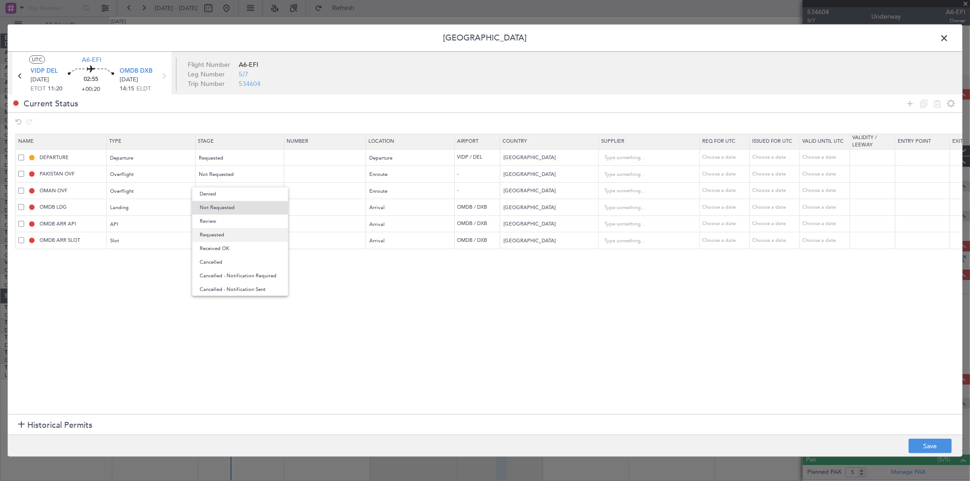
click at [220, 230] on span "Requested" at bounding box center [240, 235] width 81 height 14
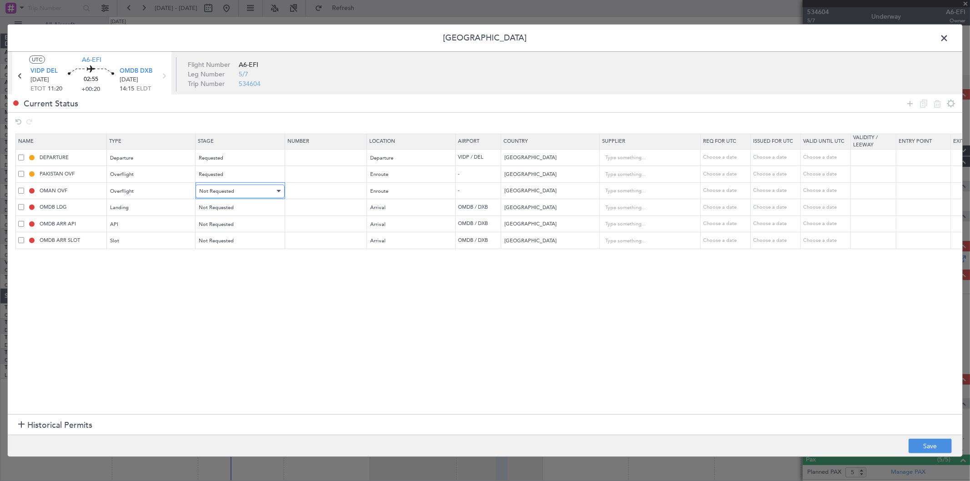
click at [224, 186] on div "Not Requested" at bounding box center [236, 192] width 75 height 14
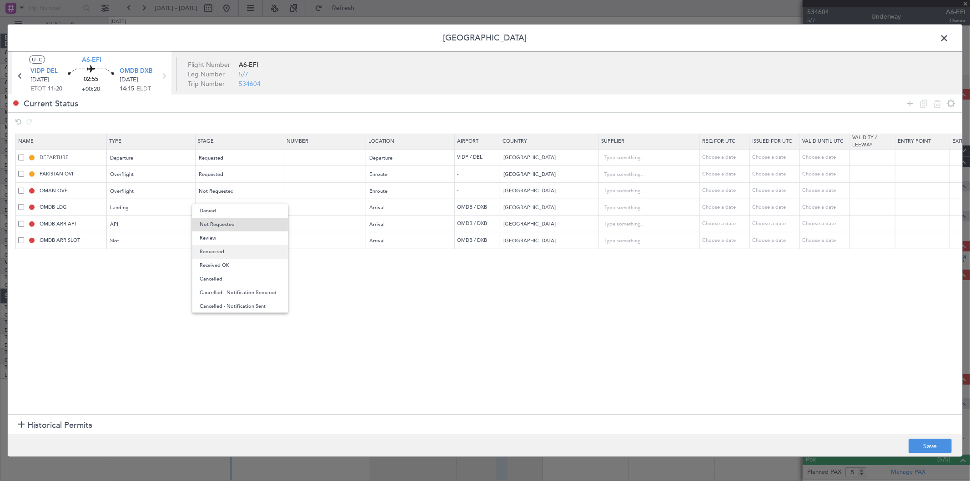
click at [217, 247] on span "Requested" at bounding box center [240, 252] width 81 height 14
click at [220, 207] on span "Not Requested" at bounding box center [216, 207] width 35 height 7
drag, startPoint x: 217, startPoint y: 267, endPoint x: 221, endPoint y: 258, distance: 10.0
click at [217, 266] on span "Requested" at bounding box center [240, 268] width 81 height 14
click at [216, 226] on span "Not Requested" at bounding box center [216, 224] width 35 height 7
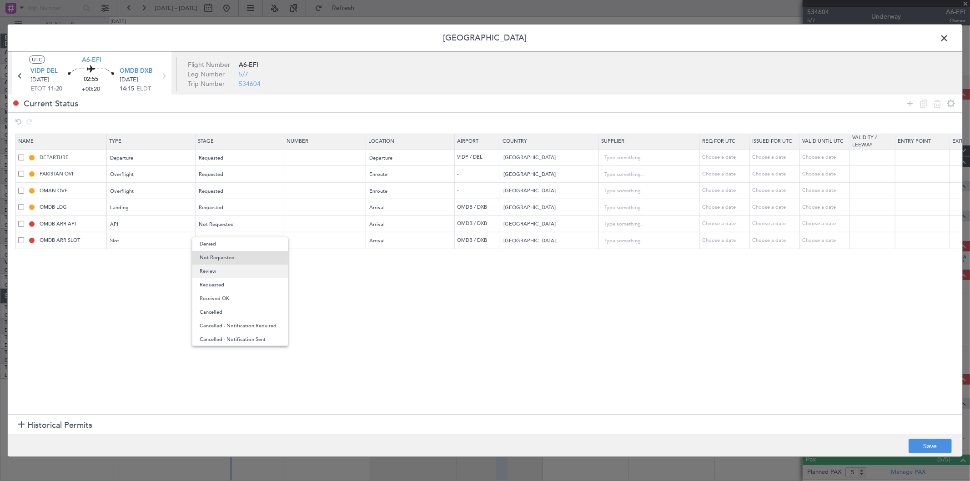
click at [223, 274] on span "Review" at bounding box center [240, 272] width 81 height 14
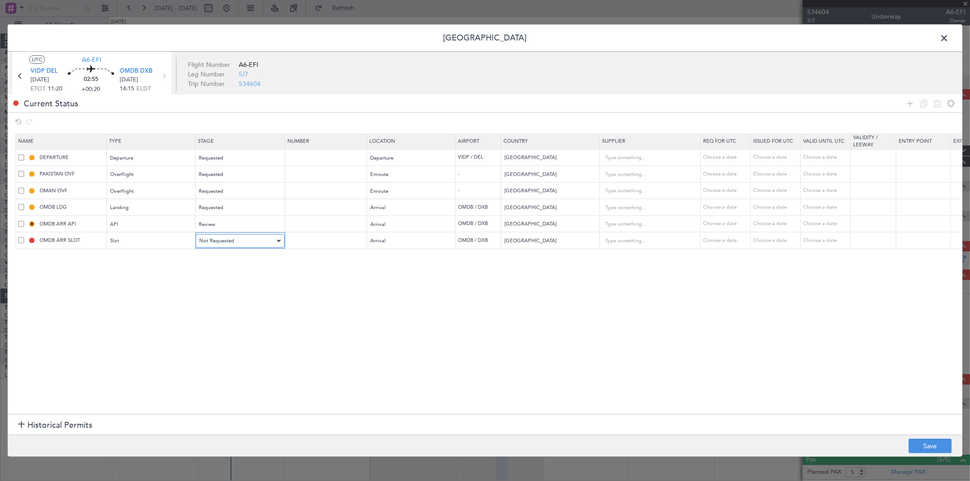
click at [222, 243] on span "Not Requested" at bounding box center [216, 240] width 35 height 7
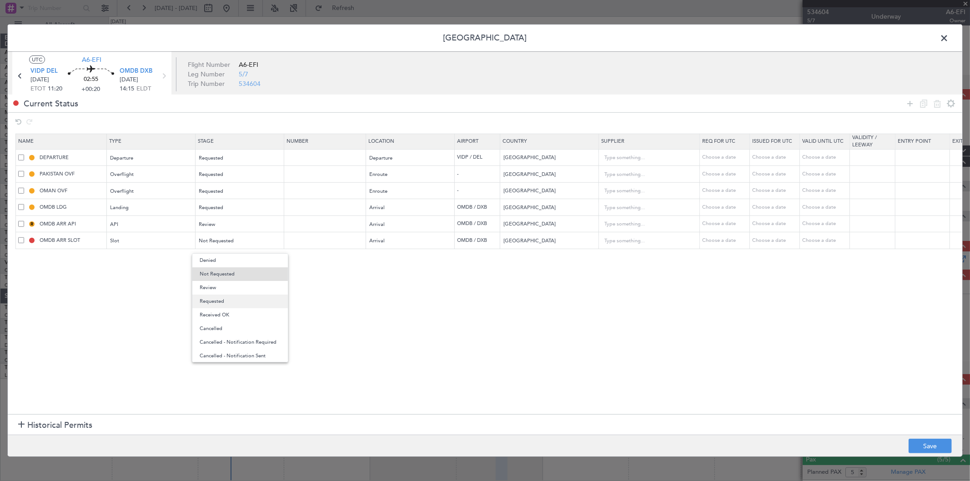
click at [227, 296] on span "Requested" at bounding box center [240, 302] width 81 height 14
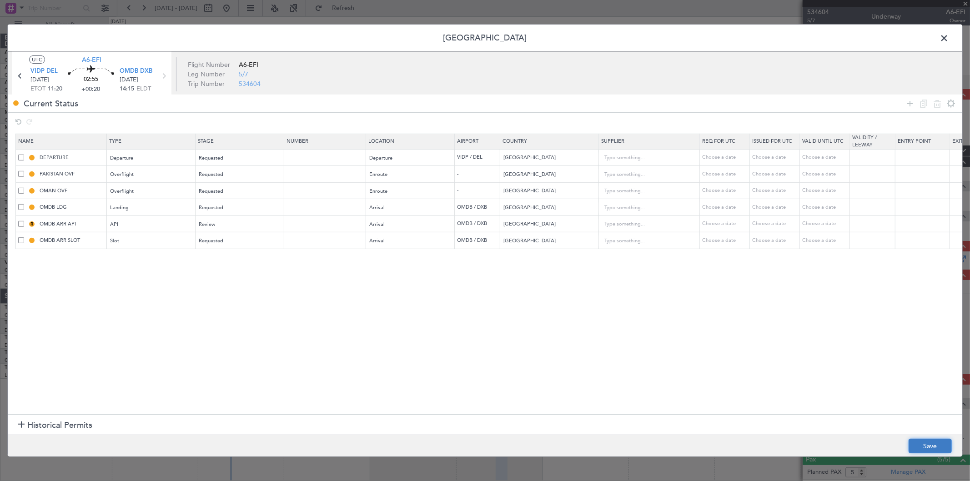
click at [930, 447] on button "Save" at bounding box center [929, 446] width 43 height 15
click at [948, 38] on span at bounding box center [948, 40] width 0 height 18
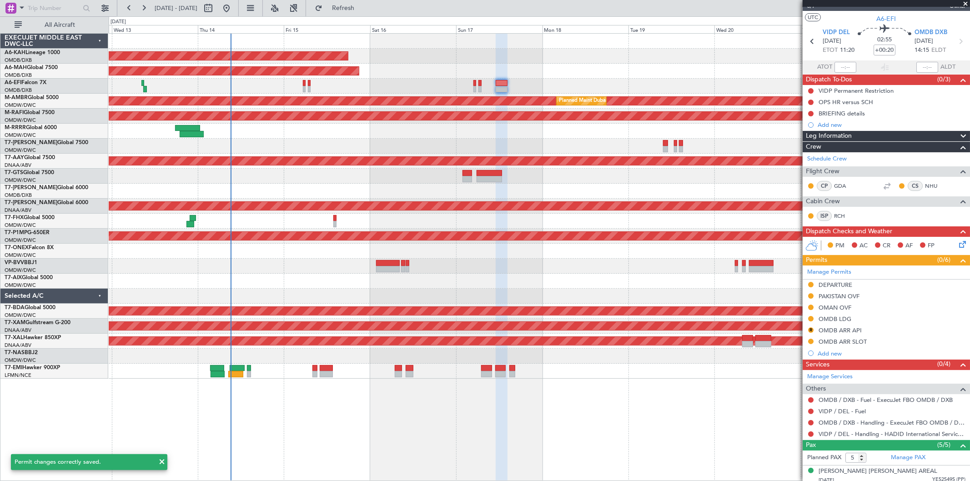
scroll to position [50, 0]
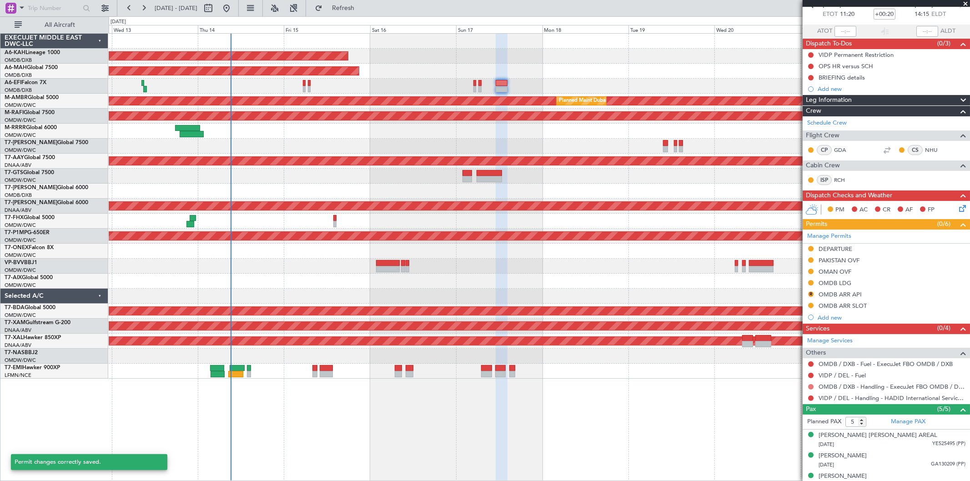
click at [811, 386] on button at bounding box center [810, 386] width 5 height 5
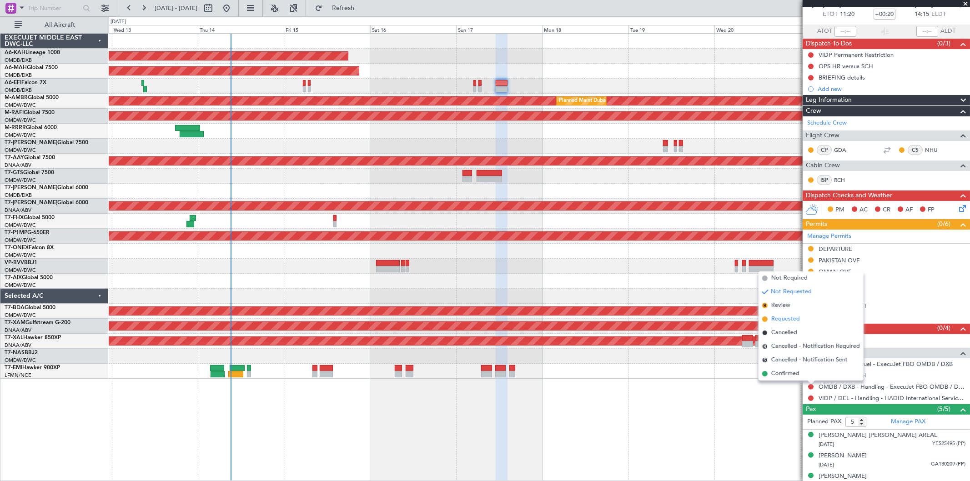
click at [787, 316] on span "Requested" at bounding box center [785, 319] width 29 height 9
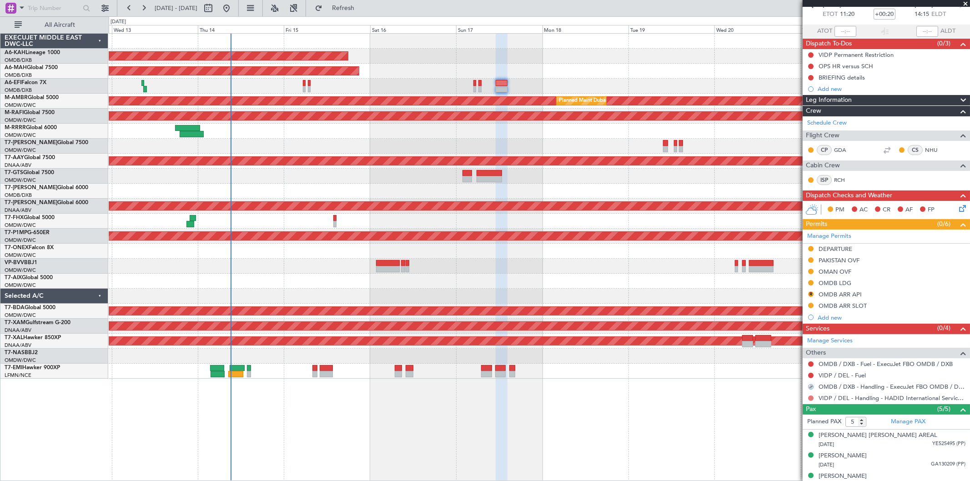
click at [811, 398] on button at bounding box center [810, 397] width 5 height 5
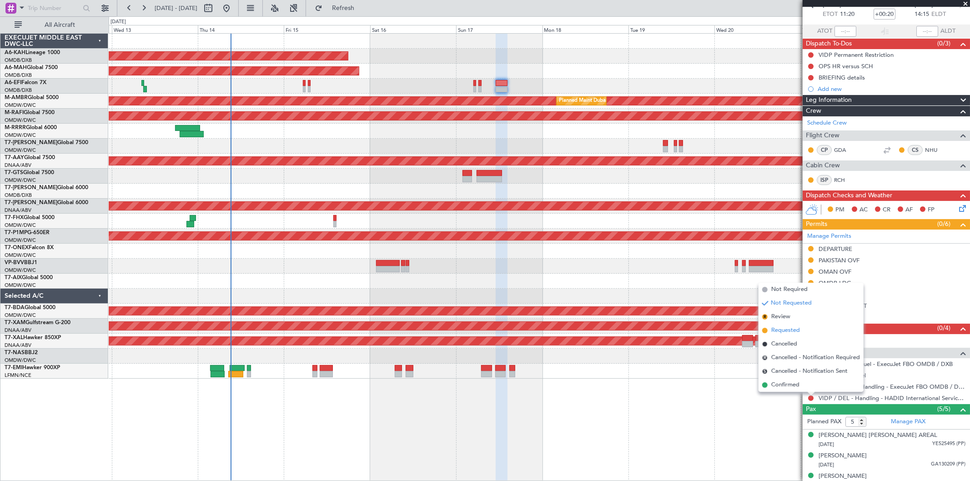
click at [787, 330] on span "Requested" at bounding box center [785, 330] width 29 height 9
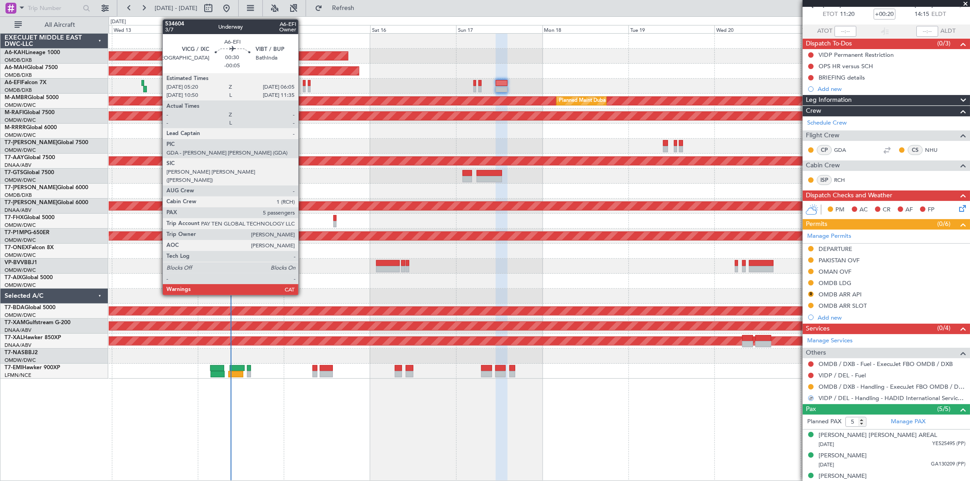
click at [303, 84] on div at bounding box center [304, 83] width 3 height 6
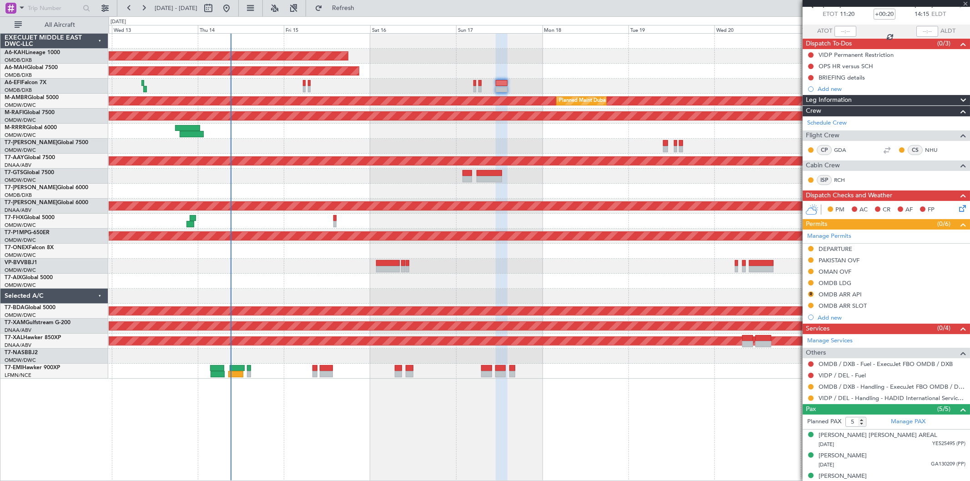
type input "-00:05"
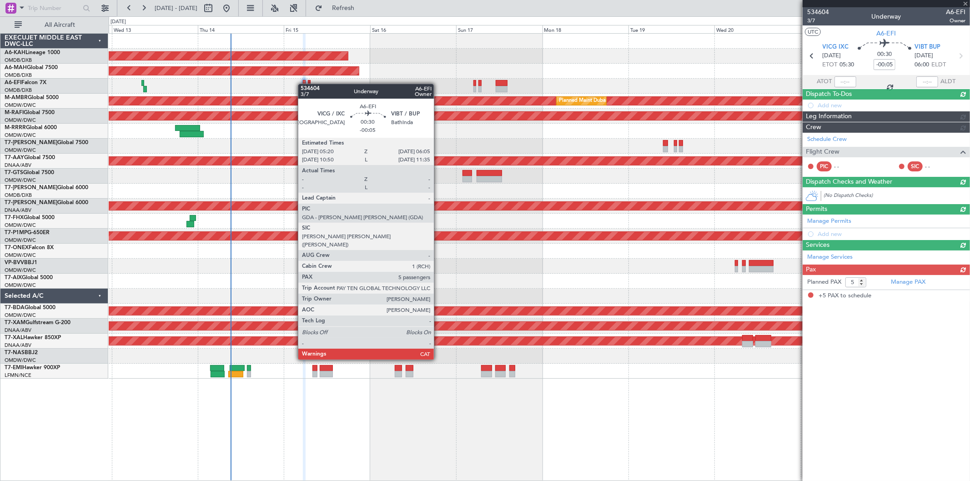
scroll to position [0, 0]
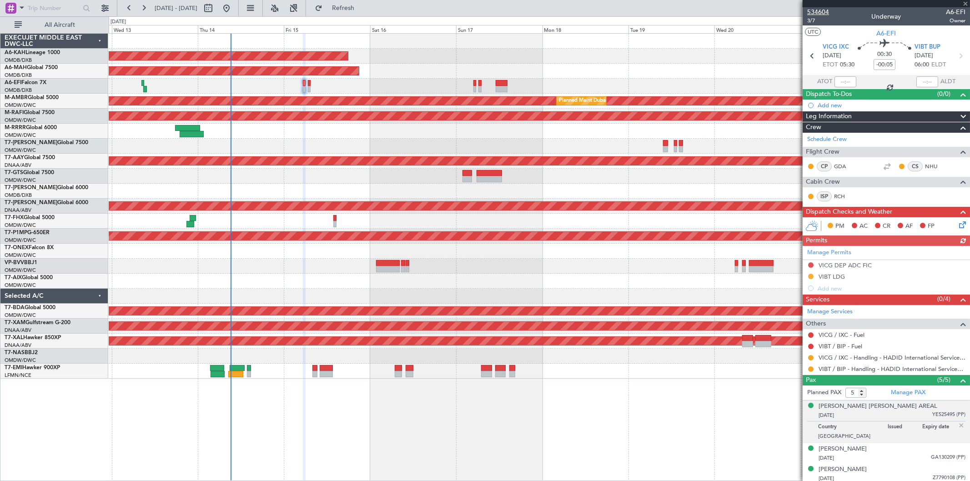
click at [824, 10] on span "534604" at bounding box center [818, 12] width 22 height 10
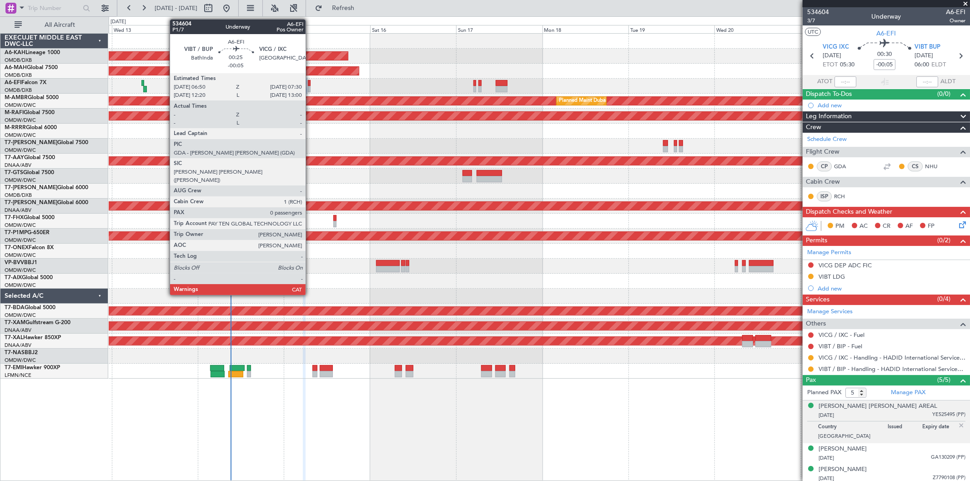
click at [310, 87] on div at bounding box center [309, 89] width 3 height 6
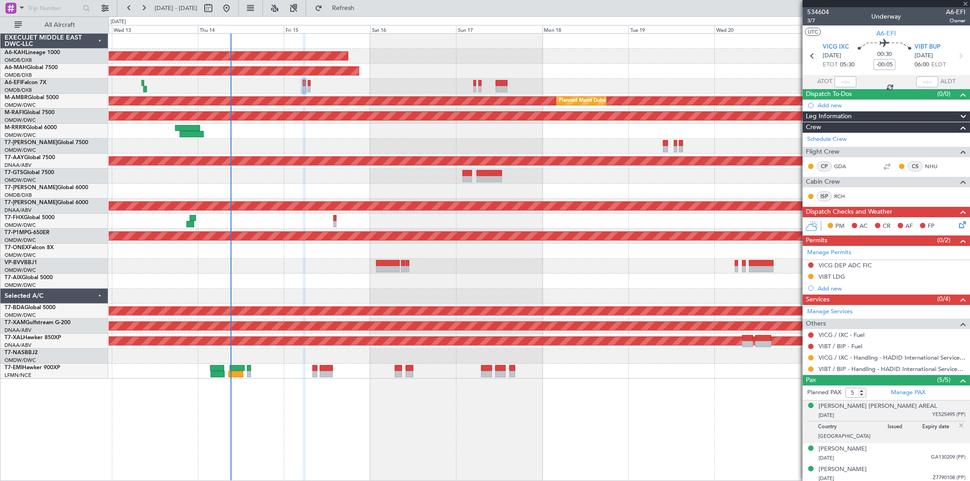
type input "0"
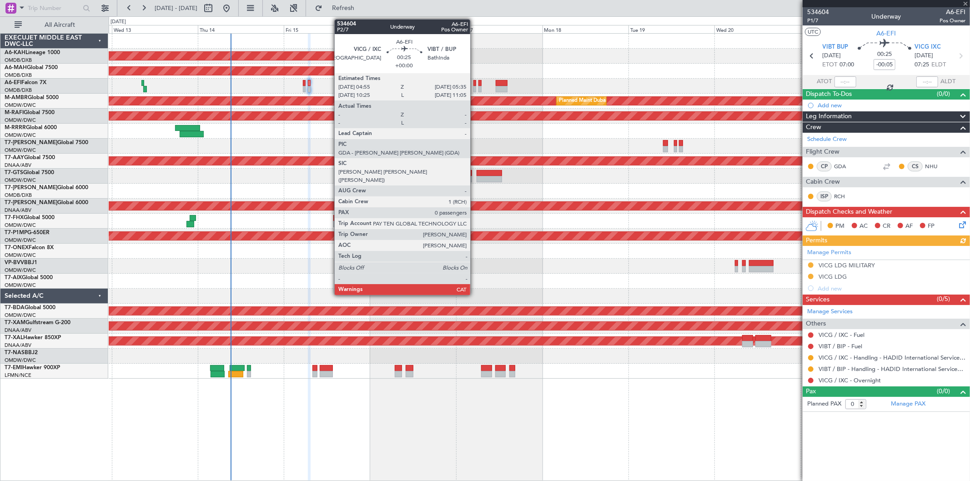
click at [475, 90] on div at bounding box center [474, 89] width 3 height 6
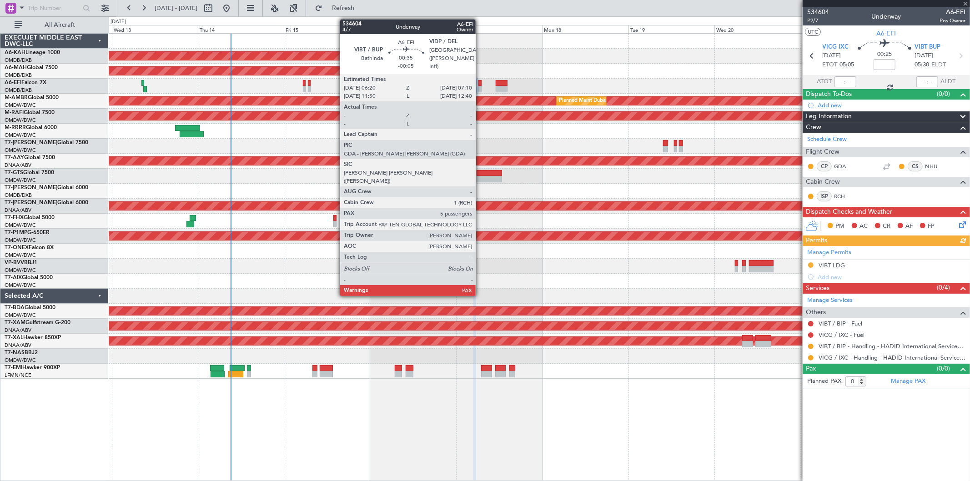
click at [480, 87] on div at bounding box center [479, 89] width 3 height 6
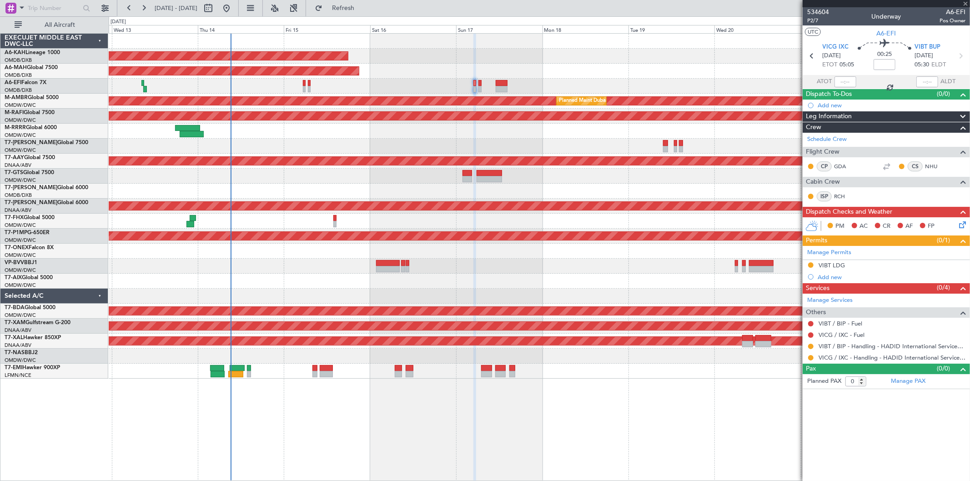
type input "-00:05"
type input "5"
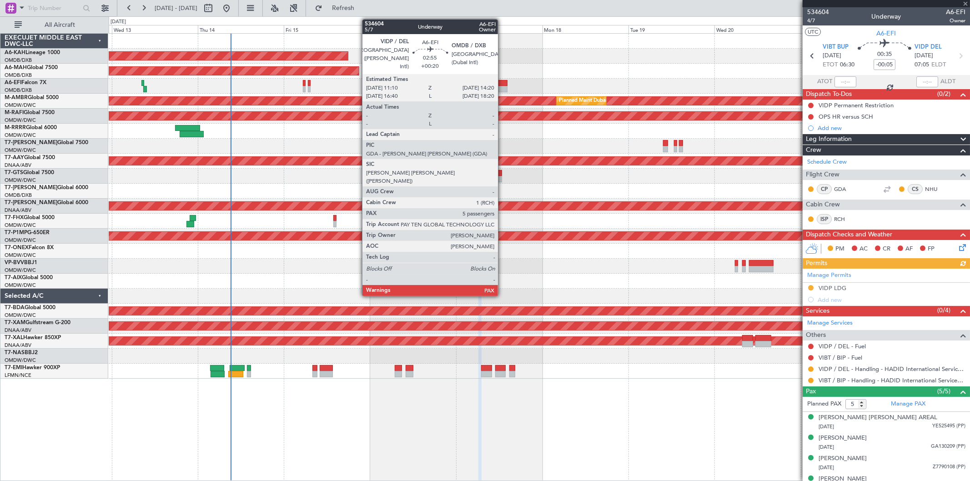
click at [502, 85] on div at bounding box center [501, 83] width 11 height 6
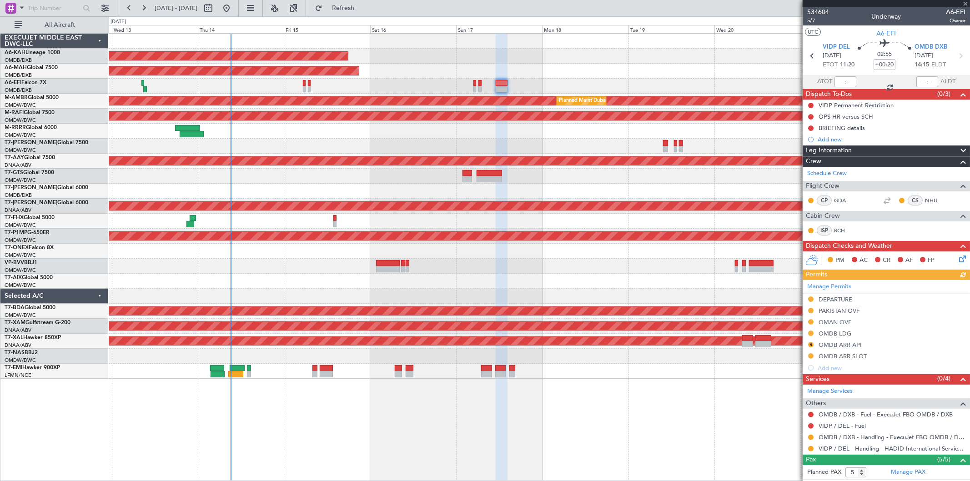
scroll to position [101, 0]
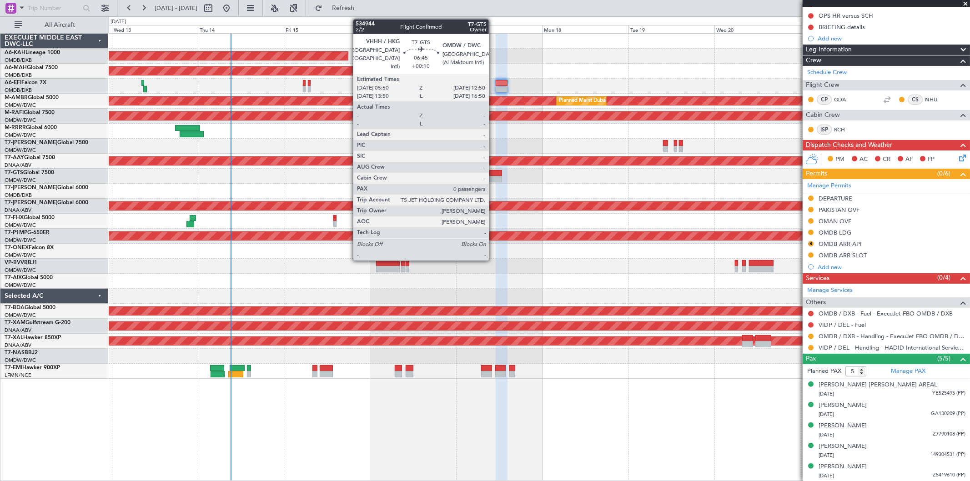
click at [493, 170] on div at bounding box center [488, 173] width 25 height 6
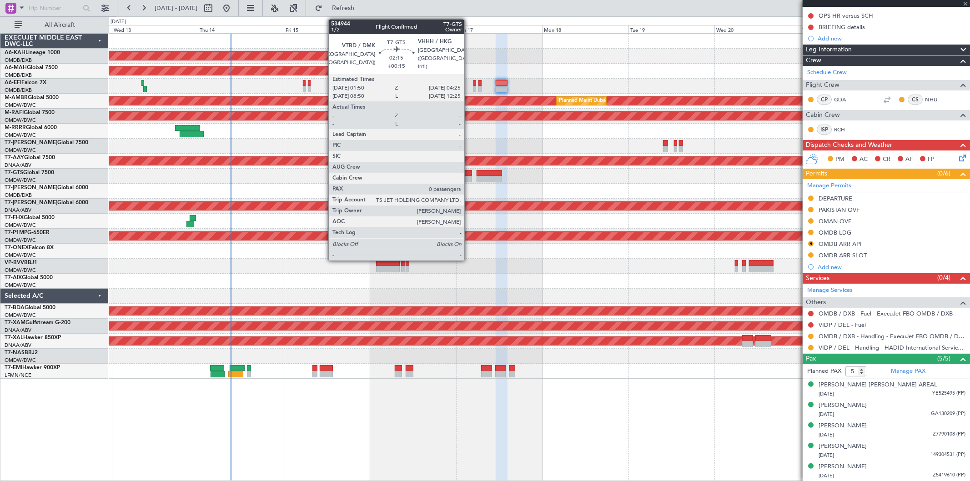
click at [469, 174] on div at bounding box center [467, 173] width 10 height 6
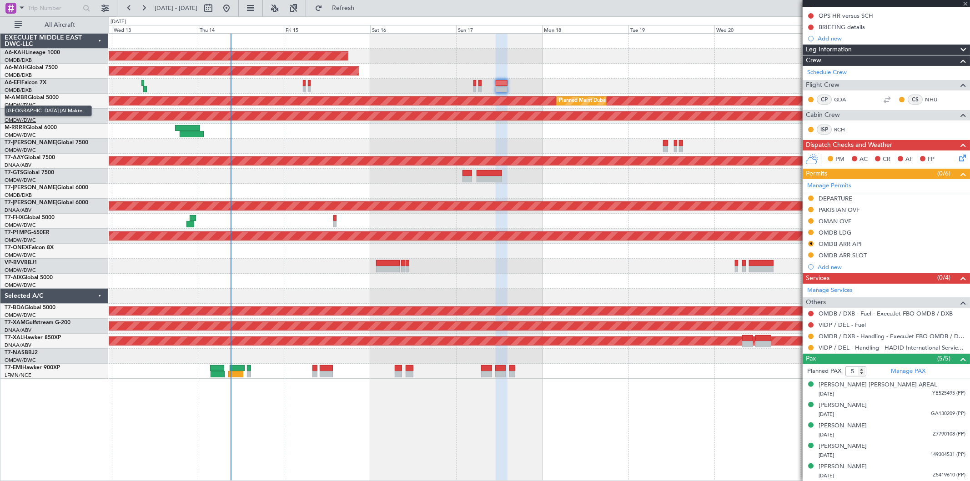
type input "+00:15"
type input "0"
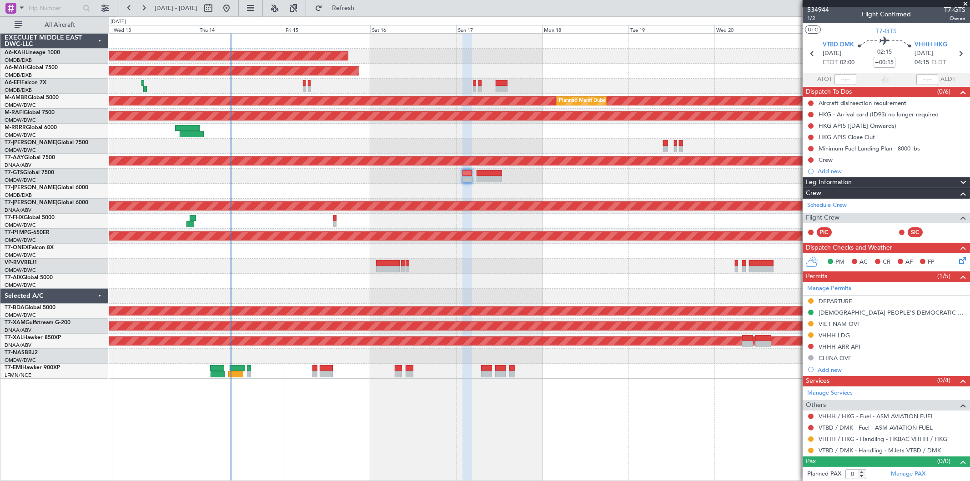
scroll to position [3, 0]
click at [837, 288] on link "Manage Permits" at bounding box center [829, 288] width 44 height 9
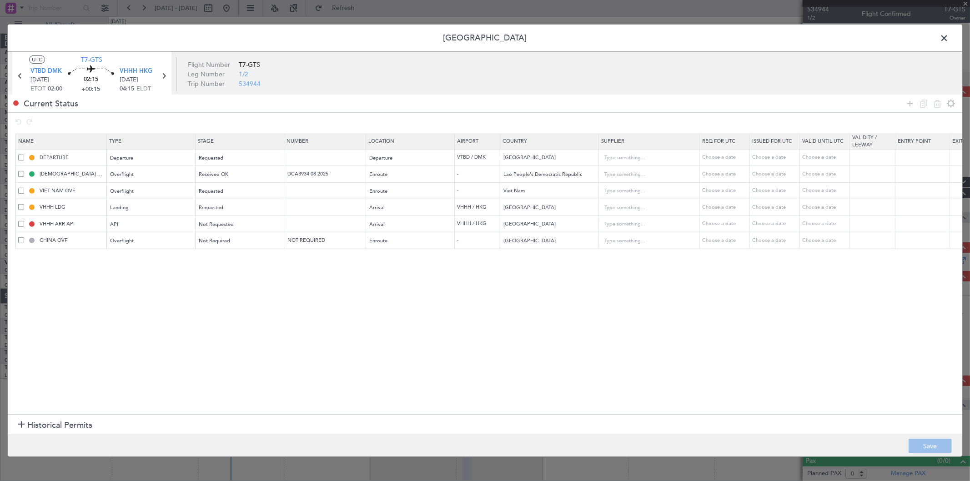
drag, startPoint x: 910, startPoint y: 100, endPoint x: 757, endPoint y: 144, distance: 158.3
click at [908, 101] on icon at bounding box center [909, 103] width 11 height 11
click at [139, 257] on div "Type" at bounding box center [148, 258] width 75 height 14
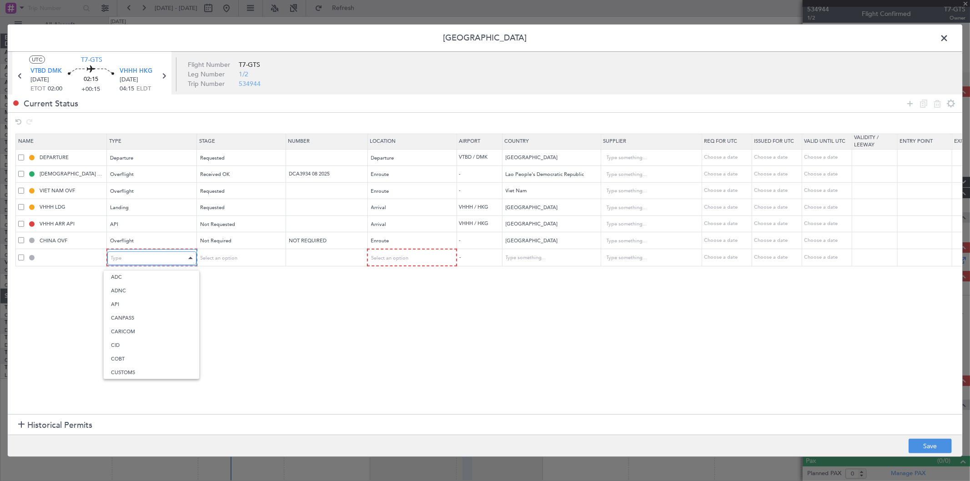
scroll to position [274, 0]
drag, startPoint x: 144, startPoint y: 344, endPoint x: 228, endPoint y: 284, distance: 103.4
click at [143, 344] on span "Slot" at bounding box center [151, 345] width 81 height 14
click at [235, 257] on span "Select an option" at bounding box center [217, 258] width 37 height 7
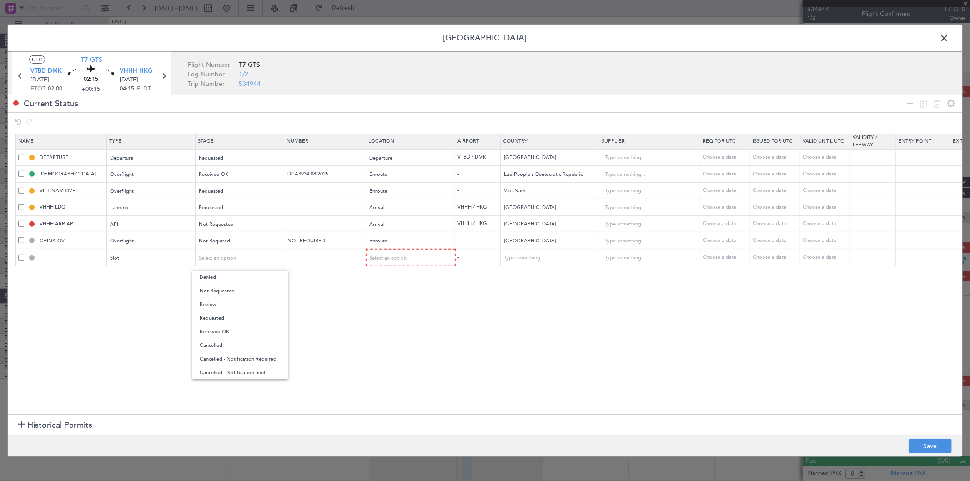
drag, startPoint x: 228, startPoint y: 334, endPoint x: 275, endPoint y: 321, distance: 49.5
click at [228, 334] on span "Received OK" at bounding box center [240, 332] width 81 height 14
click at [394, 261] on div "Select an option" at bounding box center [407, 258] width 75 height 14
click at [398, 308] on span "Arrival" at bounding box center [410, 305] width 81 height 14
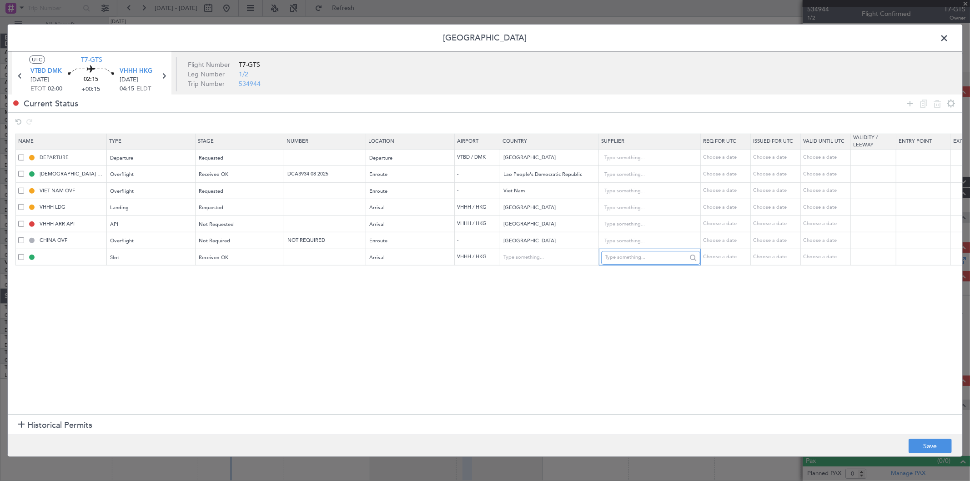
click at [655, 255] on input "text" at bounding box center [646, 257] width 82 height 14
click at [317, 257] on input "text" at bounding box center [325, 257] width 79 height 8
paste input "VHHHAGN7218000"
type input "VHHHAGN7218000"
click at [766, 256] on div "Choose a date" at bounding box center [775, 257] width 47 height 8
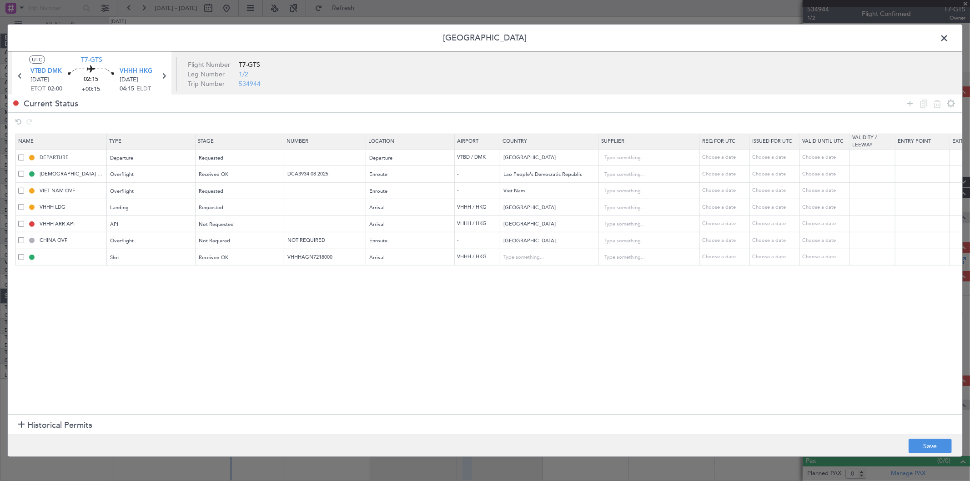
select select "8"
select select "2025"
click at [816, 340] on span "17" at bounding box center [820, 338] width 11 height 11
click at [799, 406] on input "00:00" at bounding box center [791, 410] width 29 height 11
type input "04:15"
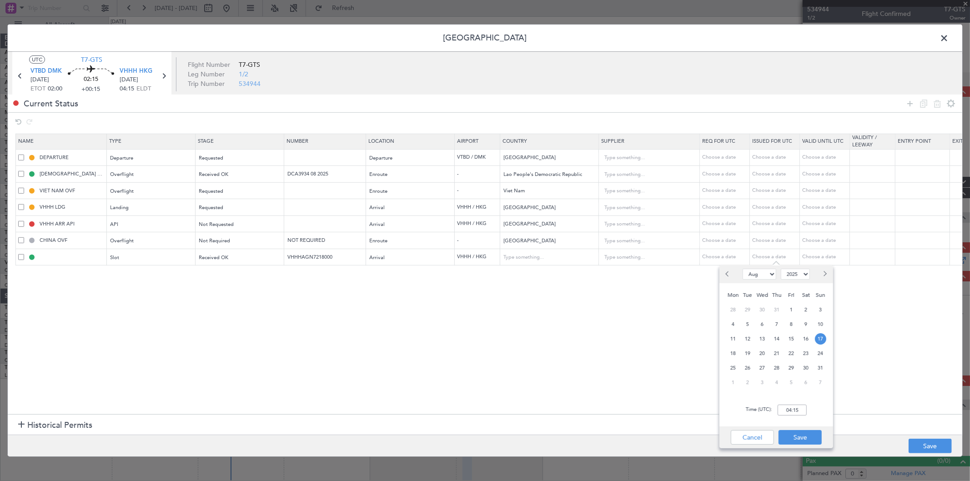
click at [816, 419] on div "Time (UTC): 04:15" at bounding box center [776, 410] width 114 height 33
click at [812, 428] on div "Cancel Save" at bounding box center [776, 437] width 114 height 22
click at [812, 437] on button "Save" at bounding box center [799, 437] width 43 height 15
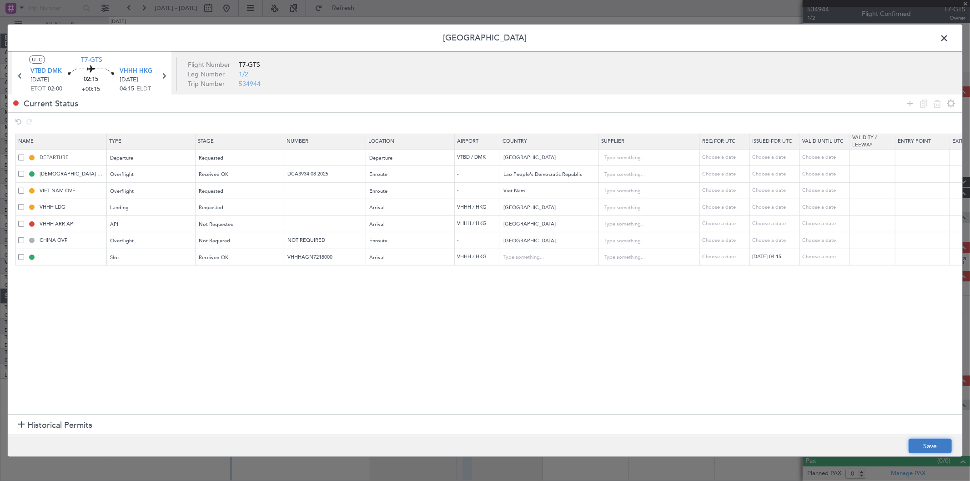
click at [923, 440] on button "Save" at bounding box center [929, 446] width 43 height 15
type input "VHHH ARR SLOT 0415Z"
type input "Hong Kong"
type input "NNN"
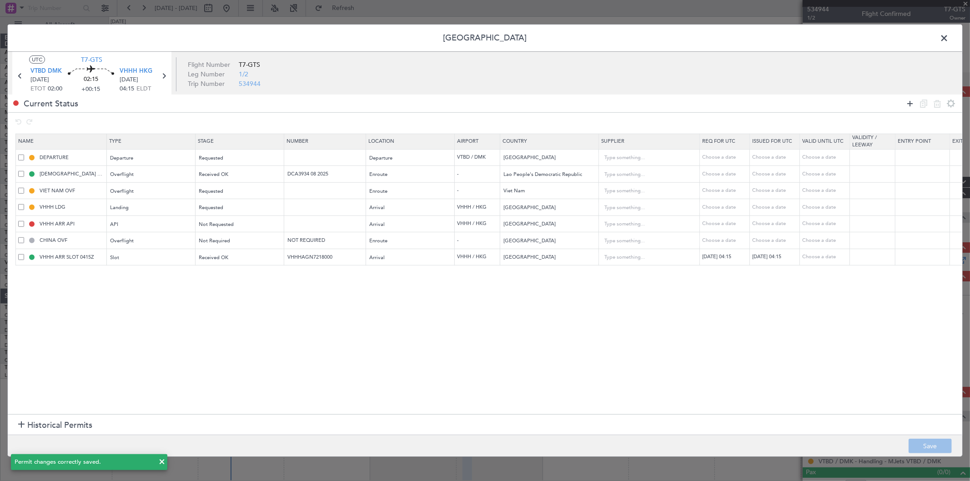
click at [908, 104] on icon at bounding box center [909, 103] width 11 height 11
click at [123, 271] on div "Type" at bounding box center [148, 275] width 75 height 14
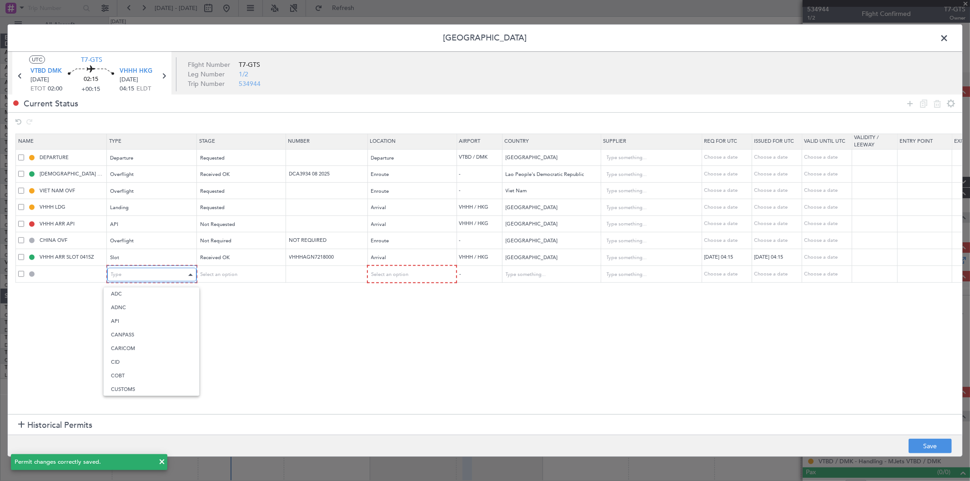
scroll to position [184, 0]
click at [119, 365] on span "Parking" at bounding box center [151, 370] width 81 height 14
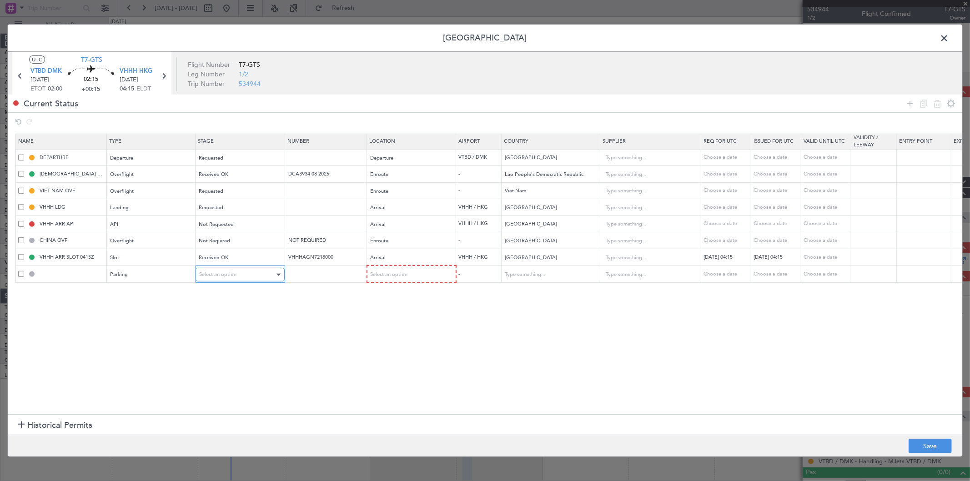
click at [239, 275] on div "Select an option" at bounding box center [236, 275] width 75 height 14
click at [225, 349] on span "Received OK" at bounding box center [240, 349] width 81 height 14
click at [328, 274] on input "text" at bounding box center [325, 274] width 79 height 8
paste input "2025003489"
type input "2025003489"
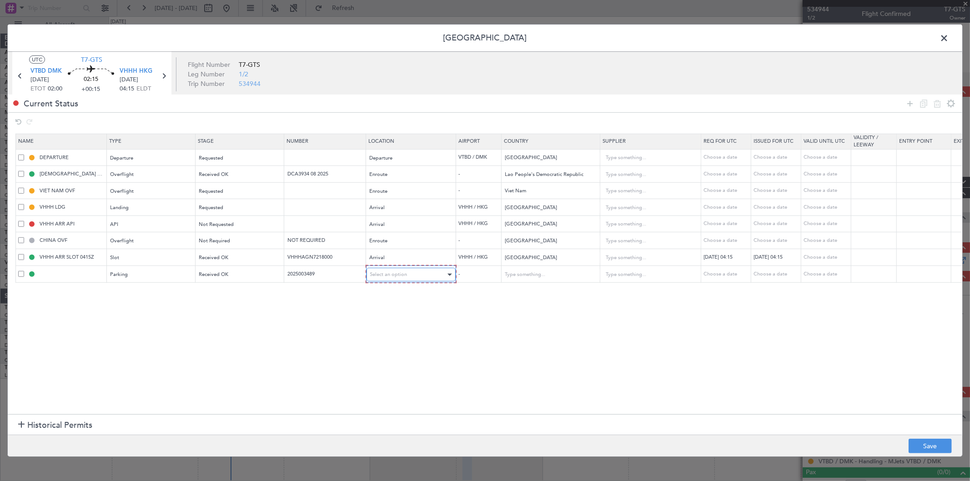
click at [386, 270] on div "Select an option" at bounding box center [407, 275] width 75 height 14
click at [396, 319] on span "Arrival" at bounding box center [410, 322] width 81 height 14
drag, startPoint x: 911, startPoint y: 433, endPoint x: 917, endPoint y: 442, distance: 10.6
click at [913, 434] on section "Historical Permits" at bounding box center [485, 425] width 954 height 22
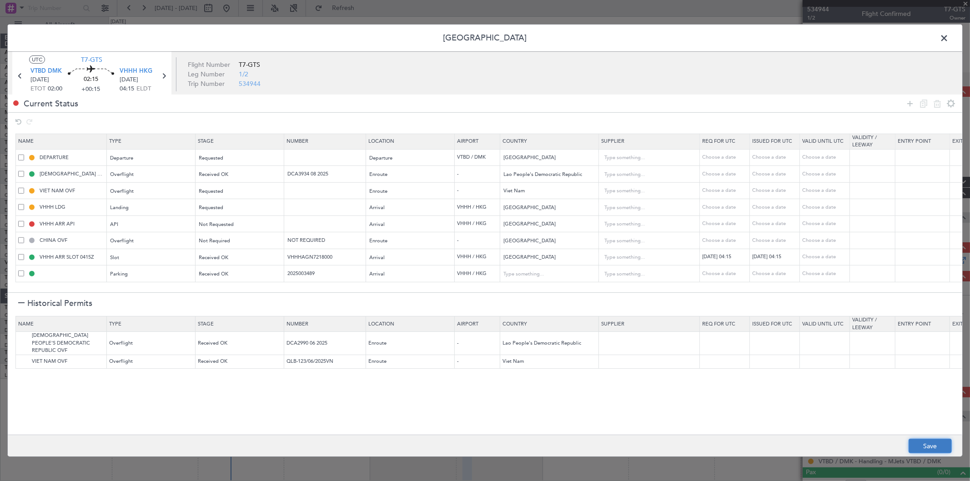
click at [917, 442] on button "Save" at bounding box center [929, 446] width 43 height 15
type input "VHHH Parking"
type input "Hong Kong"
type input "NNN"
click at [315, 208] on input "text" at bounding box center [325, 207] width 79 height 8
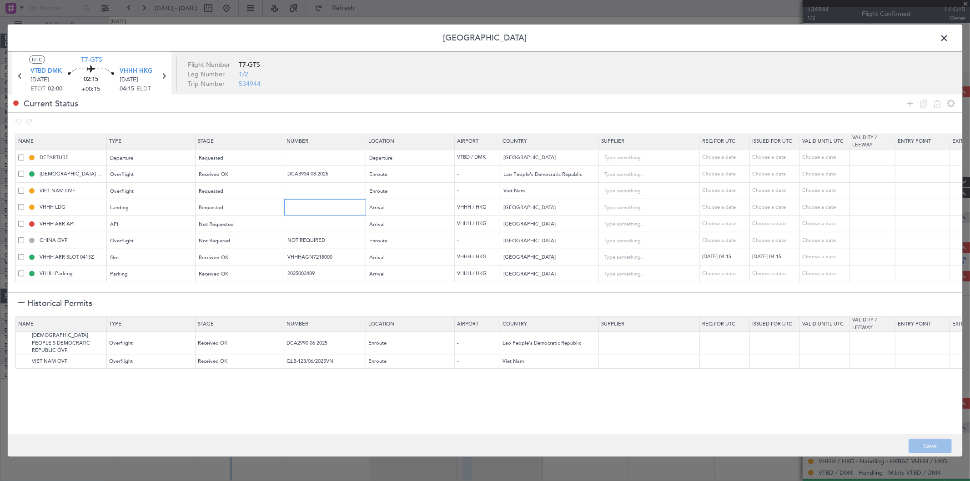
paste input "859074"
type input "859074"
click at [248, 210] on div "Requested" at bounding box center [236, 208] width 75 height 14
click at [238, 280] on span "Received OK" at bounding box center [240, 282] width 81 height 14
click at [921, 447] on button "Save" at bounding box center [929, 446] width 43 height 15
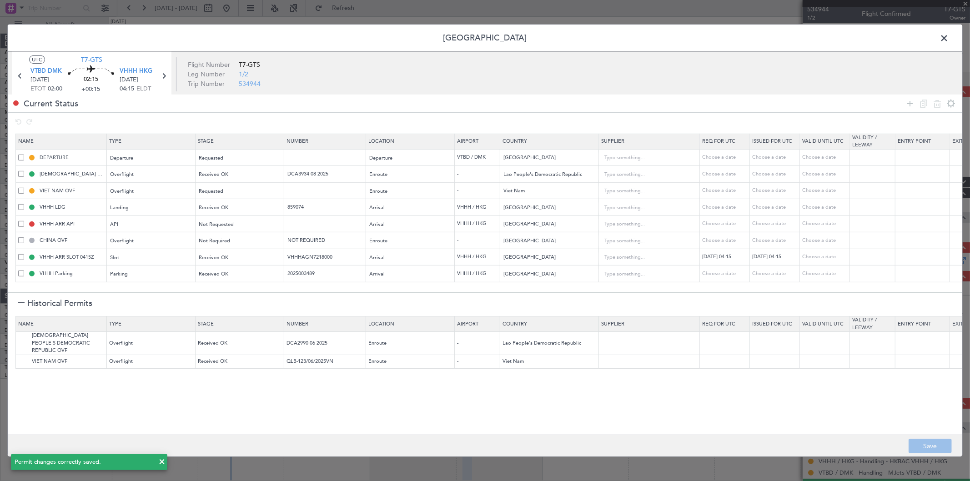
click at [948, 39] on span at bounding box center [948, 40] width 0 height 18
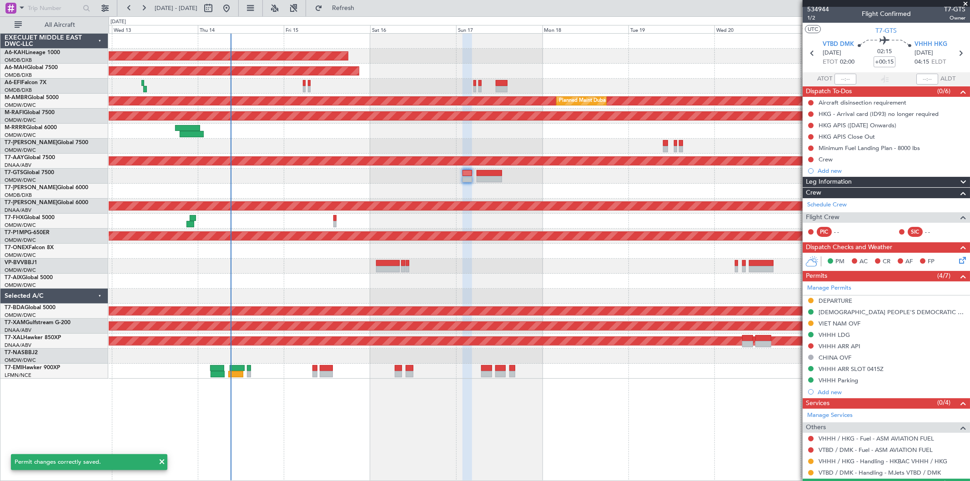
scroll to position [25, 0]
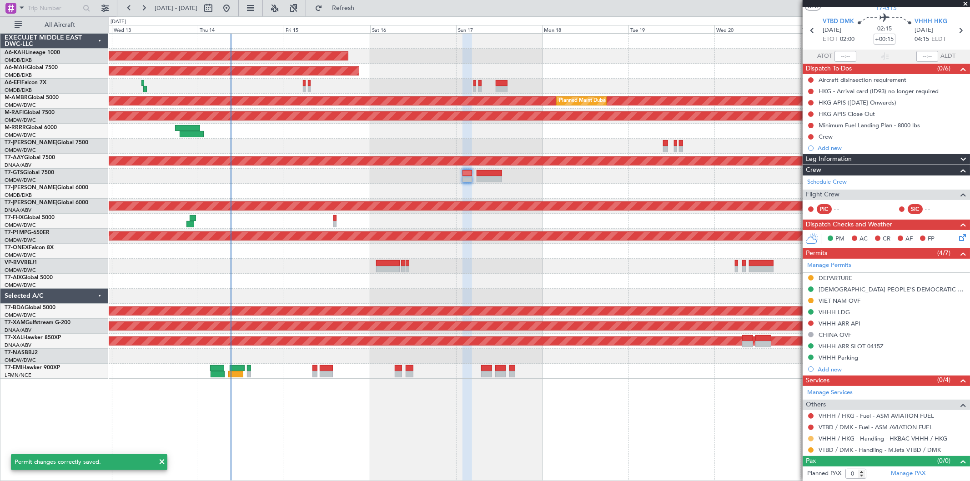
click at [811, 437] on button at bounding box center [810, 438] width 5 height 5
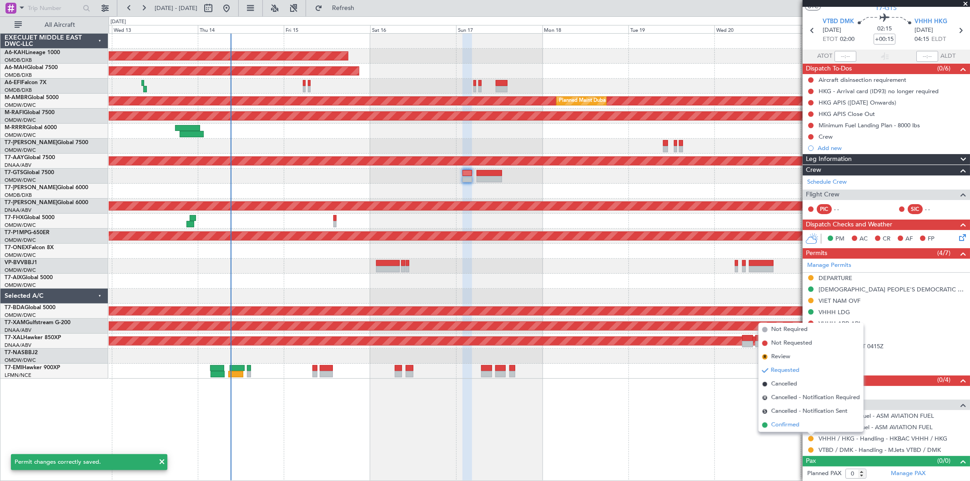
click at [780, 422] on span "Confirmed" at bounding box center [785, 424] width 28 height 9
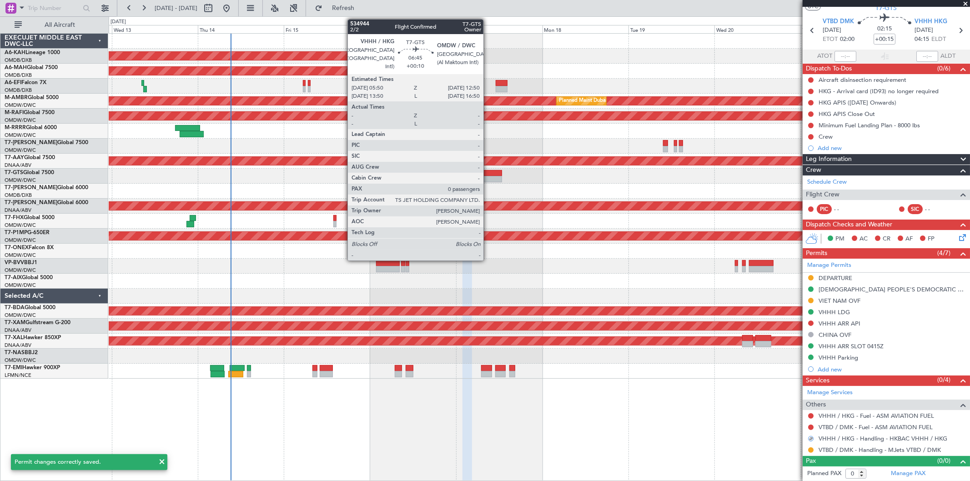
click at [488, 176] on div at bounding box center [488, 179] width 25 height 6
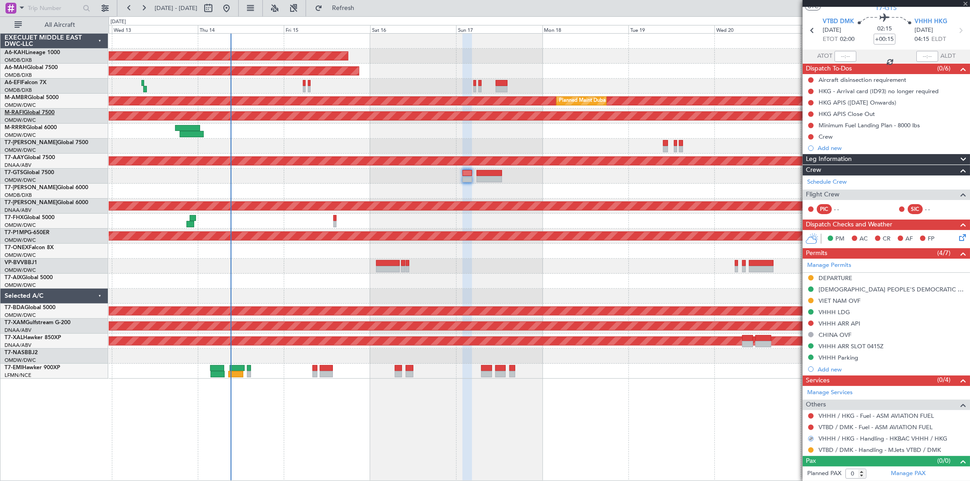
type input "+00:10"
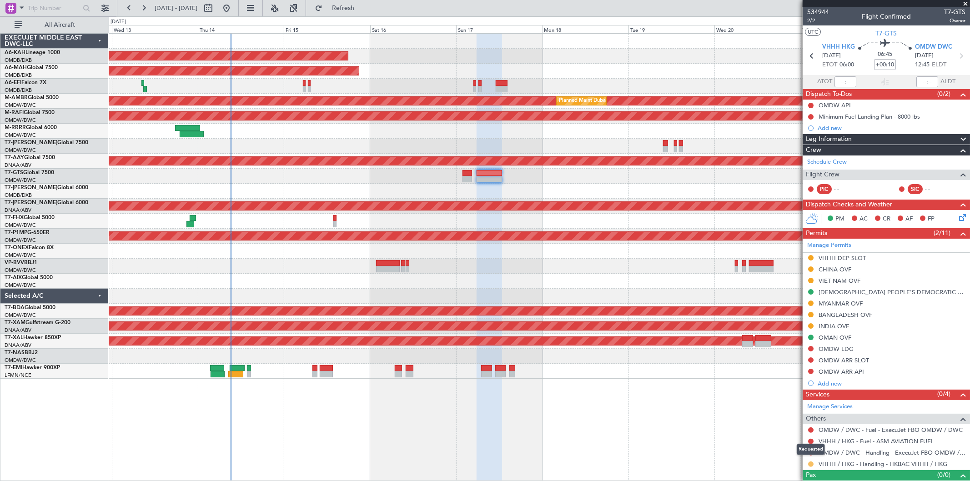
click at [811, 464] on button at bounding box center [810, 463] width 5 height 5
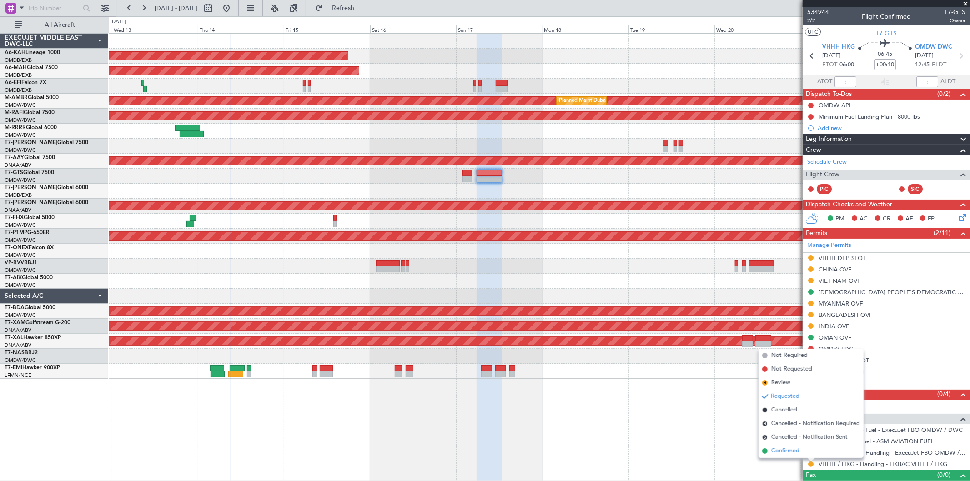
click at [794, 450] on span "Confirmed" at bounding box center [785, 450] width 28 height 9
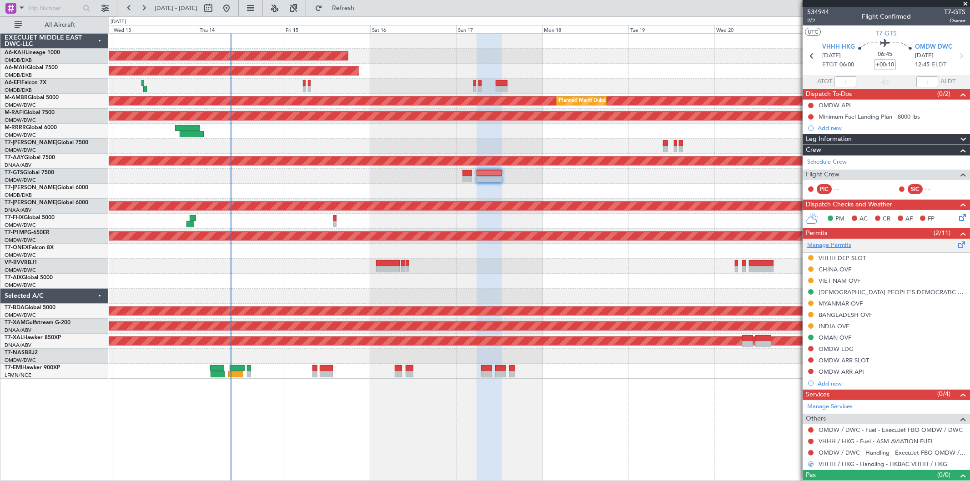
click at [837, 246] on link "Manage Permits" at bounding box center [829, 245] width 44 height 9
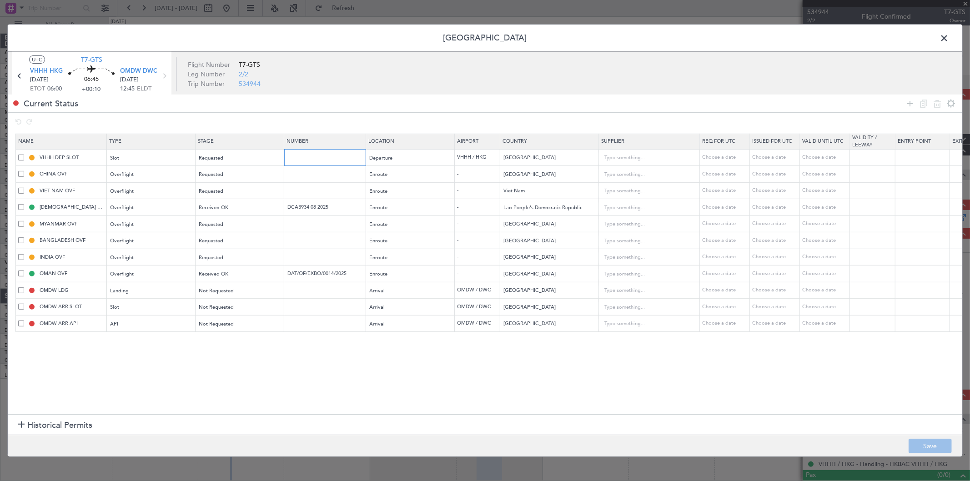
click at [298, 157] on input "text" at bounding box center [325, 158] width 79 height 8
paste input "VHHHDGN7220000/"
type input "VHHHDGN7220000/"
click at [767, 155] on div "Choose a date" at bounding box center [775, 158] width 47 height 8
select select "8"
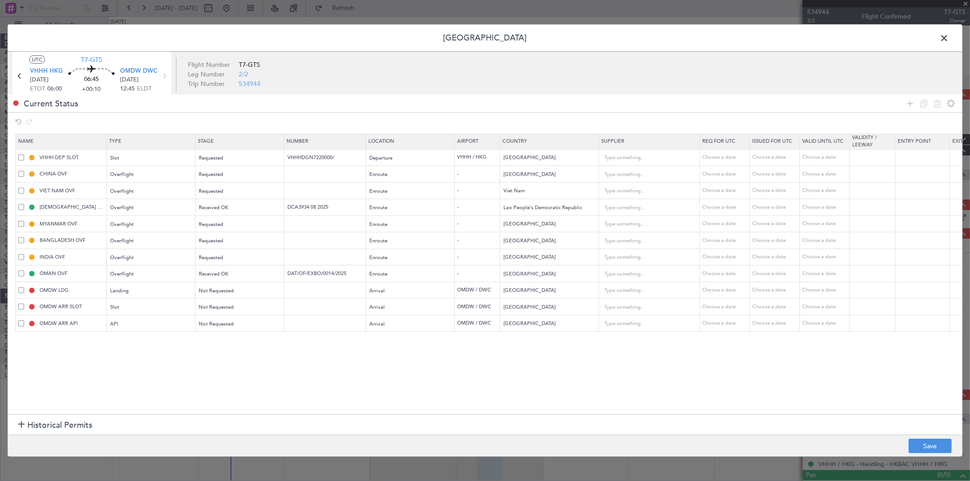
select select "2025"
click at [825, 239] on span "17" at bounding box center [820, 239] width 11 height 11
click at [796, 314] on input "00:00" at bounding box center [791, 310] width 29 height 11
type input "06:00"
click at [790, 337] on button "Save" at bounding box center [799, 337] width 43 height 15
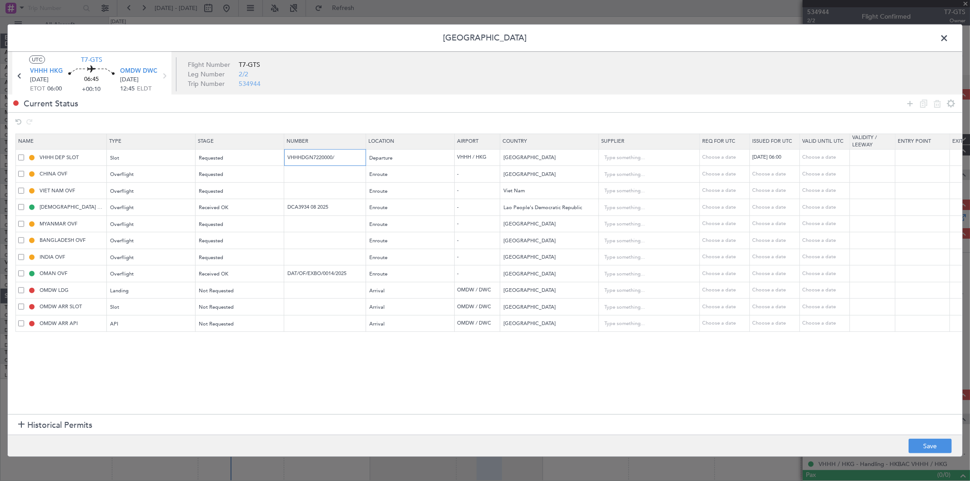
click at [338, 155] on input "VHHHDGN7220000/" at bounding box center [325, 158] width 79 height 8
type input "VHHHDGN7220000"
click at [938, 443] on button "Save" at bounding box center [929, 446] width 43 height 15
type input "VHHH DEP SLOT 0600Z"
click at [948, 41] on span at bounding box center [948, 40] width 0 height 18
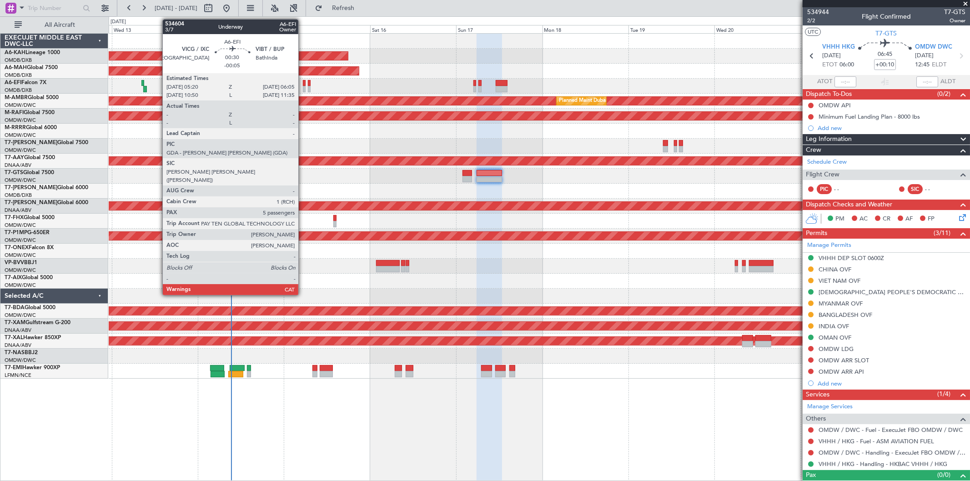
click at [303, 88] on div at bounding box center [304, 89] width 3 height 6
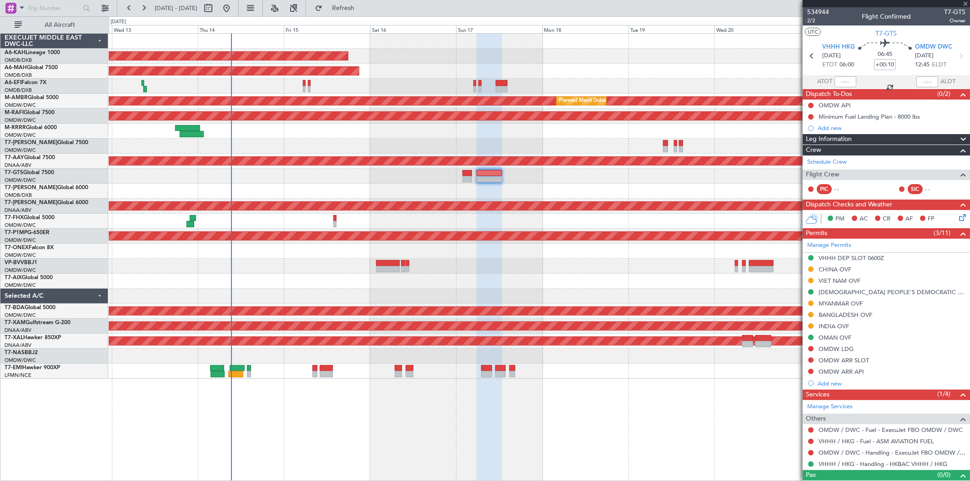
type input "-00:05"
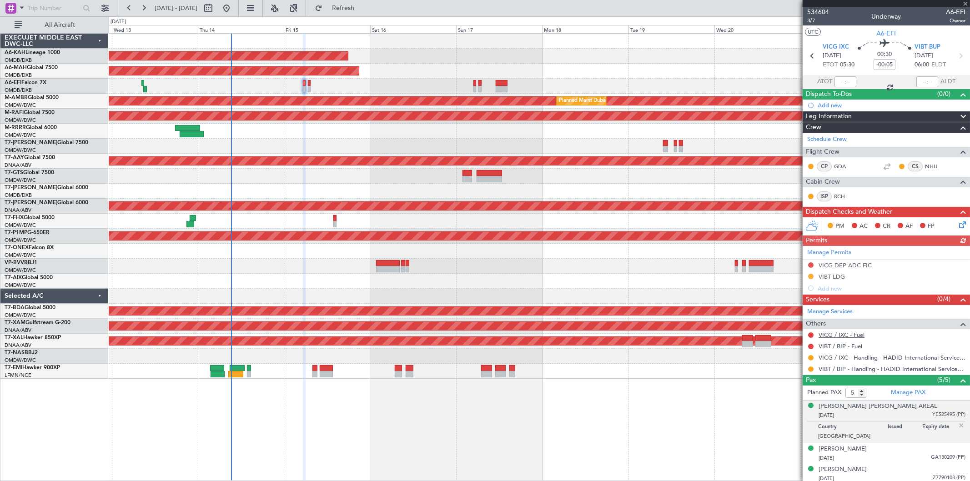
click at [849, 334] on link "VICG / IXC - Fuel" at bounding box center [841, 335] width 46 height 8
click at [837, 347] on link "VIBT / BIP - Fuel" at bounding box center [840, 346] width 44 height 8
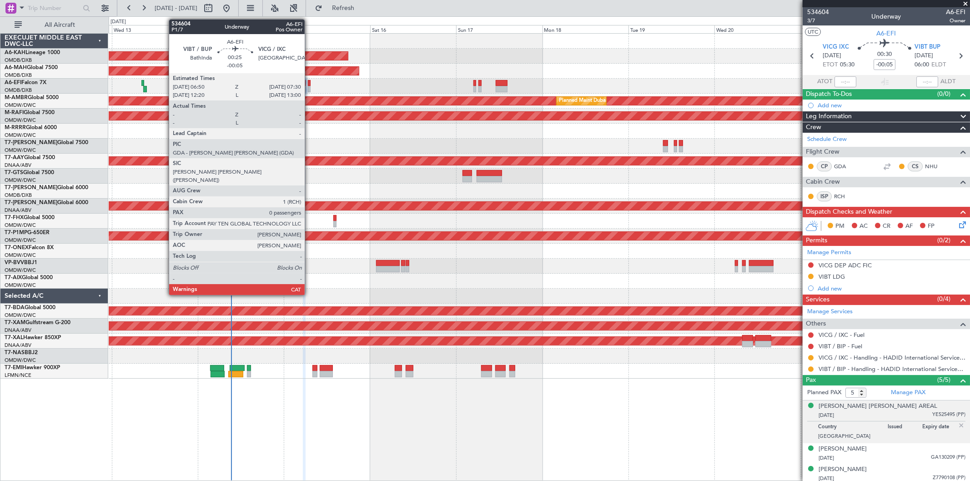
click at [309, 86] on div at bounding box center [309, 89] width 3 height 6
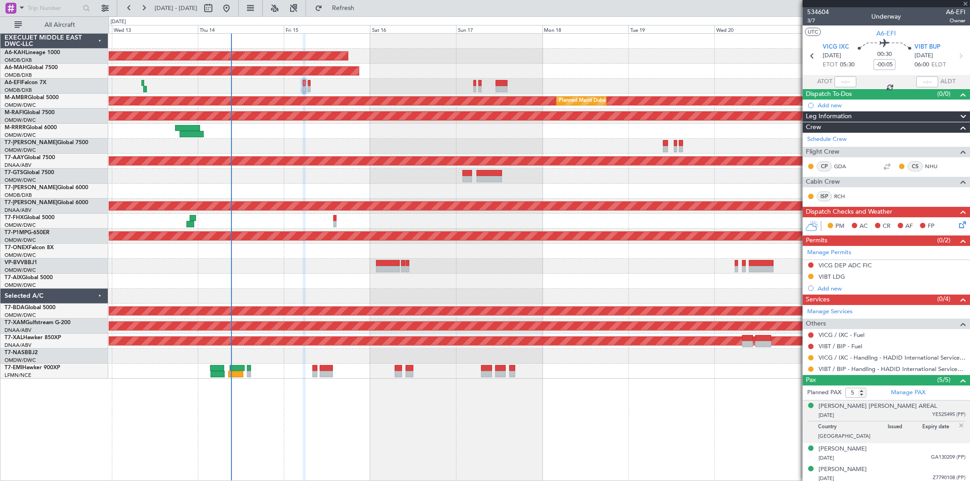
type input "0"
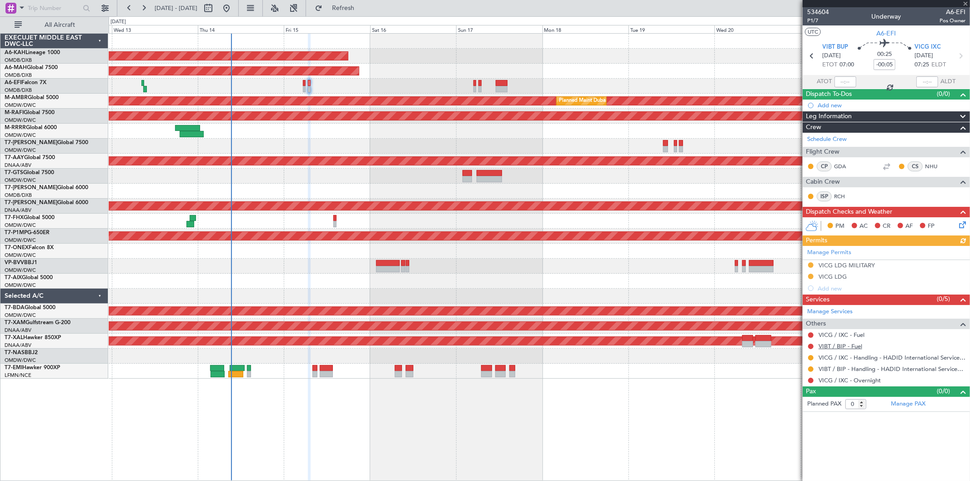
click at [852, 346] on link "VIBT / BIP - Fuel" at bounding box center [840, 346] width 44 height 8
click at [344, 80] on div "Unplanned Maint [GEOGRAPHIC_DATA] ([GEOGRAPHIC_DATA] Intl)" at bounding box center [539, 86] width 861 height 15
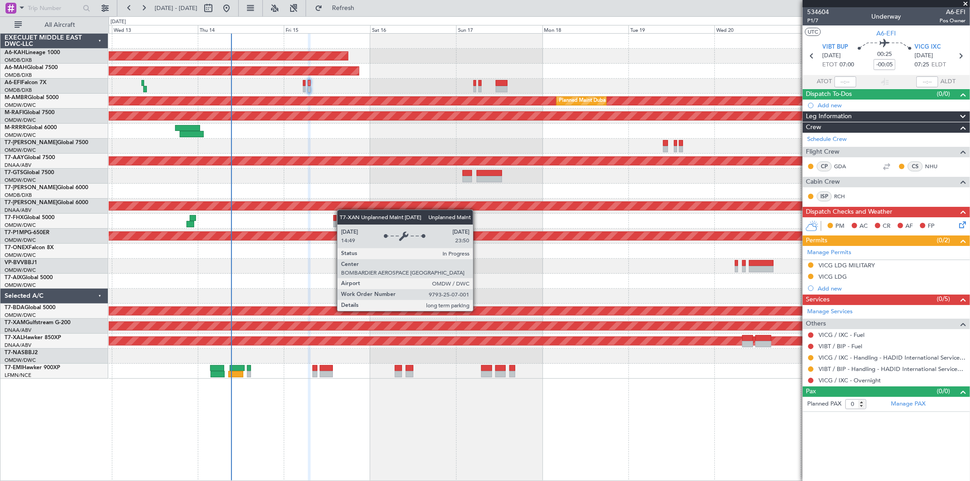
click at [341, 211] on div "Unplanned Maint [GEOGRAPHIC_DATA] (Al Maktoum Intl) Planned Maint [GEOGRAPHIC_D…" at bounding box center [539, 206] width 861 height 15
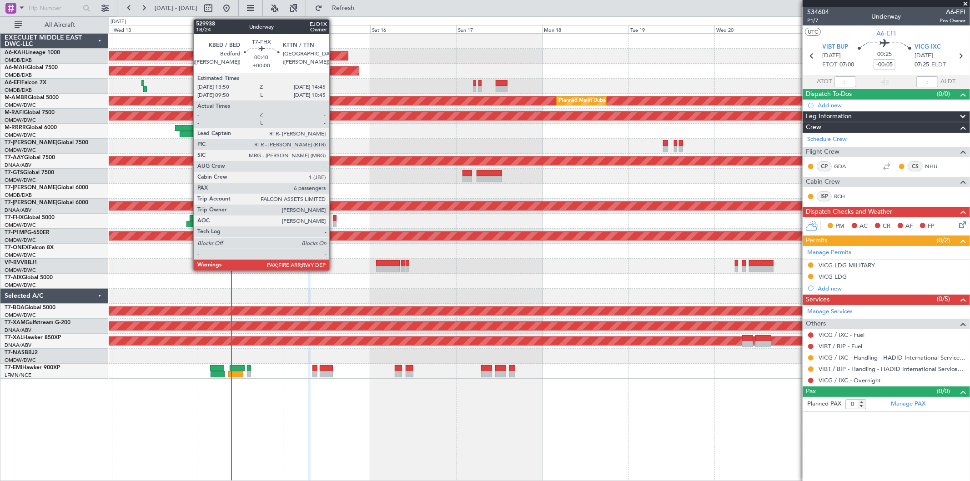
click at [334, 221] on div at bounding box center [335, 224] width 4 height 6
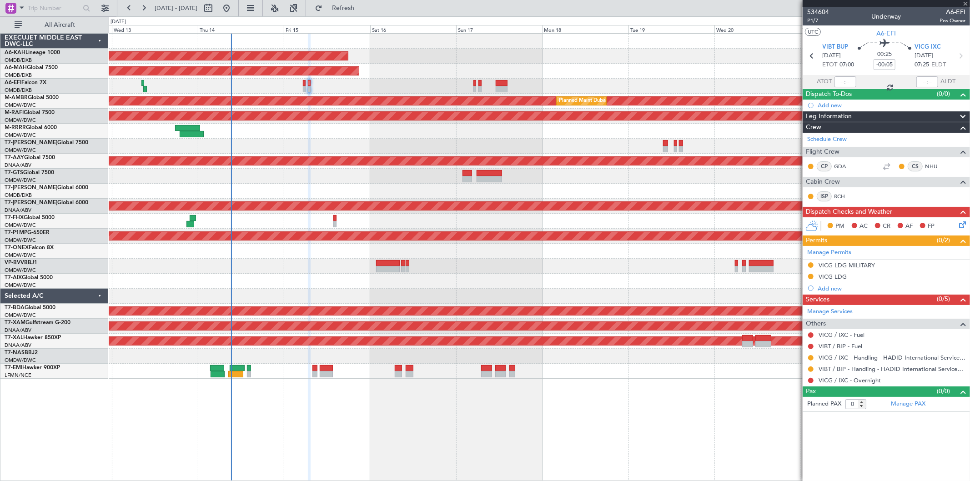
type input "6"
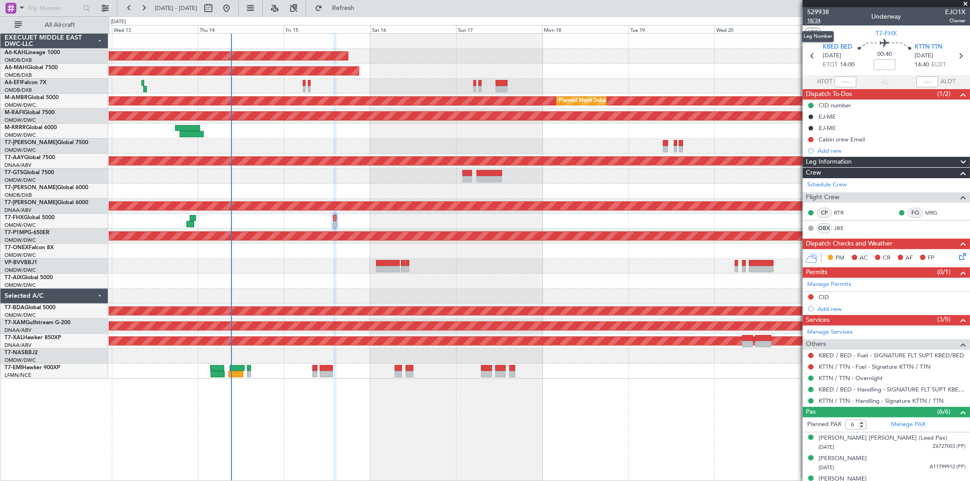
click at [813, 17] on span "18/24" at bounding box center [818, 21] width 22 height 8
click at [810, 355] on button at bounding box center [810, 355] width 5 height 5
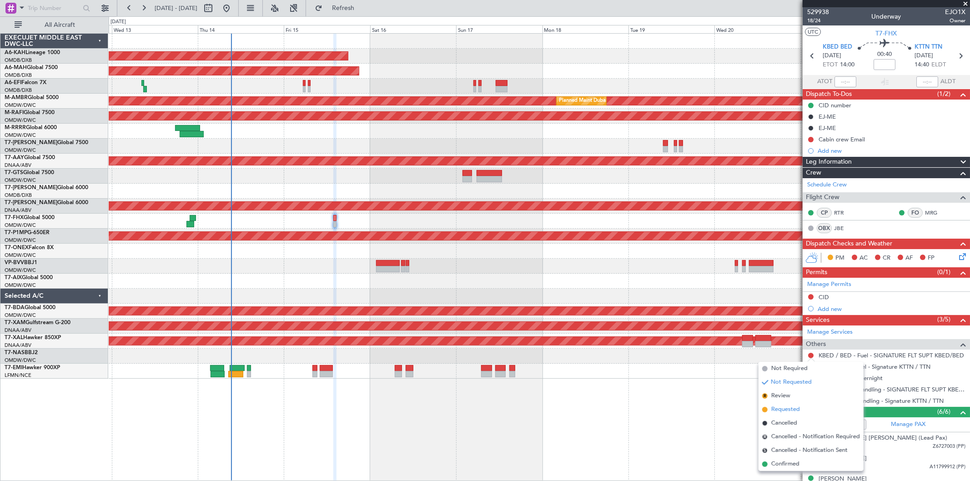
click at [783, 408] on span "Requested" at bounding box center [785, 409] width 29 height 9
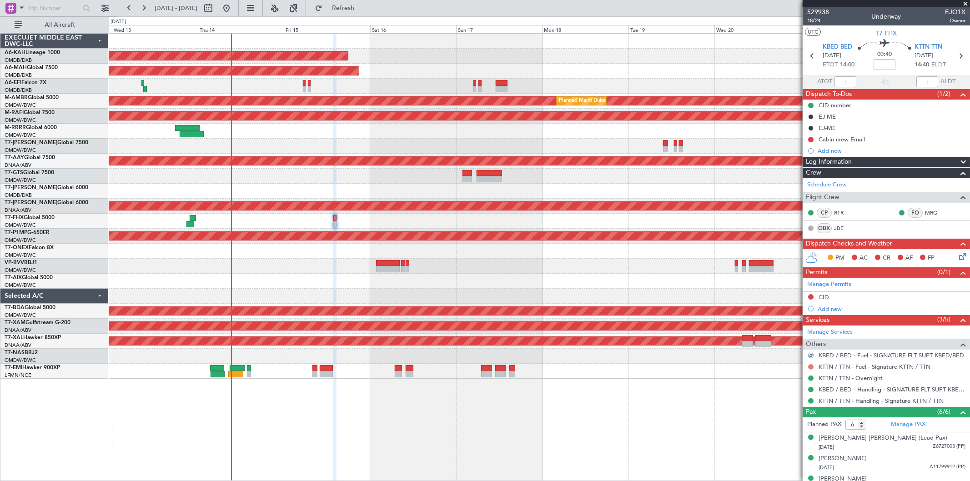
click at [810, 365] on button at bounding box center [810, 366] width 5 height 5
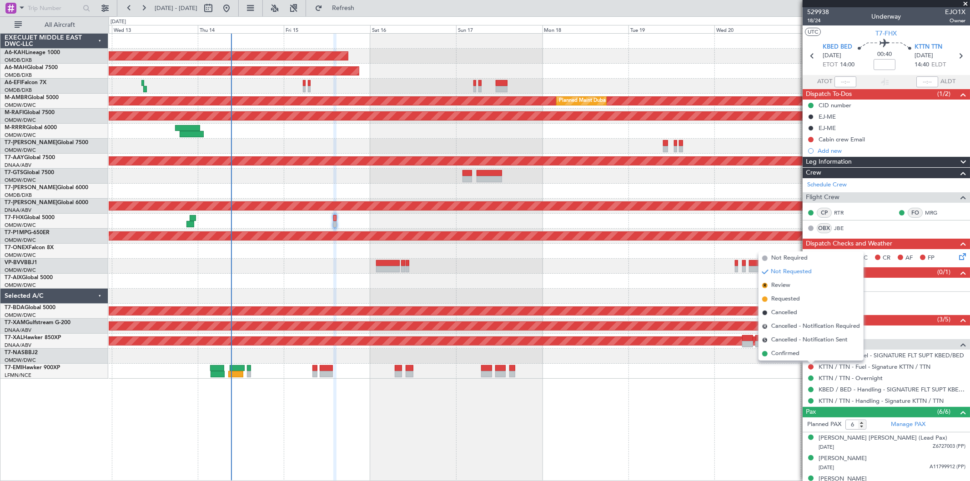
drag, startPoint x: 785, startPoint y: 256, endPoint x: 776, endPoint y: 260, distance: 10.2
click at [785, 257] on span "Not Required" at bounding box center [789, 258] width 36 height 9
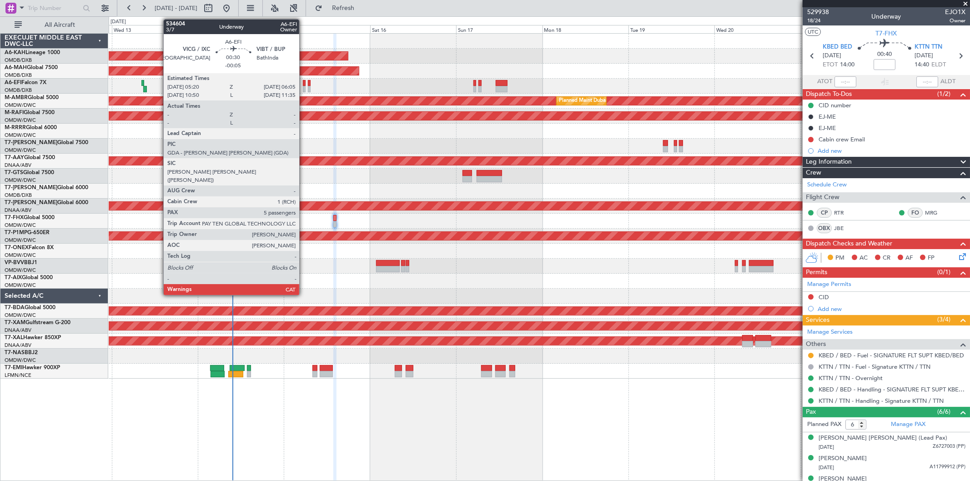
click at [304, 87] on div at bounding box center [304, 89] width 3 height 6
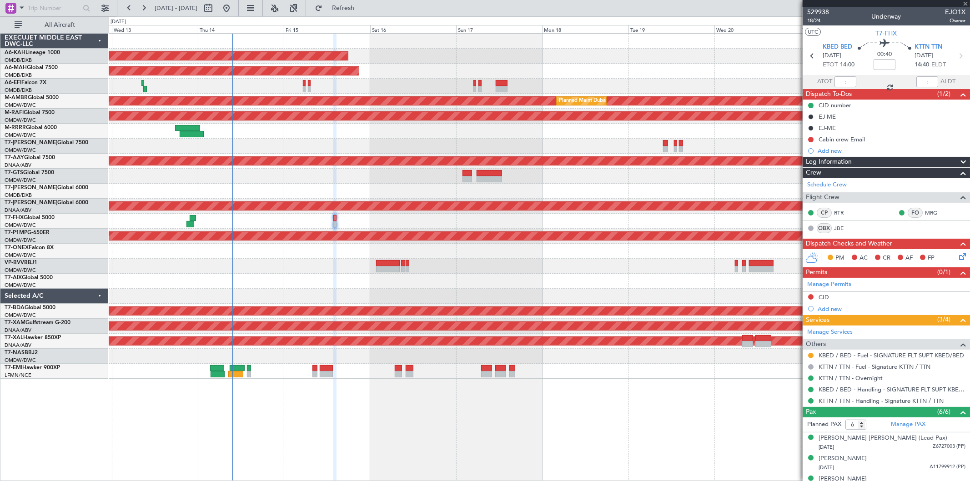
type input "-00:05"
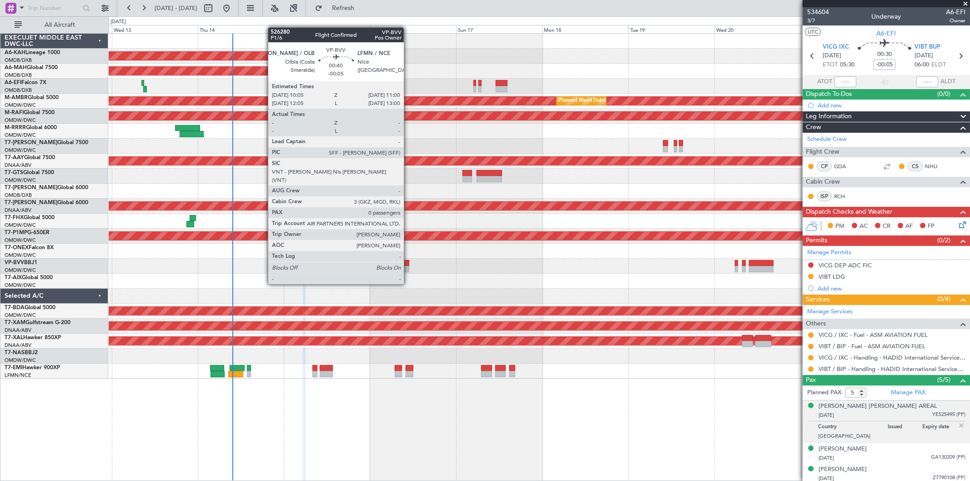
click at [408, 267] on div at bounding box center [407, 269] width 4 height 6
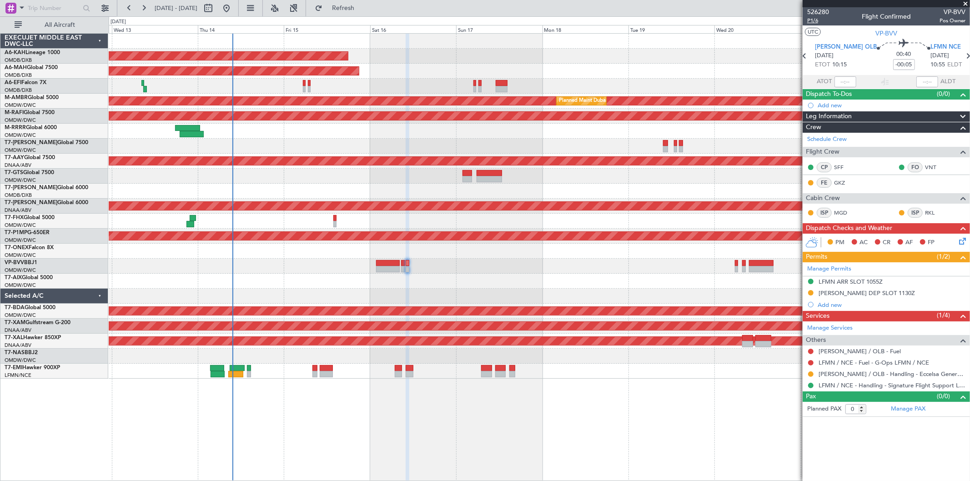
click at [811, 21] on span "P1/6" at bounding box center [818, 21] width 22 height 8
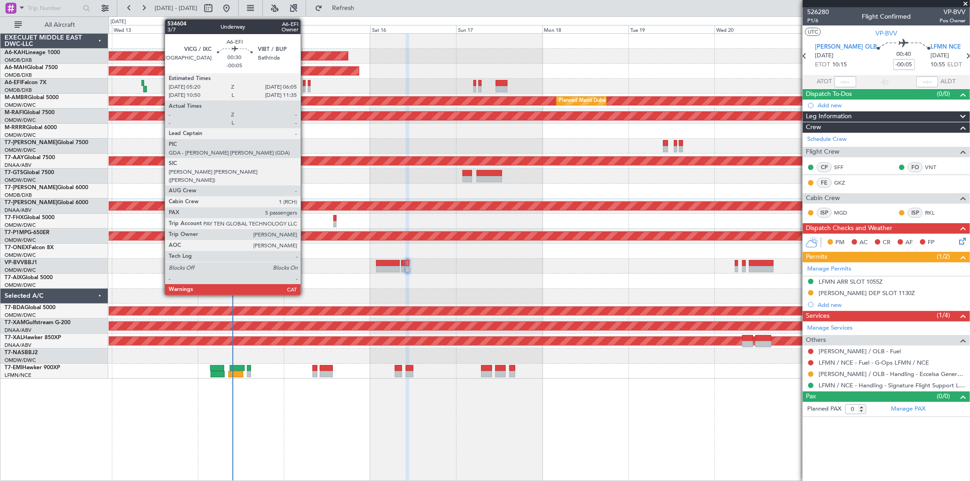
click at [305, 82] on div at bounding box center [304, 83] width 3 height 6
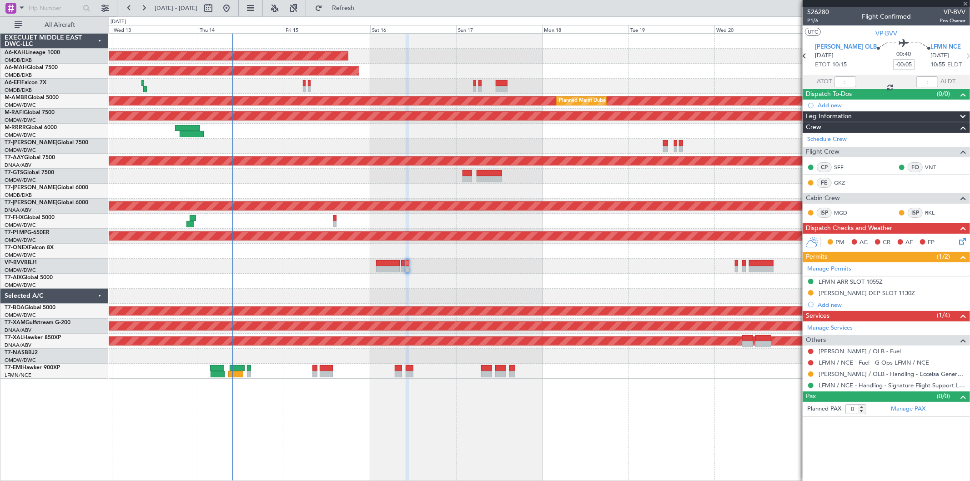
type input "5"
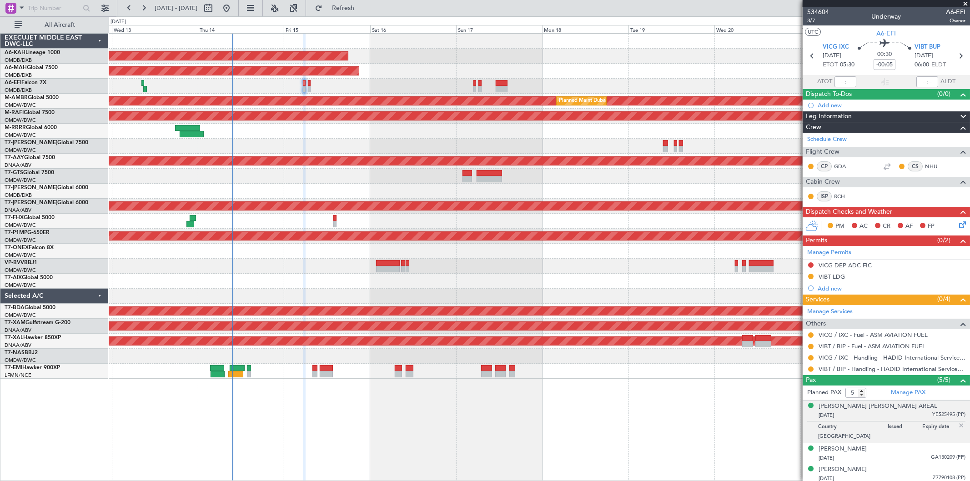
click at [809, 20] on span "3/7" at bounding box center [818, 21] width 22 height 8
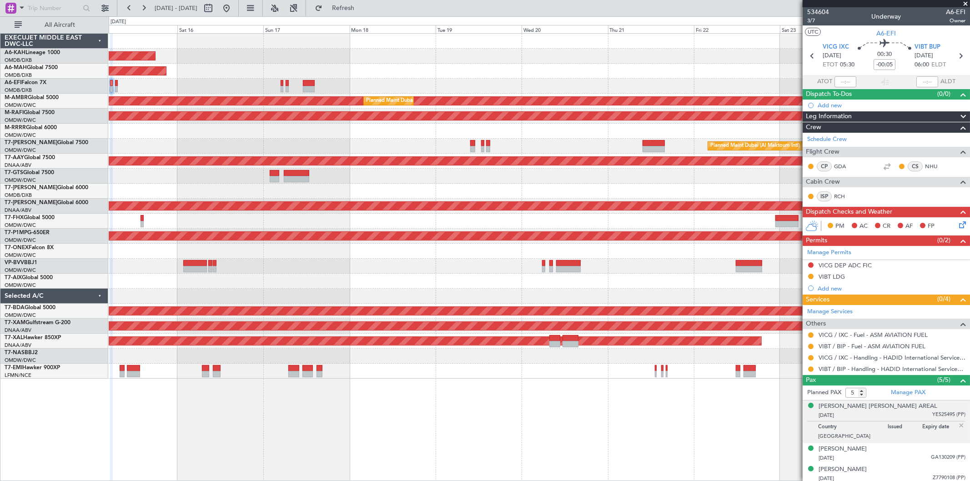
click at [342, 273] on div "Unplanned Maint Budapest ([PERSON_NAME] Intl) Planned Maint [GEOGRAPHIC_DATA] (…" at bounding box center [539, 206] width 861 height 345
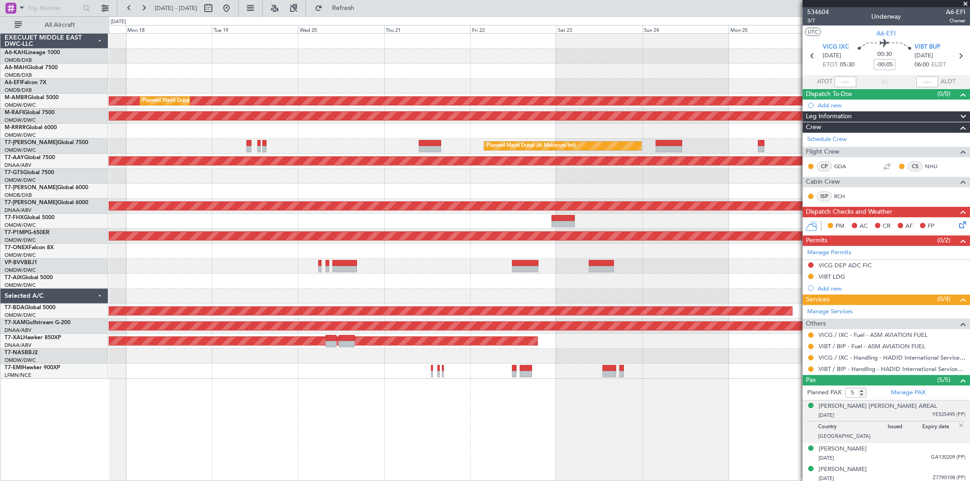
click at [377, 247] on div "Unplanned Maint Budapest ([PERSON_NAME] Intl) Planned Maint [GEOGRAPHIC_DATA] (…" at bounding box center [539, 206] width 861 height 345
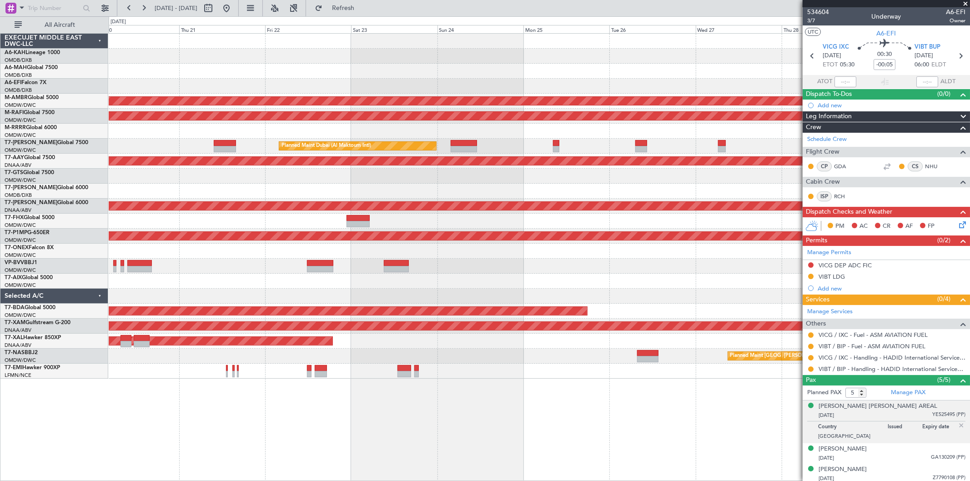
click at [483, 266] on div at bounding box center [539, 266] width 861 height 15
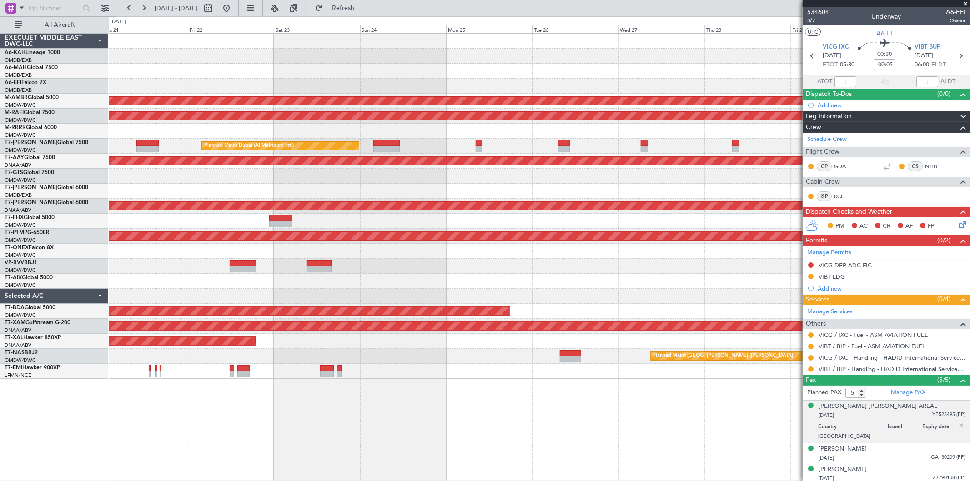
click at [390, 267] on div at bounding box center [539, 266] width 861 height 15
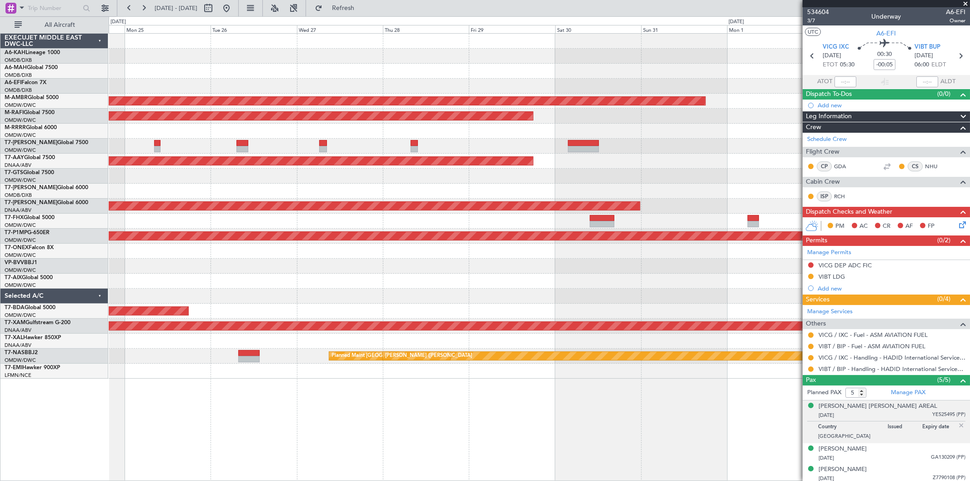
click at [330, 249] on div "Planned Maint Dubai (Al Maktoum Intl) Planned Maint [GEOGRAPHIC_DATA] (Al Makto…" at bounding box center [539, 206] width 861 height 345
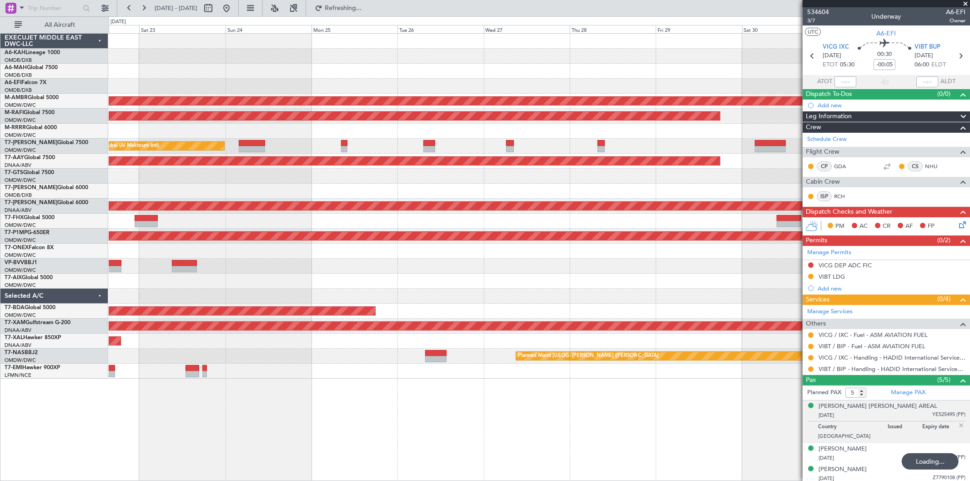
click at [531, 254] on div "Planned Maint Dubai (Al Maktoum Intl) Planned Maint [GEOGRAPHIC_DATA] (Al Makto…" at bounding box center [539, 206] width 861 height 345
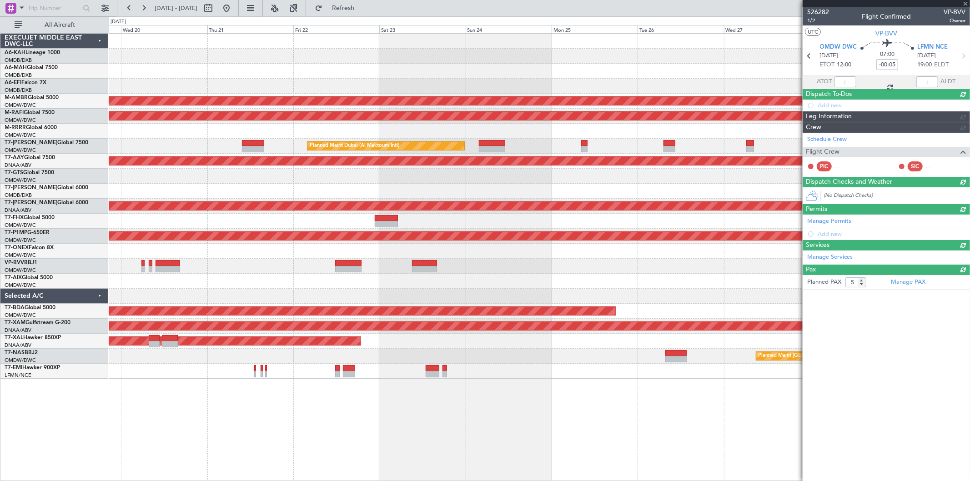
type input "0"
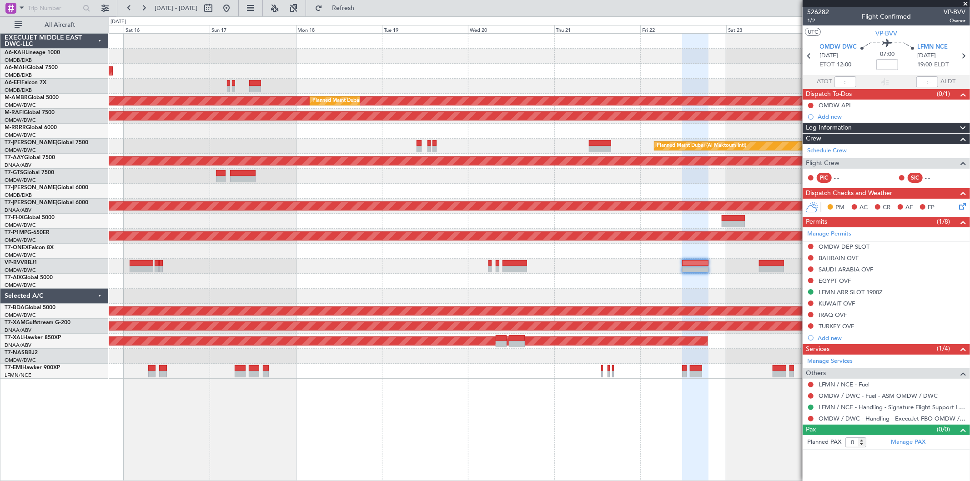
click at [589, 80] on div "Unplanned Maint Budapest ([PERSON_NAME] Intl) Planned Maint [GEOGRAPHIC_DATA] (…" at bounding box center [539, 206] width 861 height 345
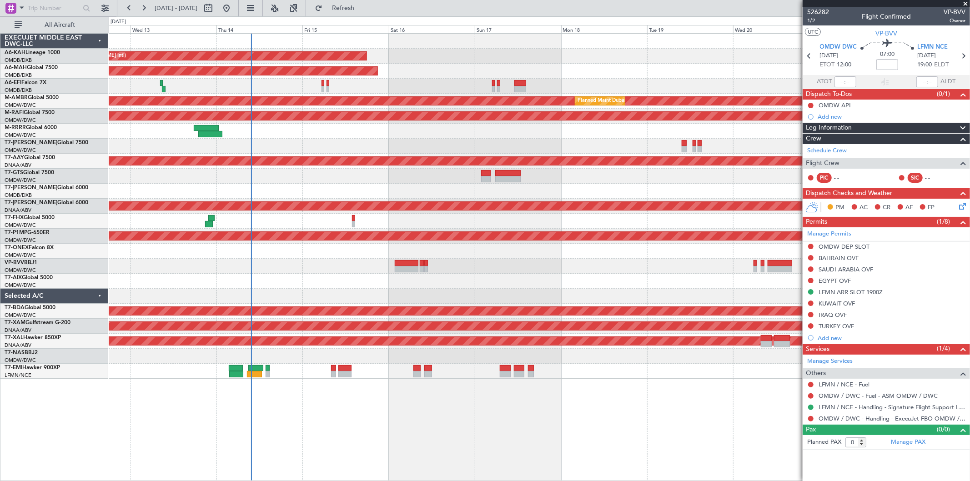
click at [459, 61] on div "Unplanned Maint Budapest ([PERSON_NAME] Intl) Planned Maint [GEOGRAPHIC_DATA] (…" at bounding box center [539, 206] width 861 height 345
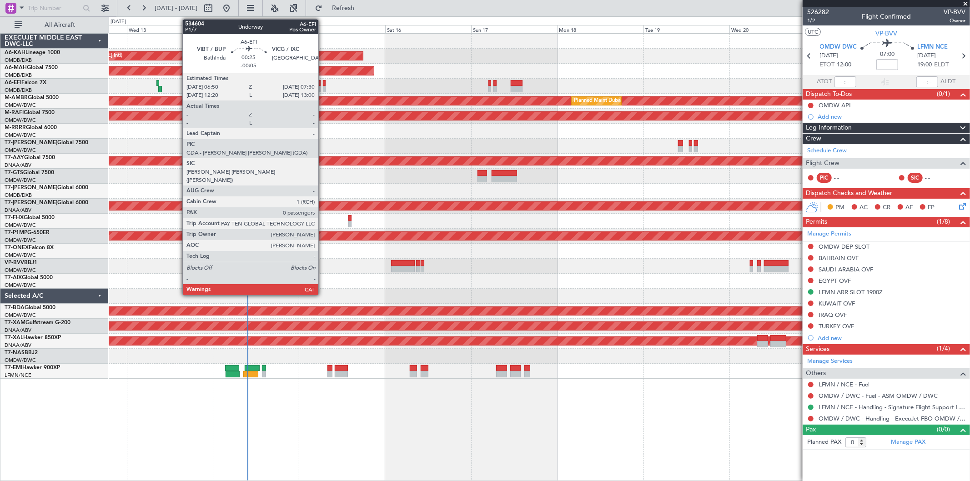
click at [323, 90] on div at bounding box center [324, 89] width 3 height 6
click at [319, 90] on div at bounding box center [319, 89] width 3 height 6
type input "-00:05"
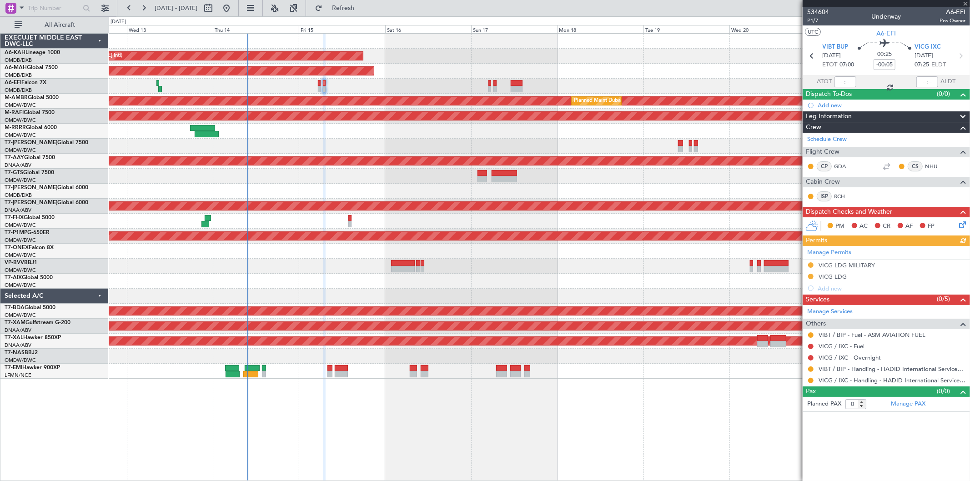
type input "5"
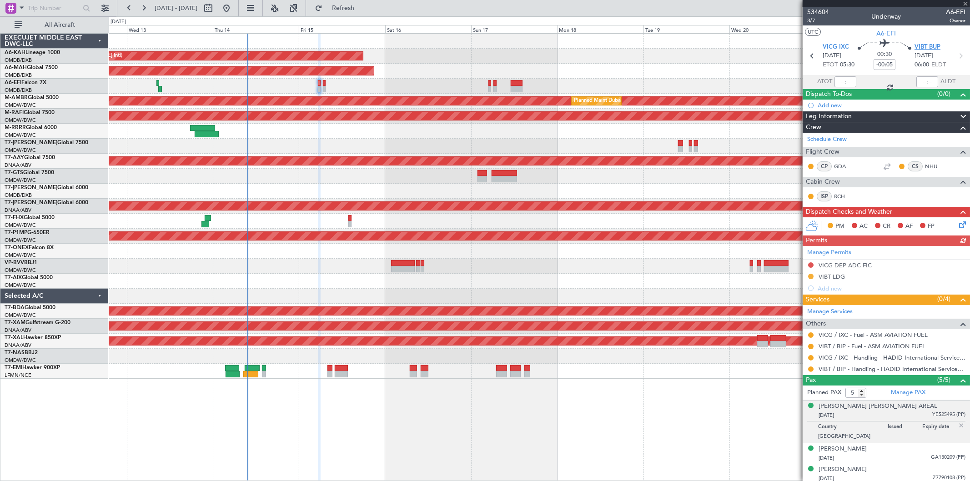
click at [923, 46] on span "VIBT BUP" at bounding box center [927, 47] width 26 height 9
click at [834, 103] on div "Add new" at bounding box center [887, 105] width 140 height 8
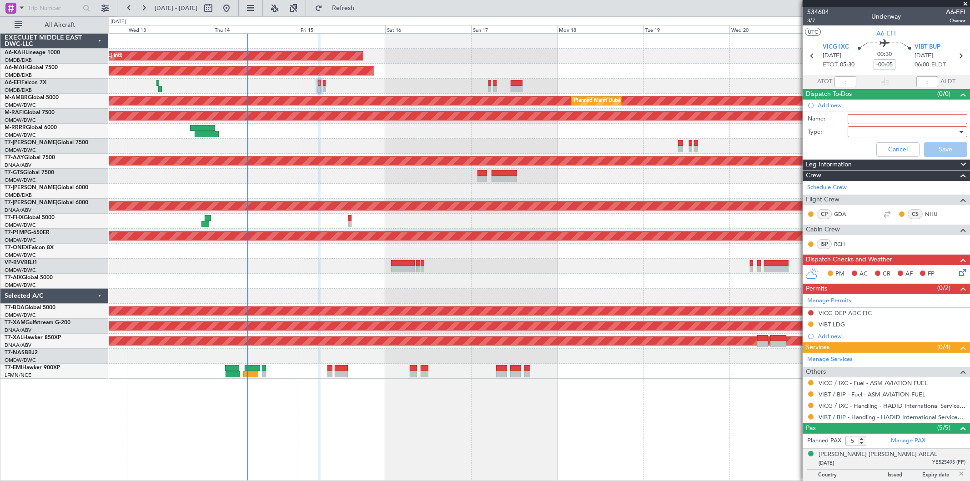
click at [847, 117] on input "Name:" at bounding box center [907, 119] width 120 height 10
type input "Include VIBT chart with package"
click at [894, 133] on div at bounding box center [904, 132] width 106 height 14
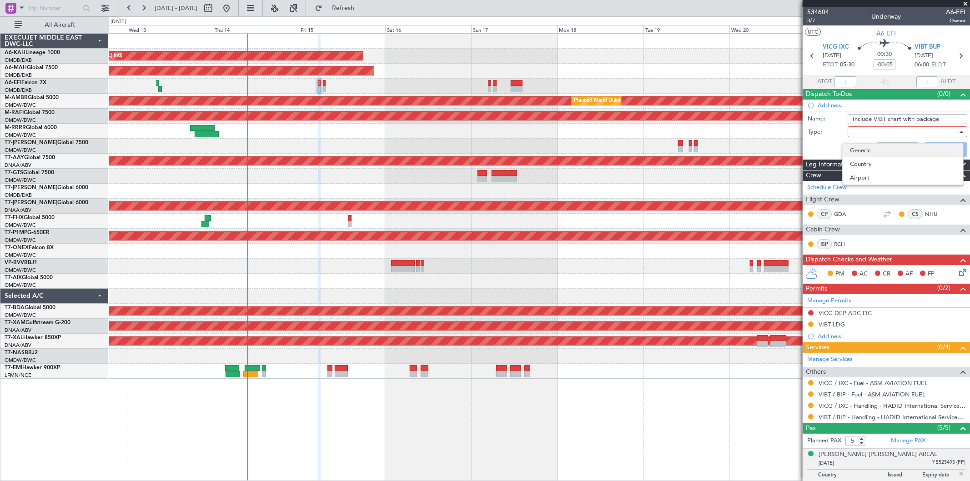
click at [878, 151] on span "Generic" at bounding box center [903, 151] width 106 height 14
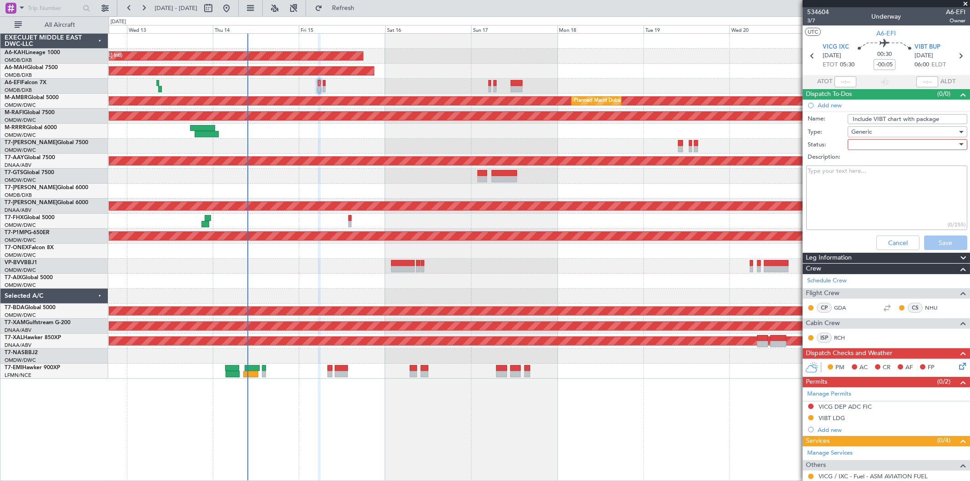
click at [882, 145] on div at bounding box center [904, 145] width 106 height 14
click at [871, 167] on span "Not Started" at bounding box center [903, 163] width 106 height 14
click at [932, 237] on button "Save" at bounding box center [945, 242] width 43 height 15
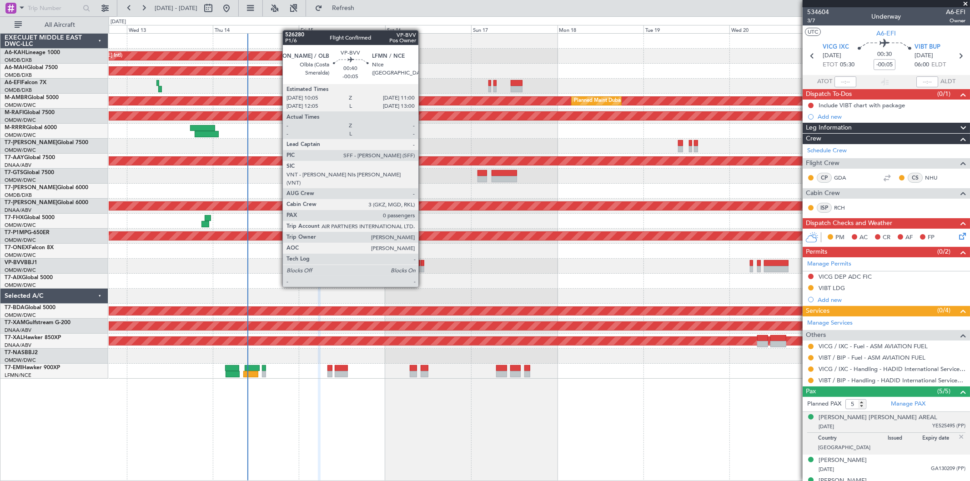
click at [423, 270] on div at bounding box center [422, 269] width 4 height 6
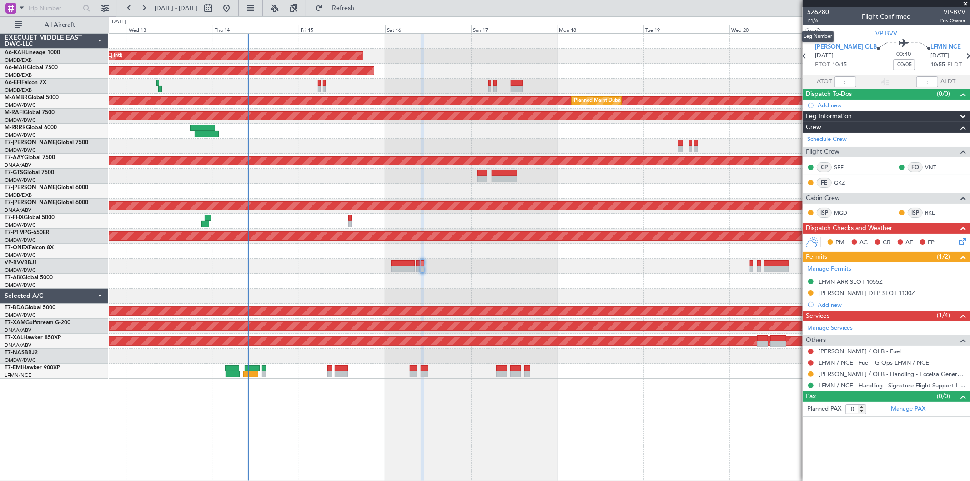
click at [808, 17] on span "P1/6" at bounding box center [818, 21] width 22 height 8
click at [914, 409] on link "Manage PAX" at bounding box center [908, 409] width 35 height 9
click at [362, 7] on span "Refresh" at bounding box center [343, 8] width 38 height 6
click at [362, 7] on span "Refreshing..." at bounding box center [343, 8] width 38 height 6
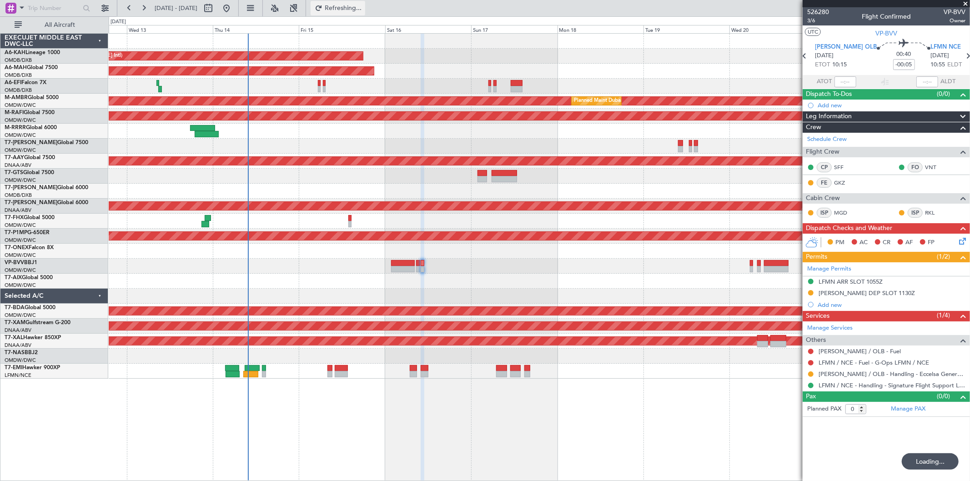
click at [362, 7] on span "Refreshing..." at bounding box center [343, 8] width 38 height 6
click at [920, 410] on link "Manage PAX" at bounding box center [908, 409] width 35 height 9
click at [362, 6] on span "Refresh" at bounding box center [343, 8] width 38 height 6
type input "1"
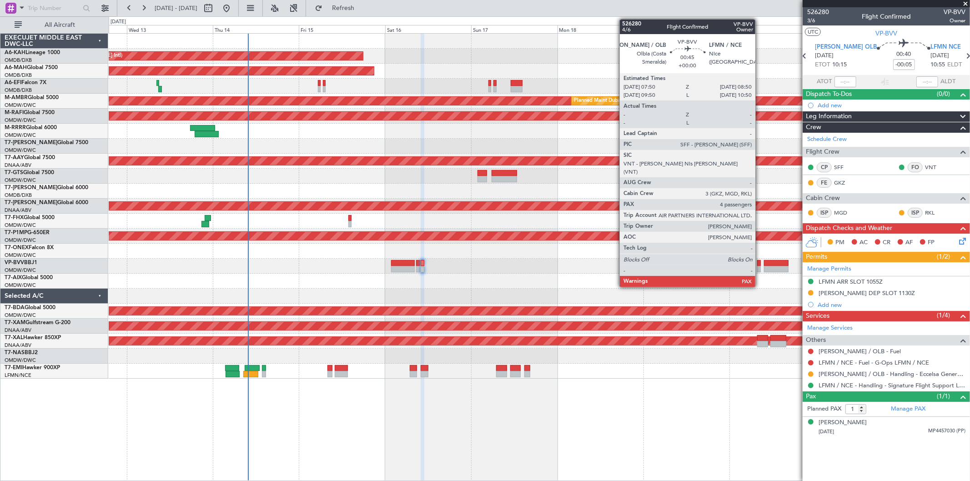
click at [760, 265] on div at bounding box center [759, 263] width 4 height 6
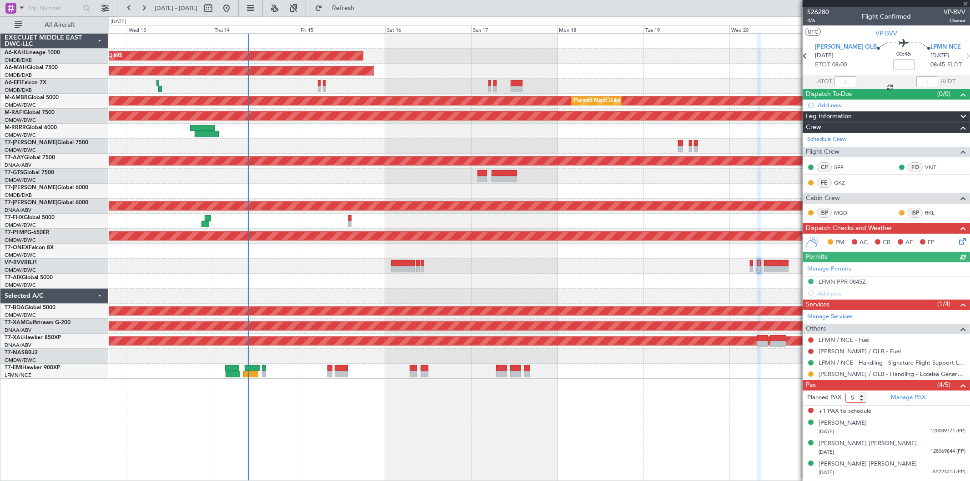
drag, startPoint x: 849, startPoint y: 396, endPoint x: 859, endPoint y: 400, distance: 11.2
click at [859, 400] on input "5" at bounding box center [855, 398] width 21 height 10
type input "4"
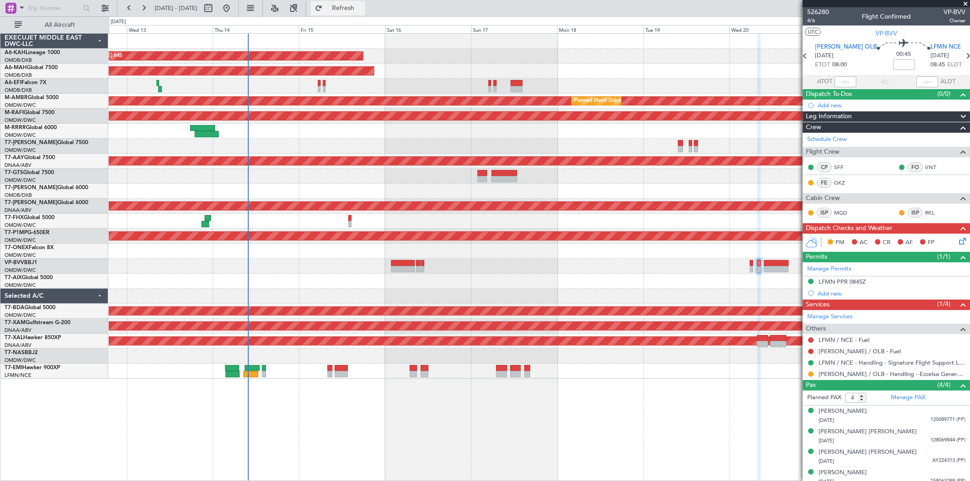
click at [362, 7] on span "Refresh" at bounding box center [343, 8] width 38 height 6
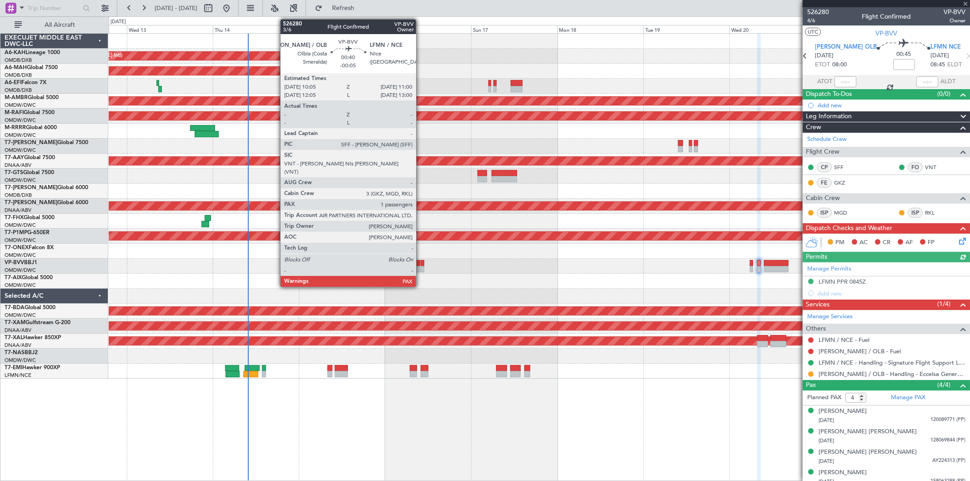
click at [420, 266] on div at bounding box center [422, 269] width 4 height 6
type input "-00:05"
type input "1"
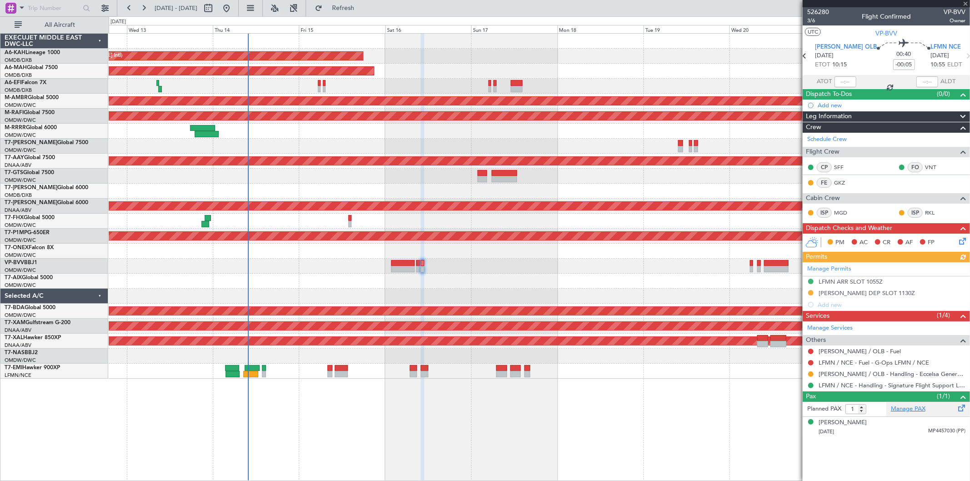
click at [910, 403] on div "Manage PAX" at bounding box center [928, 409] width 84 height 15
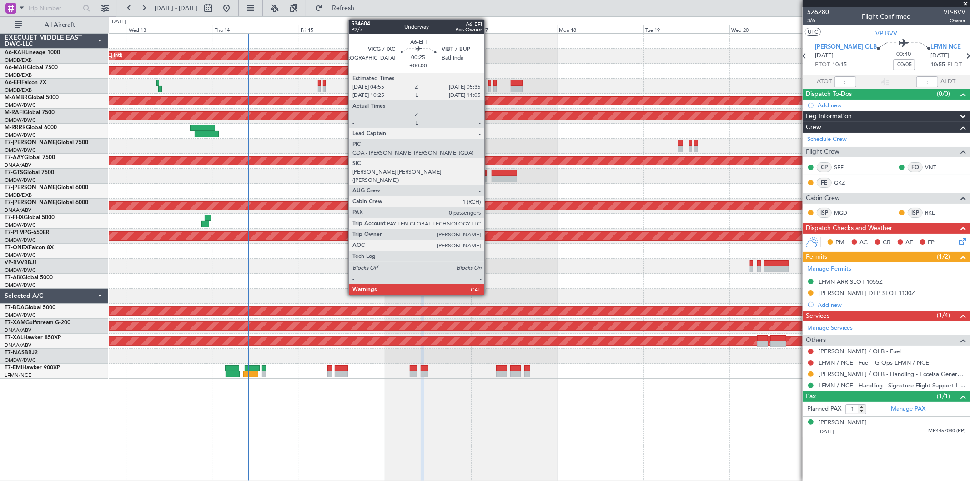
click at [489, 89] on div at bounding box center [489, 89] width 3 height 6
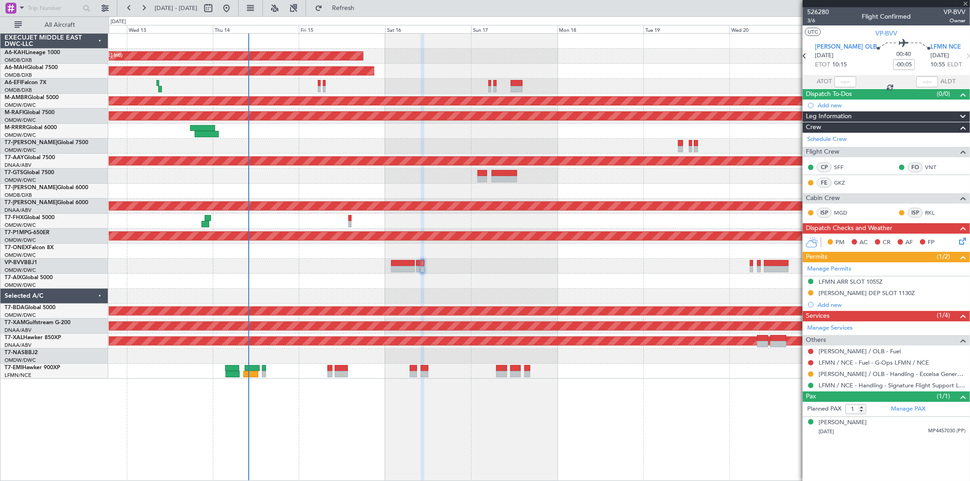
type input "0"
